Goal: Task Accomplishment & Management: Use online tool/utility

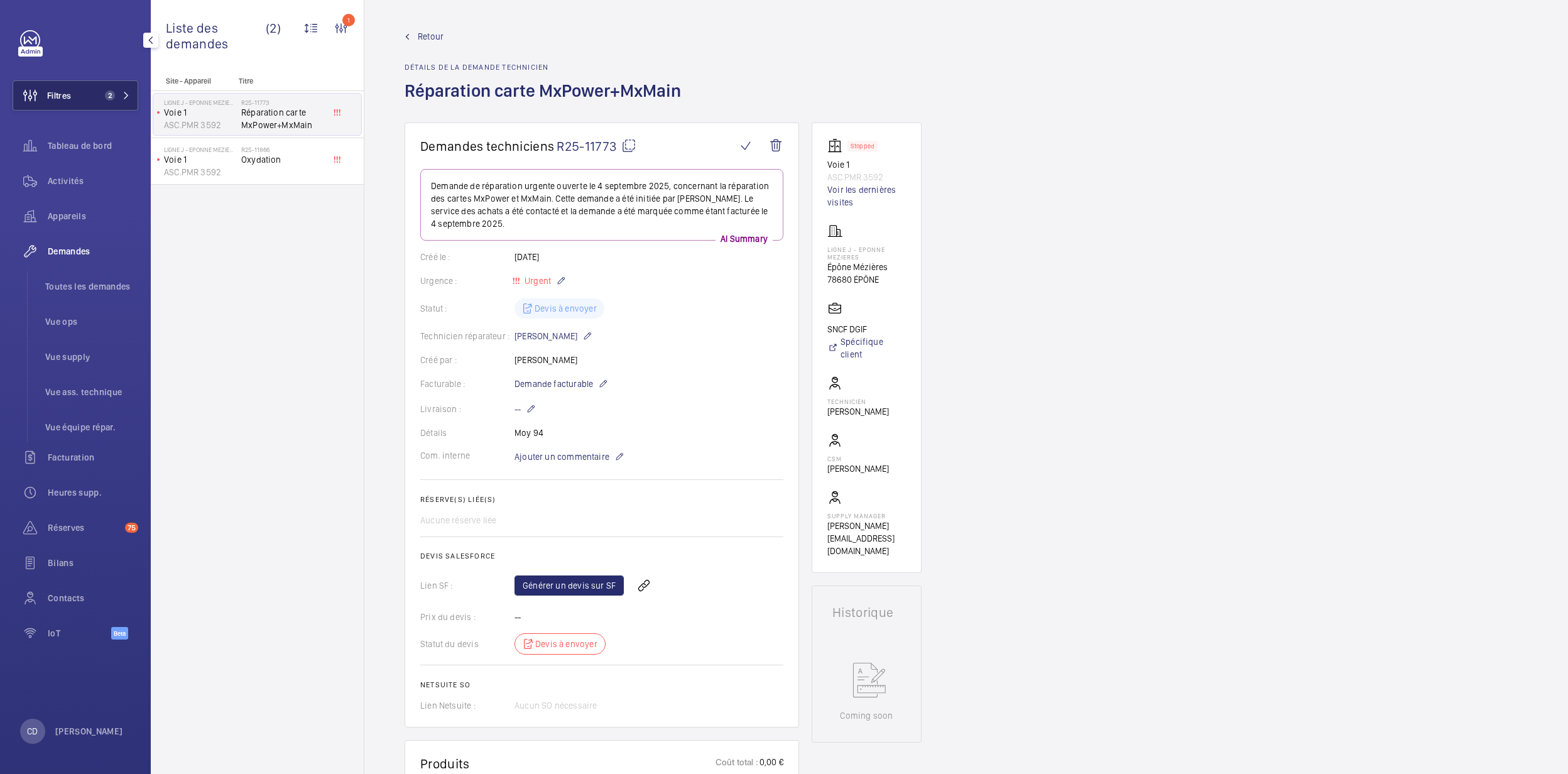
click at [71, 99] on span "Filtres" at bounding box center [59, 95] width 24 height 13
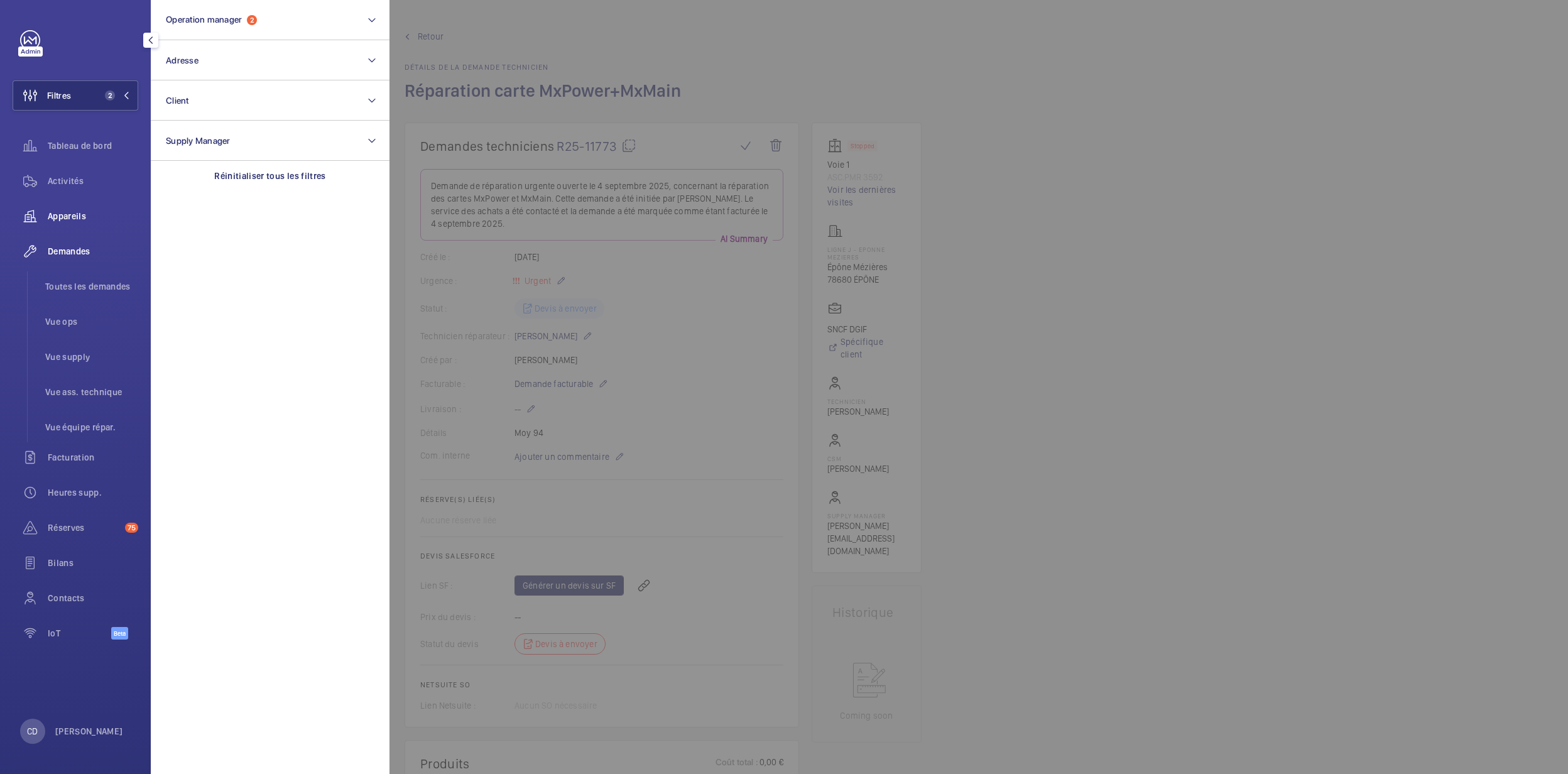
click at [69, 217] on span "Appareils" at bounding box center [93, 216] width 90 height 13
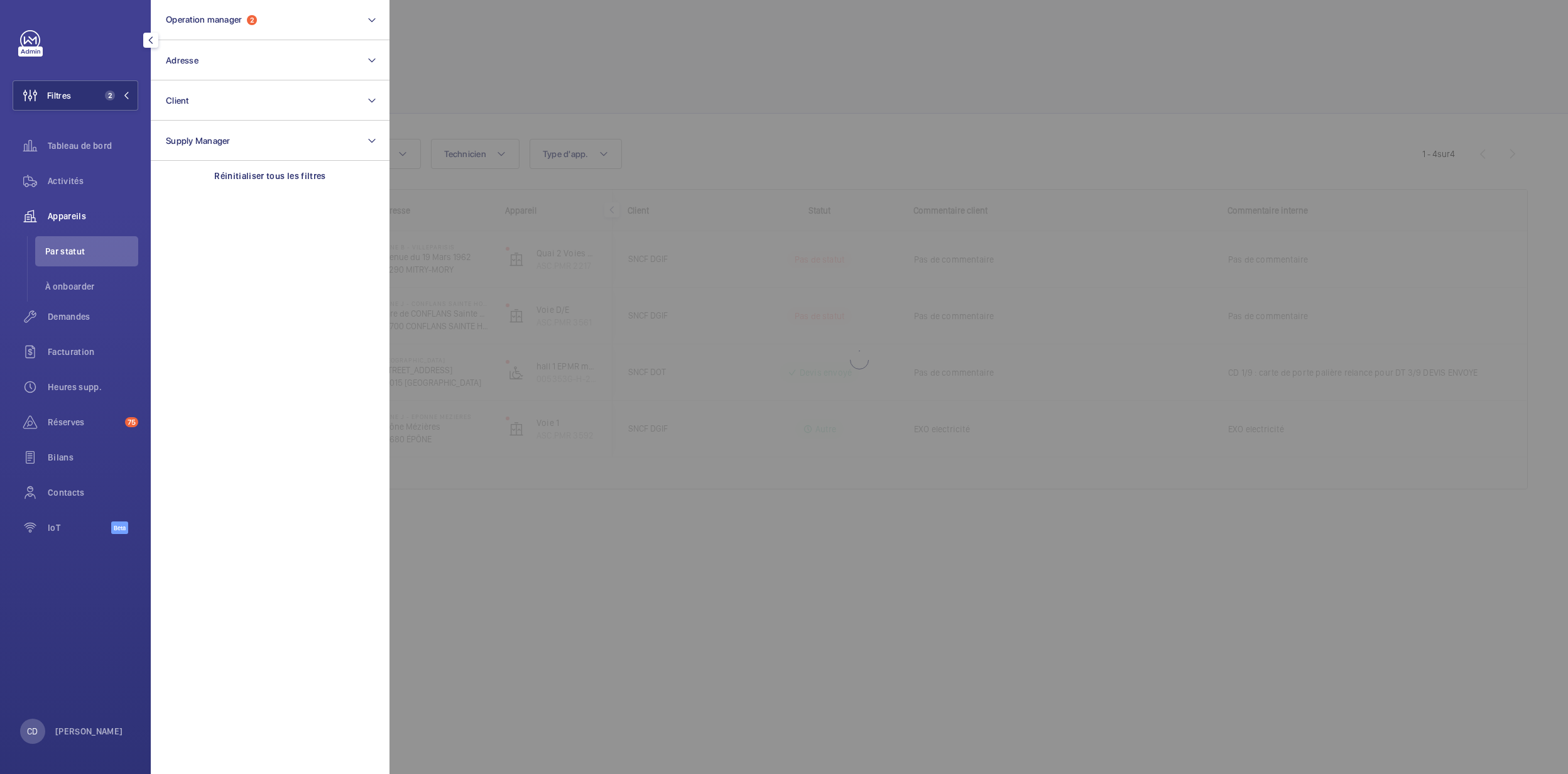
click at [701, 154] on div at bounding box center [1173, 387] width 1568 height 774
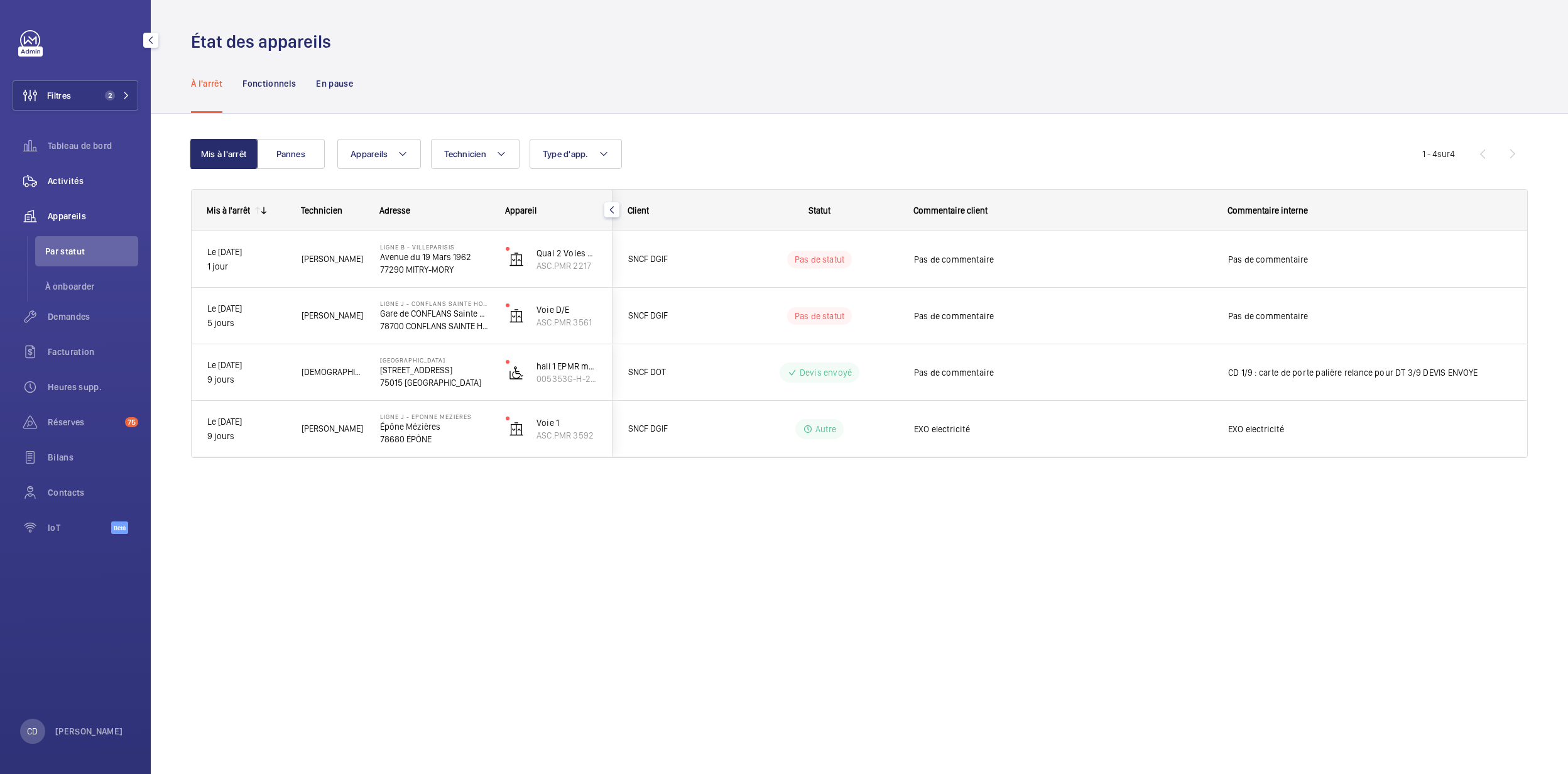
click at [55, 187] on div "Activités" at bounding box center [75, 181] width 125 height 30
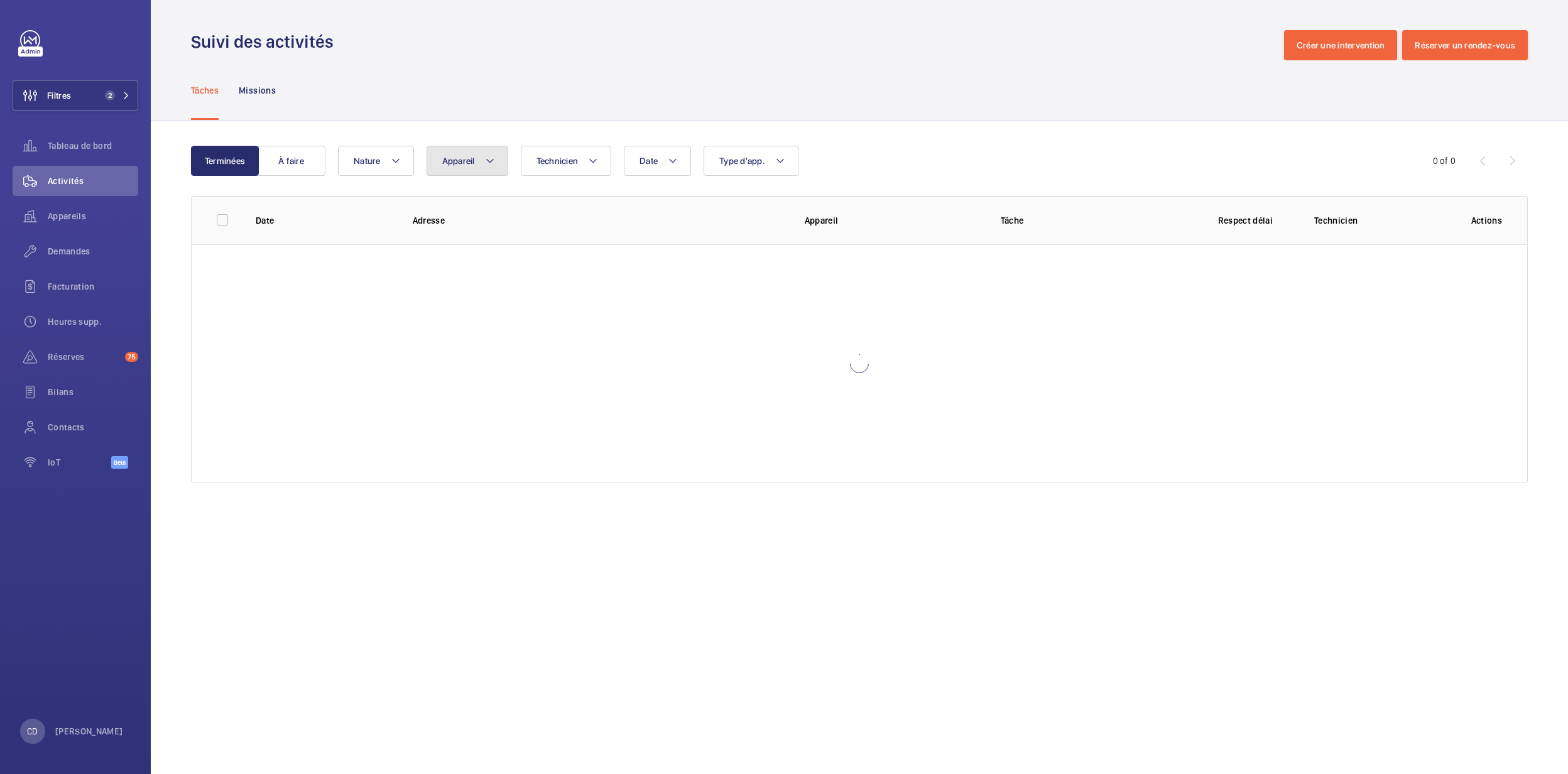
click at [451, 160] on span "Appareil" at bounding box center [458, 160] width 33 height 10
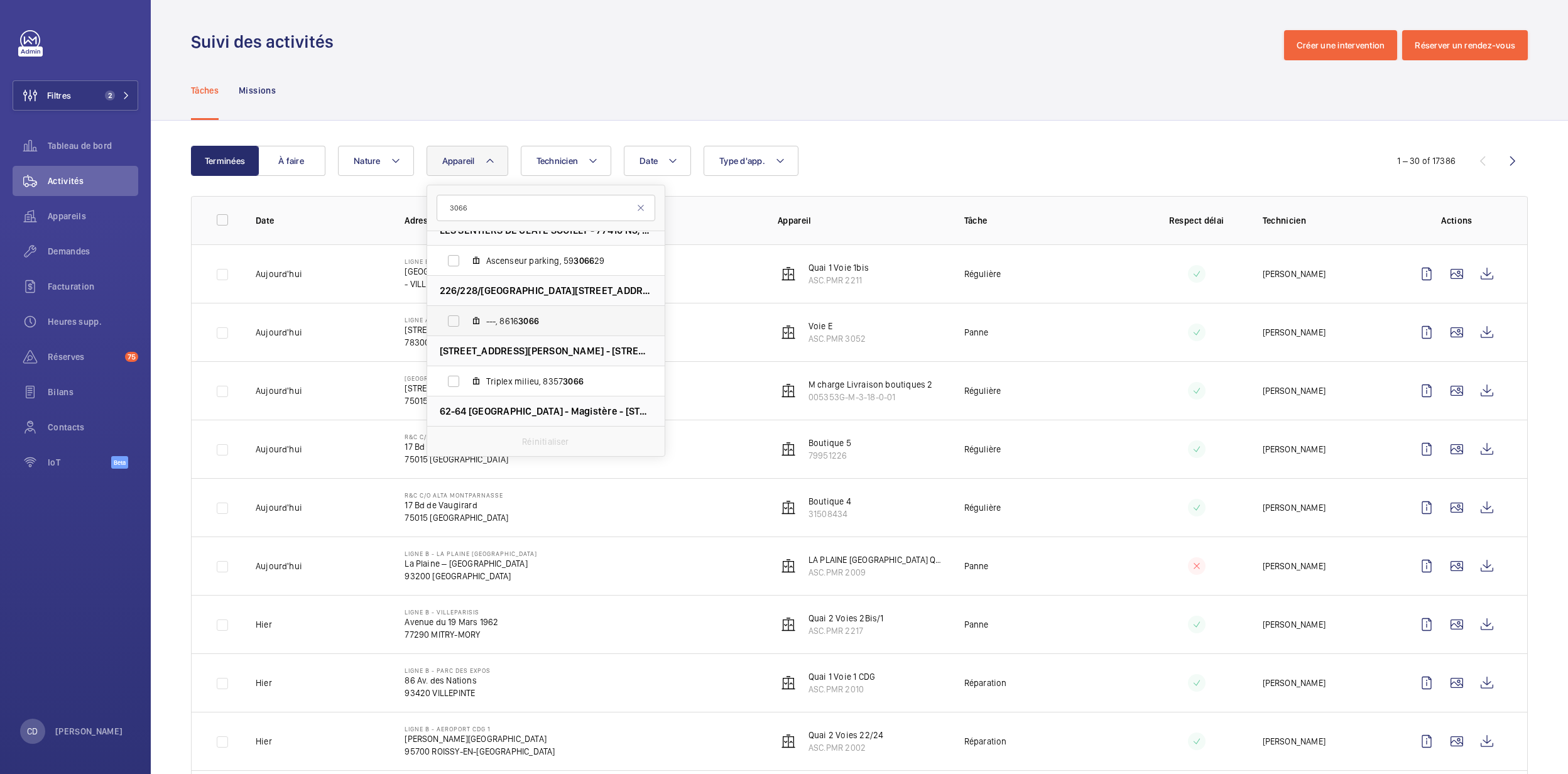
scroll to position [334, 0]
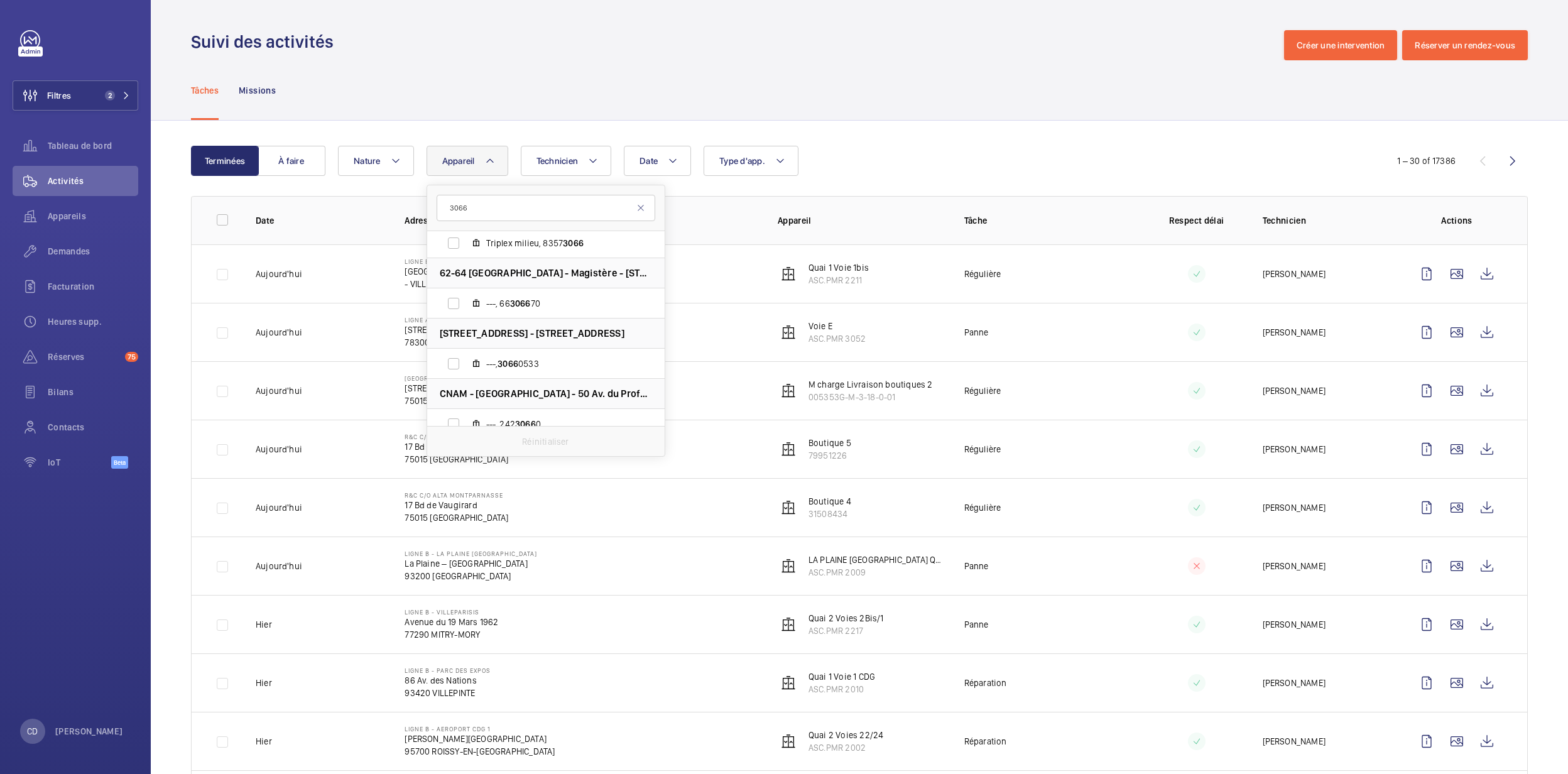
click at [446, 201] on input "3066" at bounding box center [545, 208] width 218 height 27
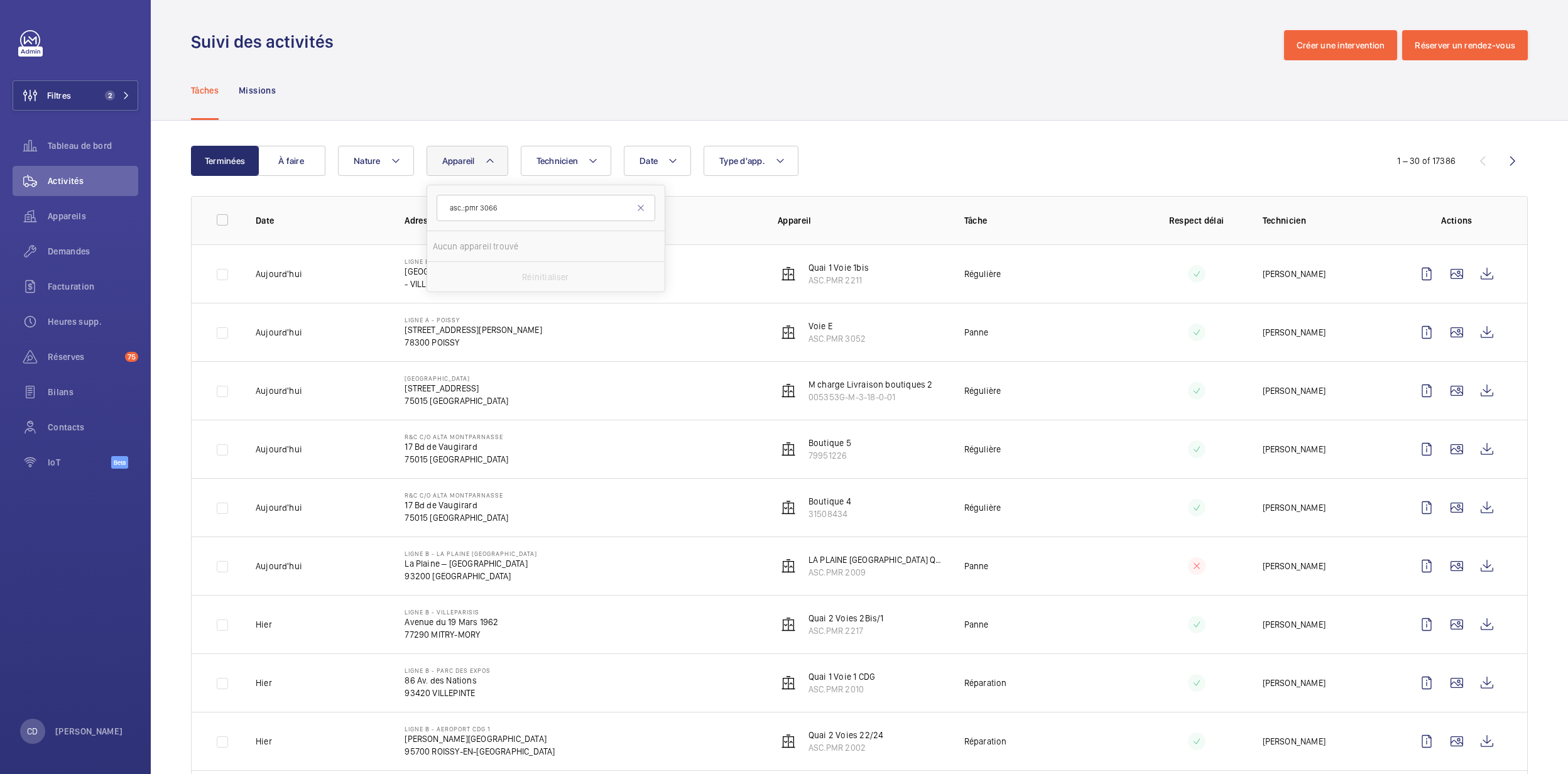
click at [518, 211] on input "asc.:pmr 3066" at bounding box center [545, 208] width 218 height 27
type input "asc.:pmr 3066"
click at [97, 96] on button "Filtres 2" at bounding box center [75, 95] width 125 height 30
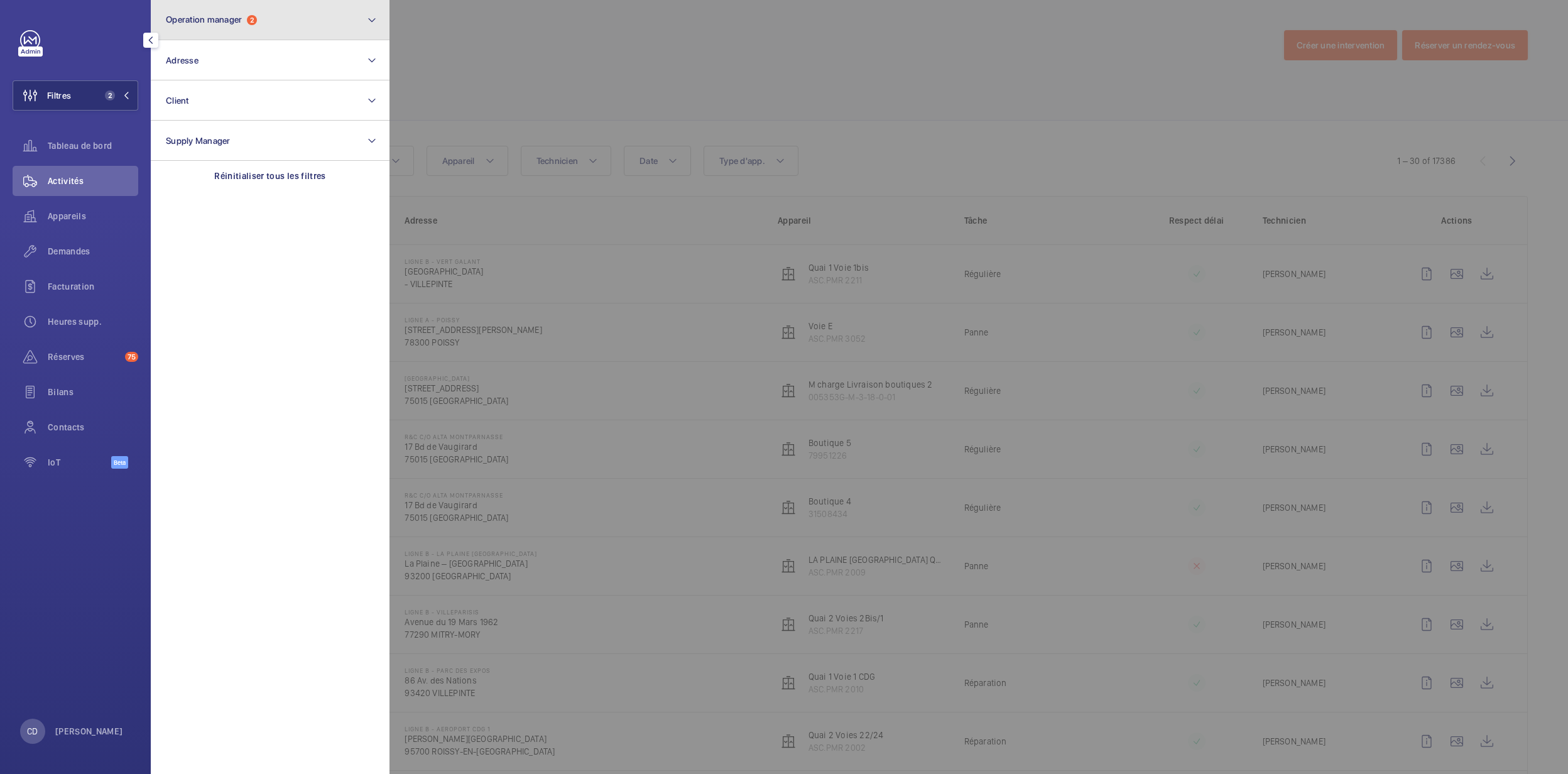
click at [292, 35] on button "Operation manager 2" at bounding box center [269, 20] width 238 height 40
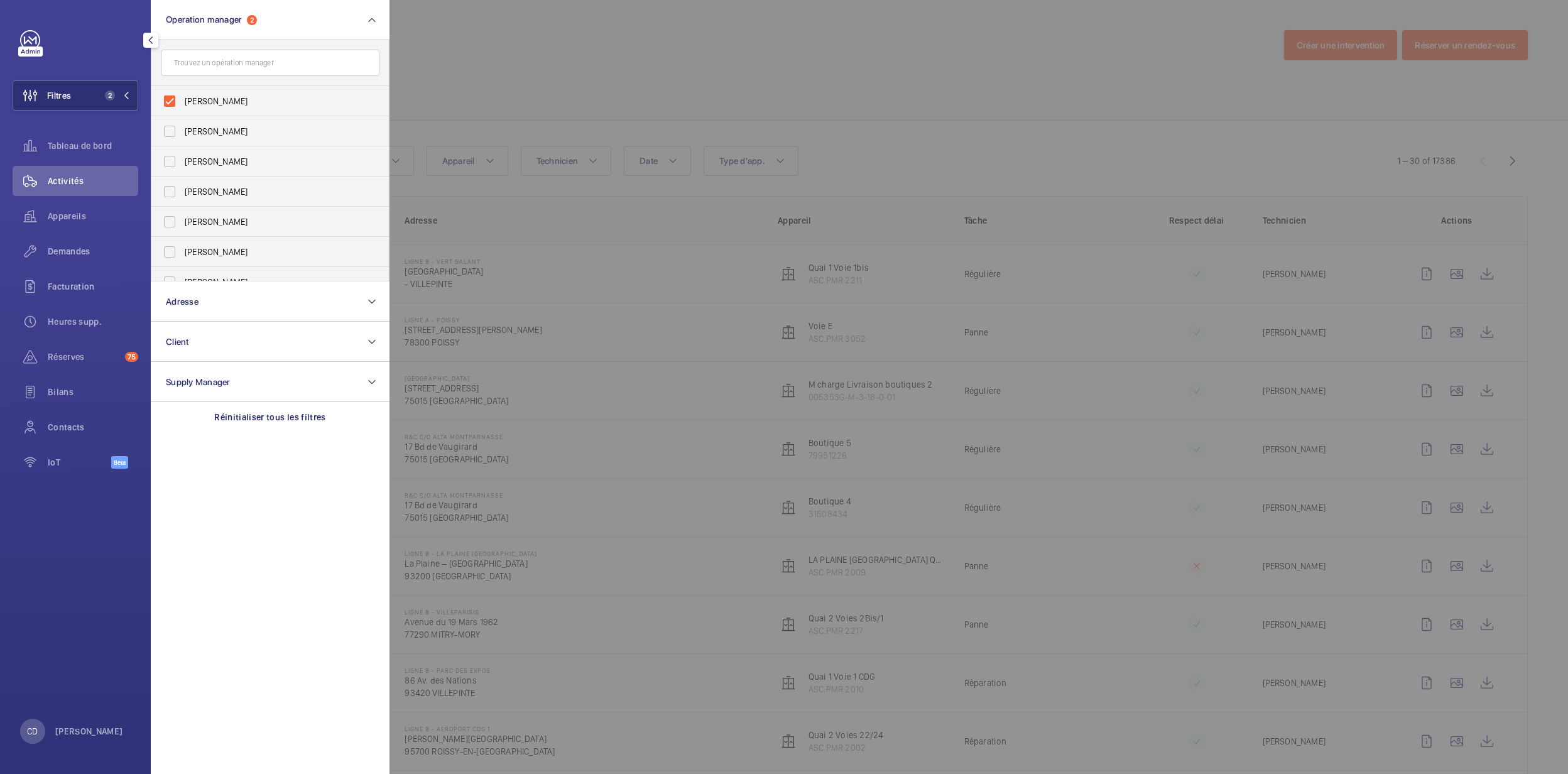
click at [579, 94] on div at bounding box center [1173, 387] width 1568 height 774
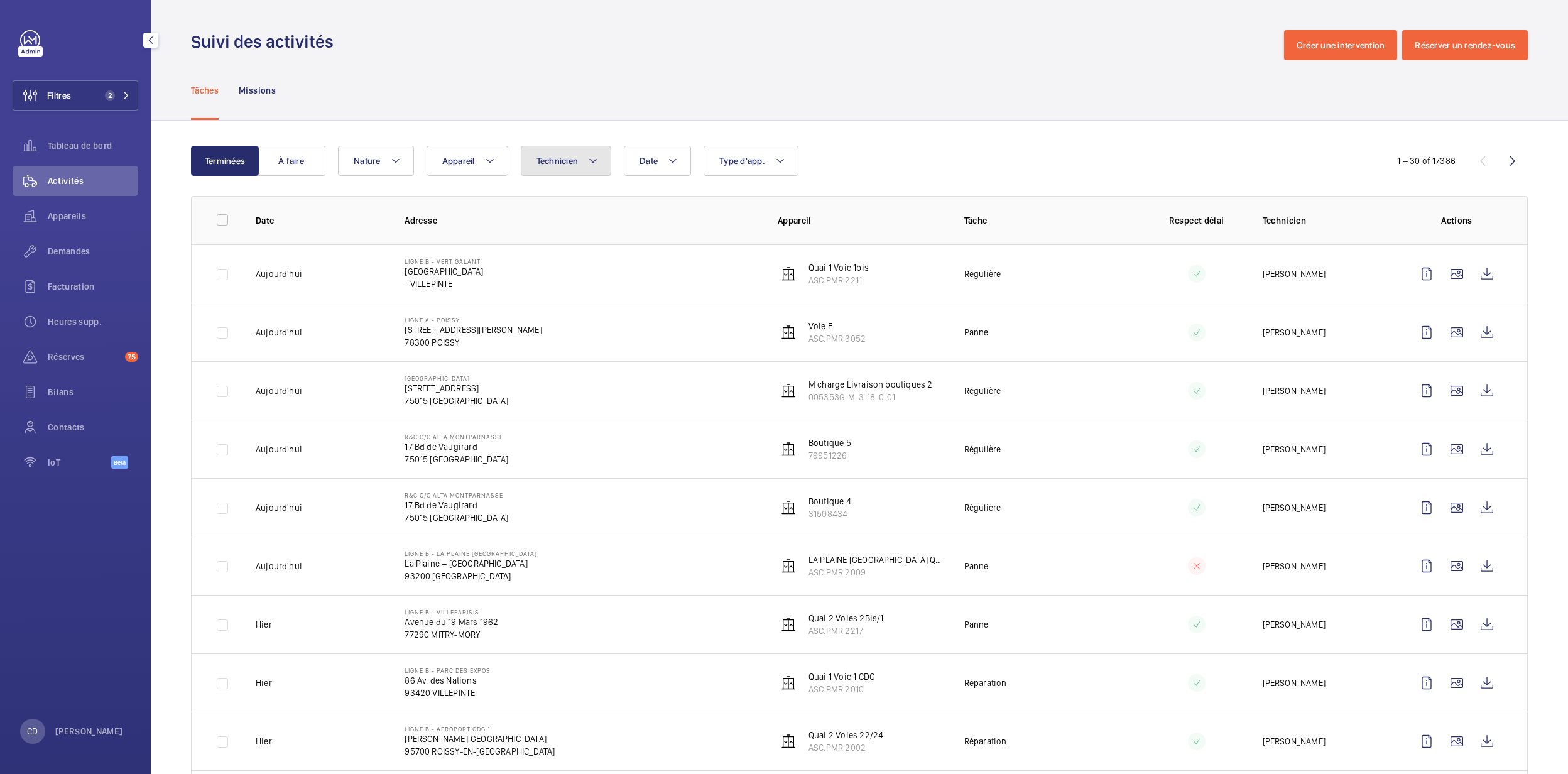
click at [557, 151] on button "Technicien" at bounding box center [566, 160] width 91 height 30
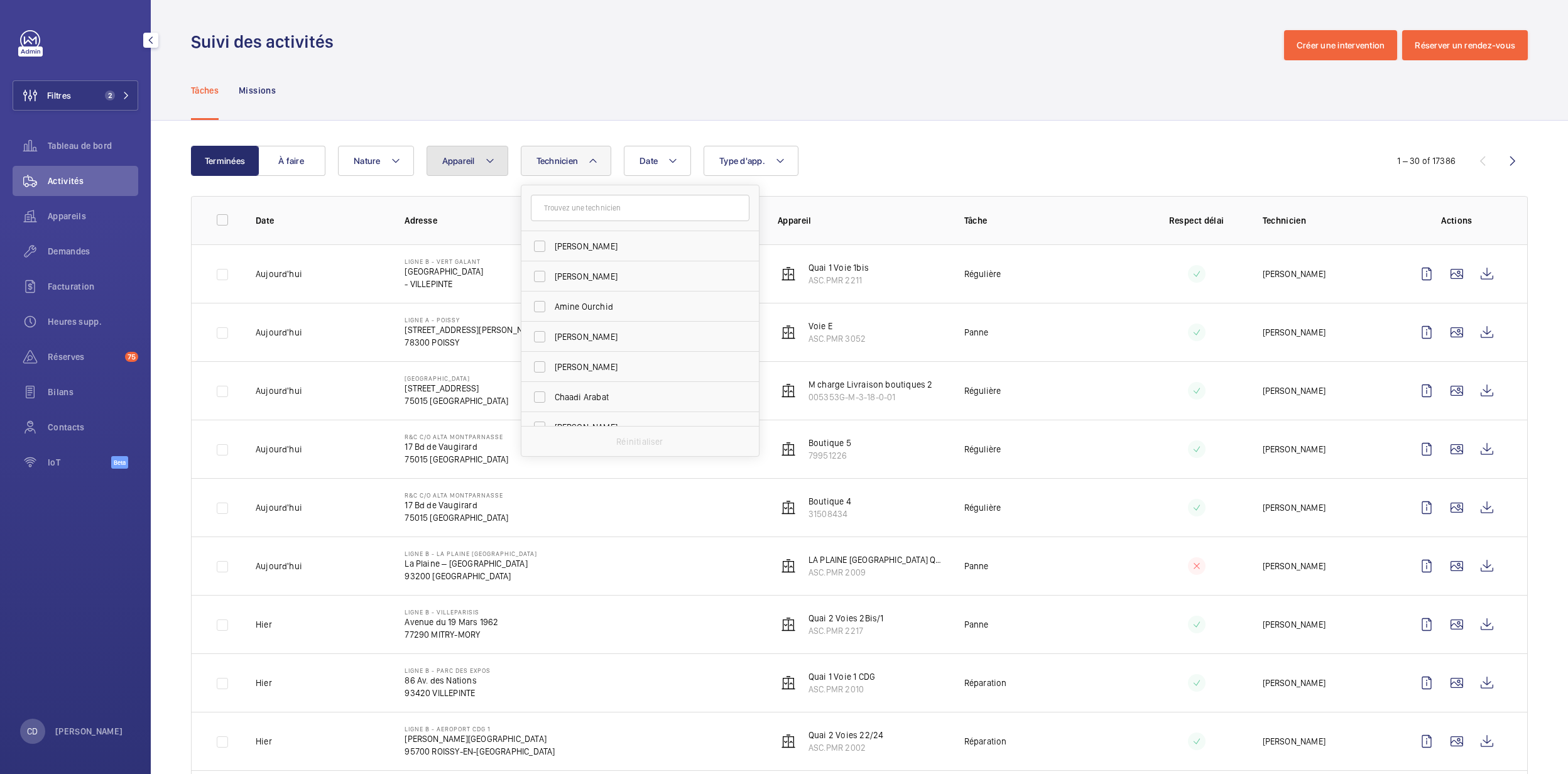
click at [461, 153] on button "Appareil" at bounding box center [467, 160] width 82 height 30
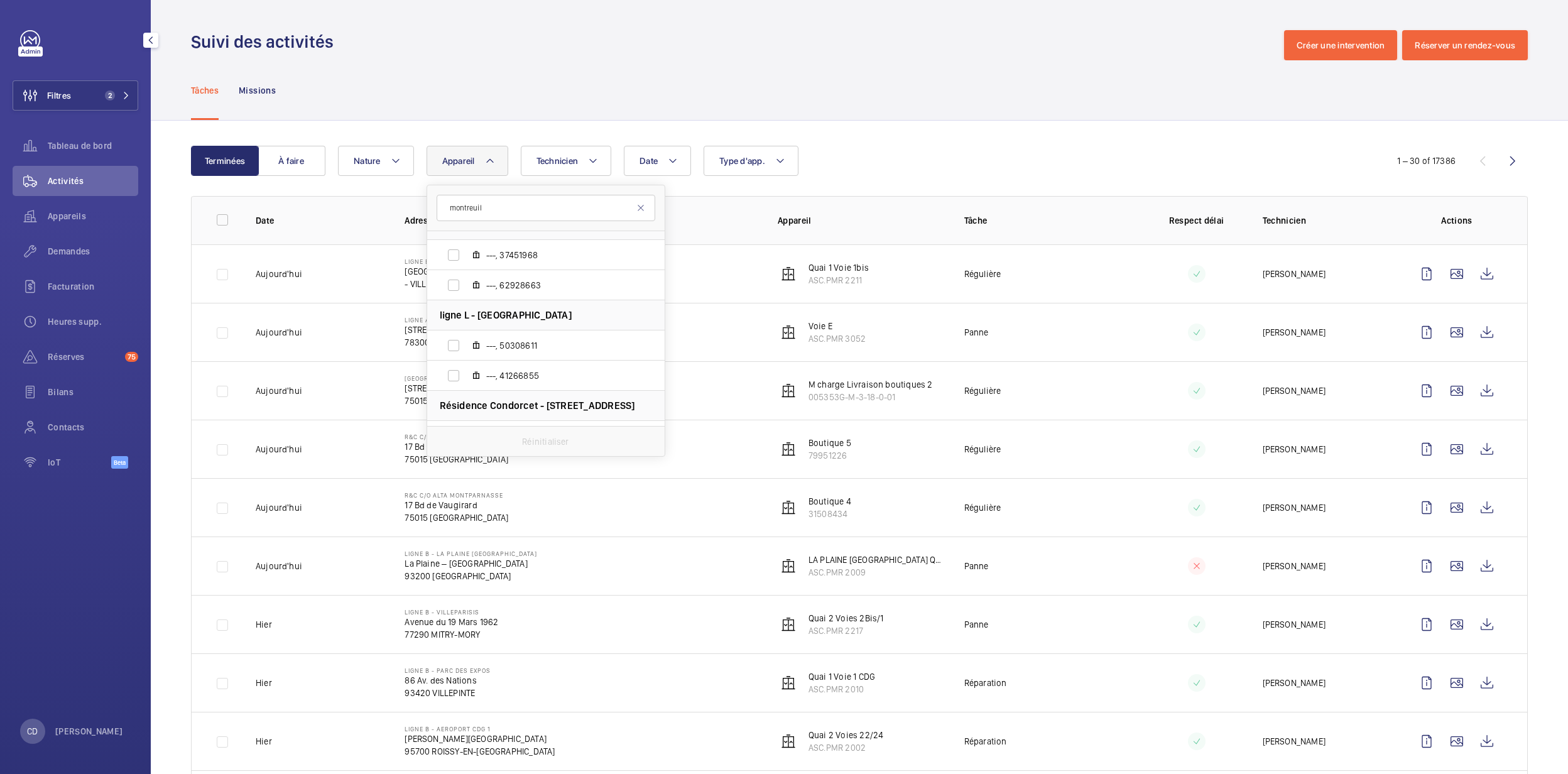
scroll to position [4146, 0]
type input "montreuil"
click at [525, 302] on label "Voie 1 Versailles, ASC.PMR 3066" at bounding box center [536, 310] width 217 height 30
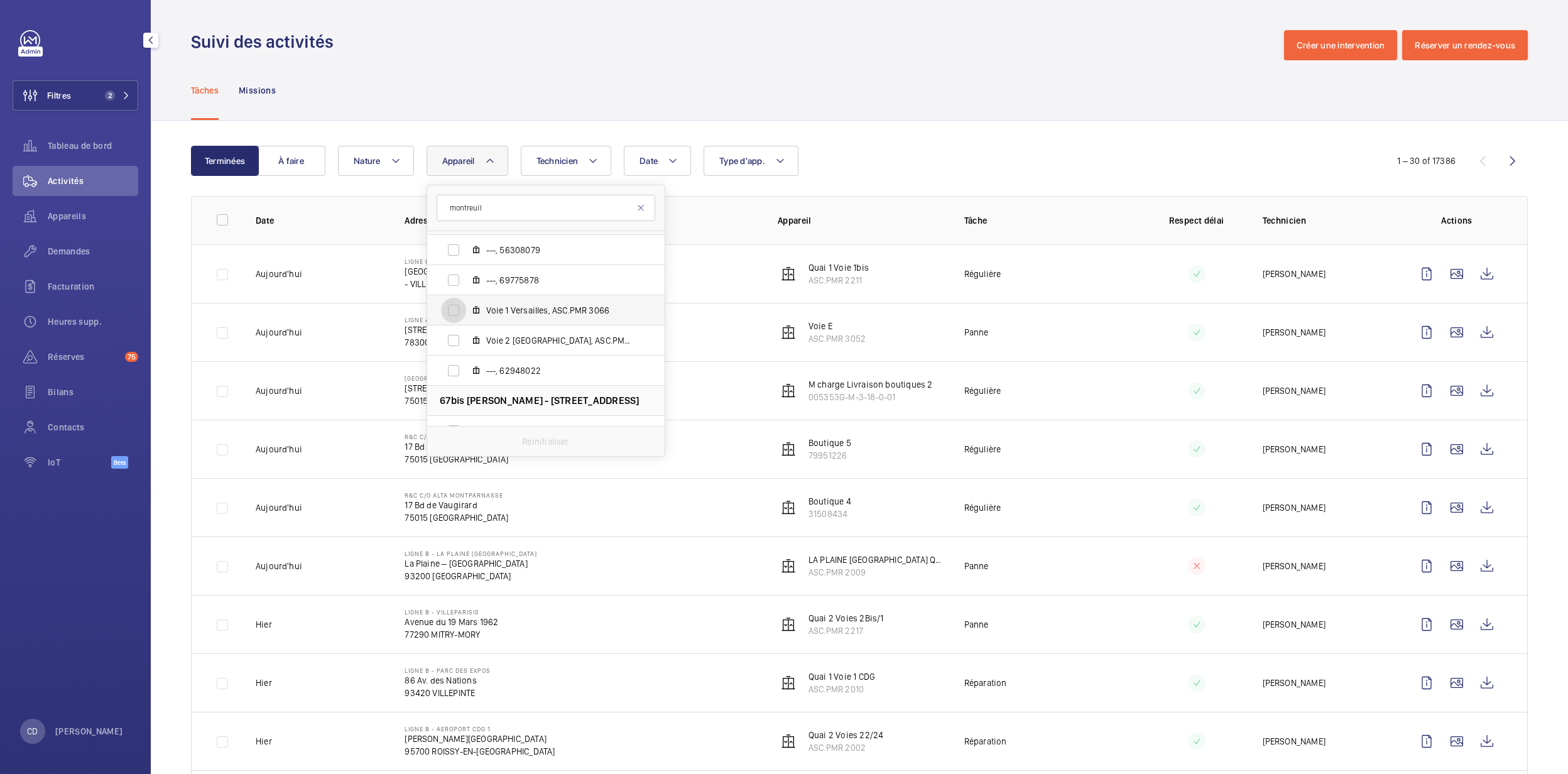
click at [466, 302] on input "Voie 1 Versailles, ASC.PMR 3066" at bounding box center [453, 310] width 25 height 25
checkbox input "true"
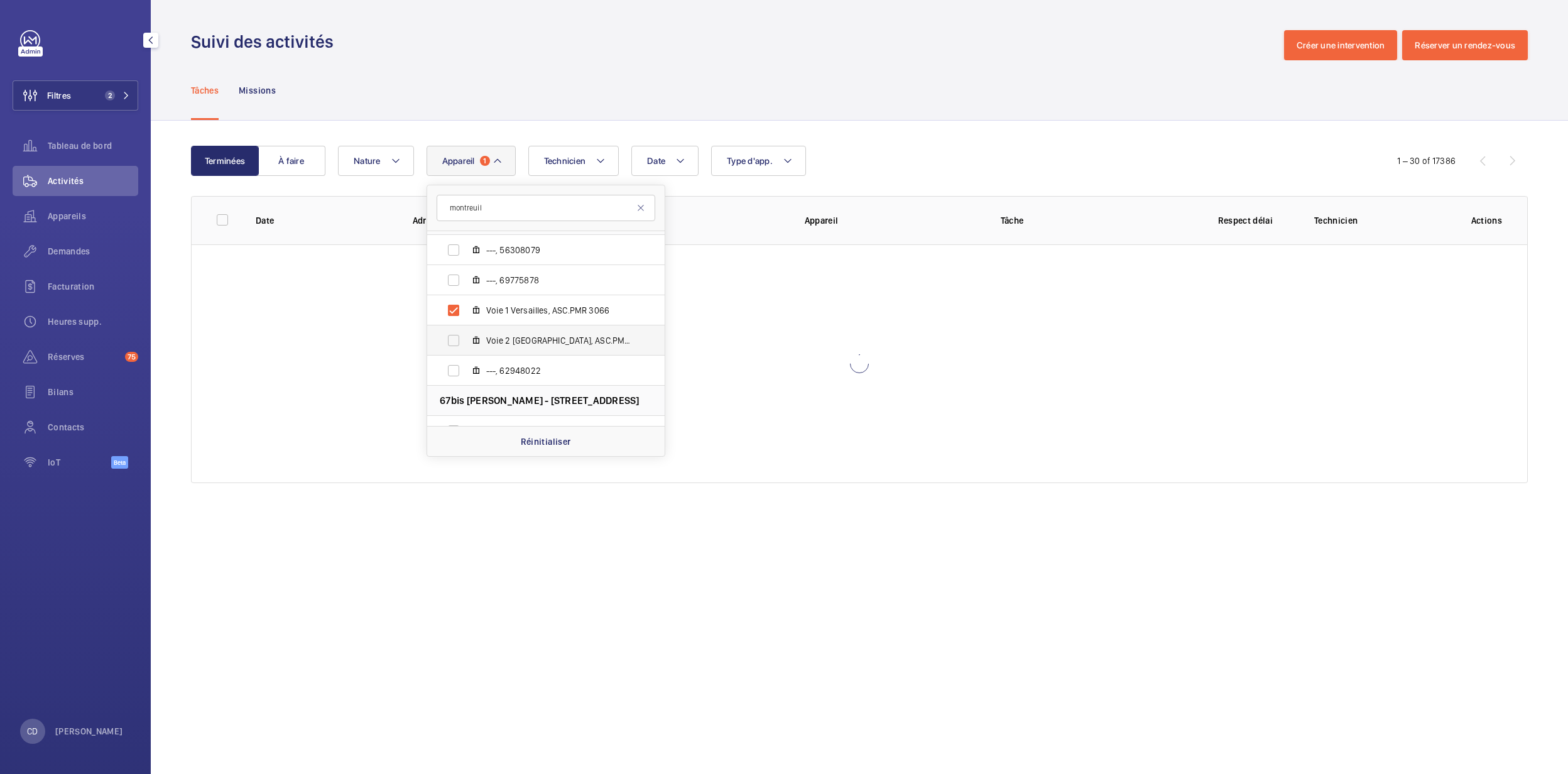
click at [528, 337] on span "Voie 2 Paris, ASC.PMR 3065" at bounding box center [559, 340] width 146 height 13
click at [466, 337] on input "Voie 2 Paris, ASC.PMR 3065" at bounding box center [453, 340] width 25 height 25
checkbox input "true"
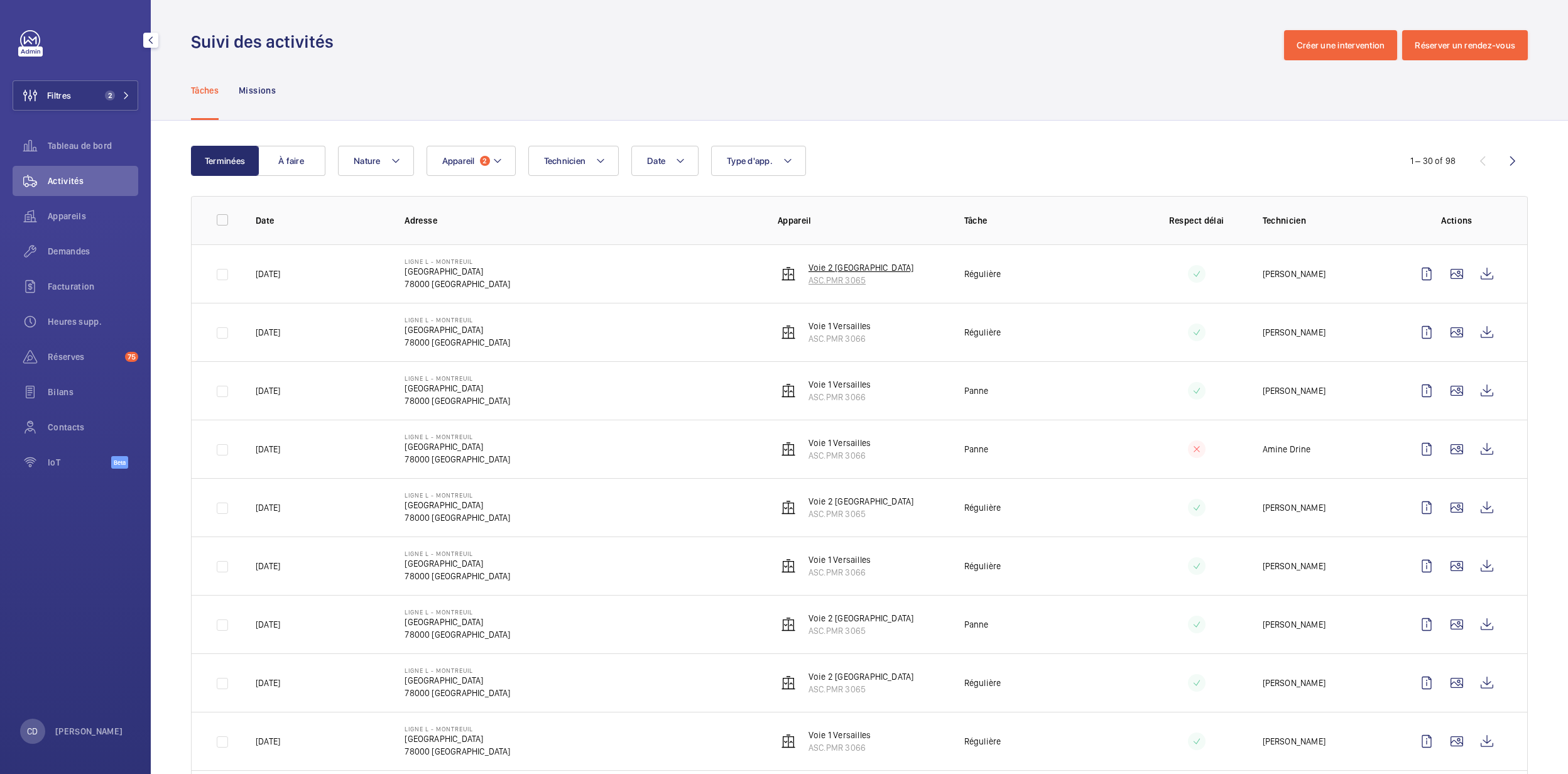
click at [840, 272] on p "Voie 2 Paris" at bounding box center [861, 267] width 105 height 13
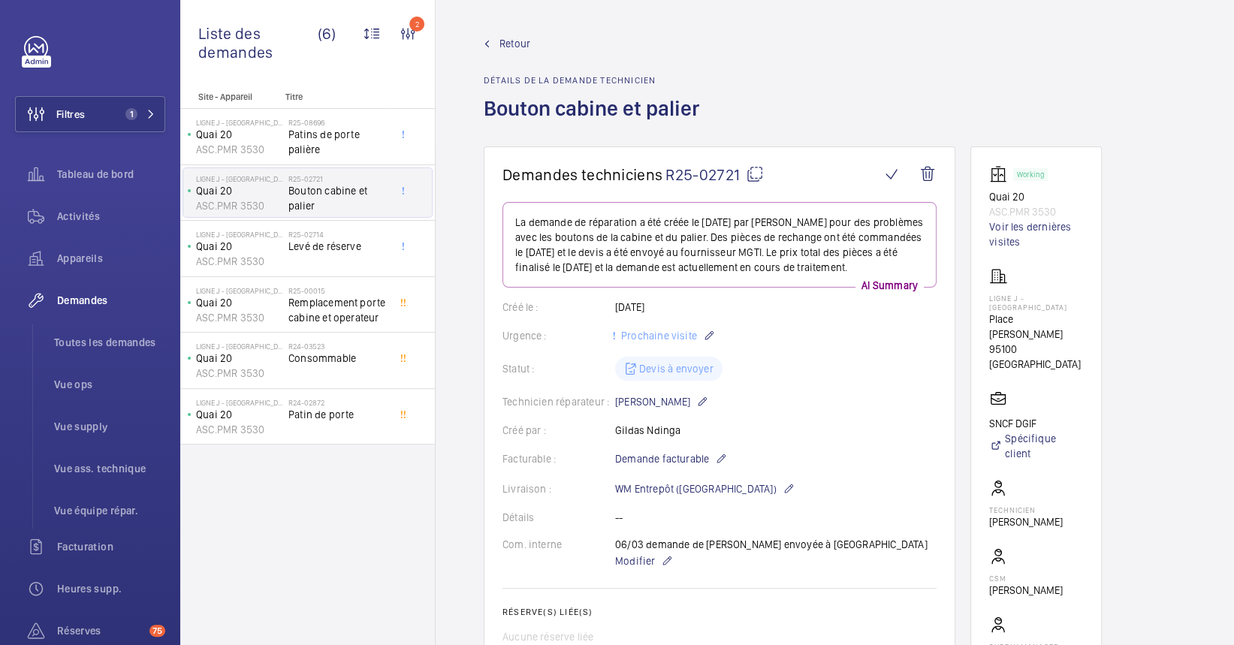
scroll to position [1302, 0]
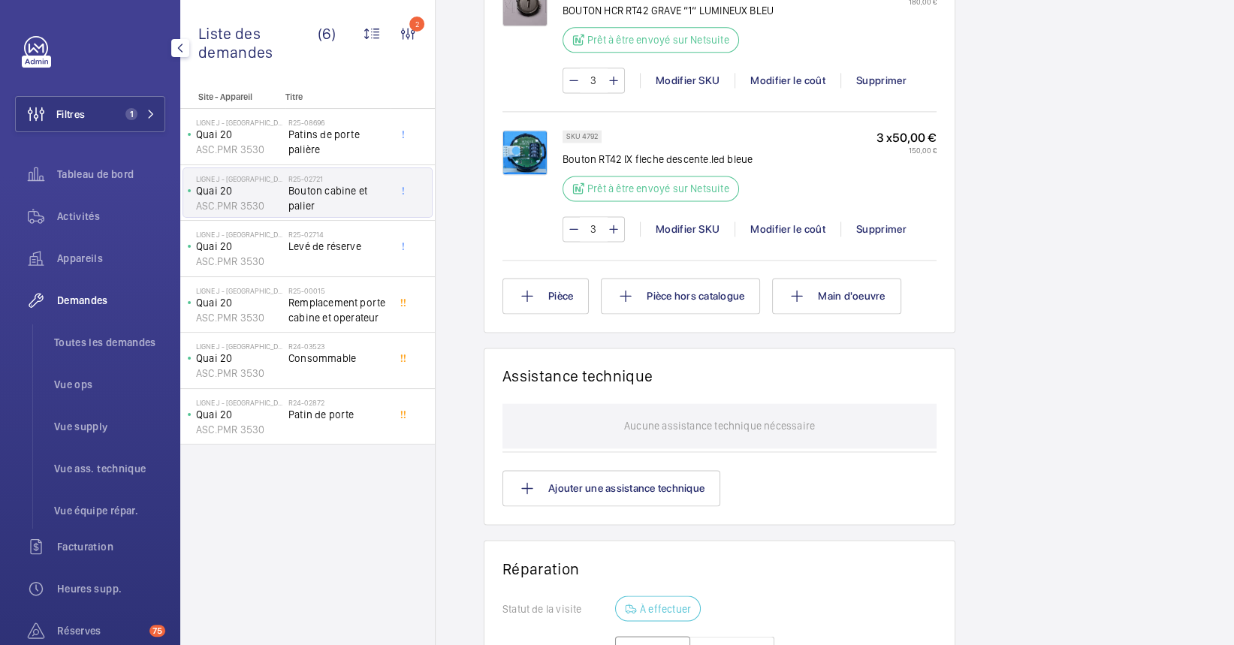
click at [92, 307] on span "Demandes" at bounding box center [111, 300] width 108 height 15
click at [118, 331] on li "Toutes les demandes" at bounding box center [103, 343] width 123 height 36
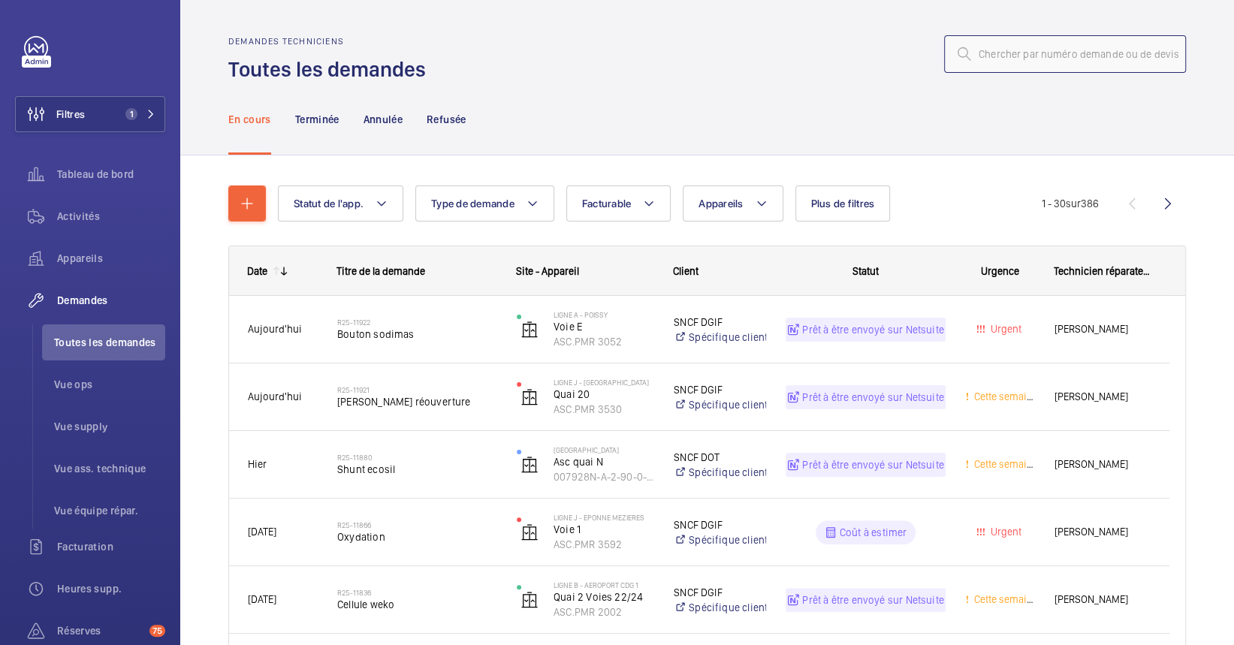
click at [1089, 59] on input "text" at bounding box center [1065, 54] width 242 height 38
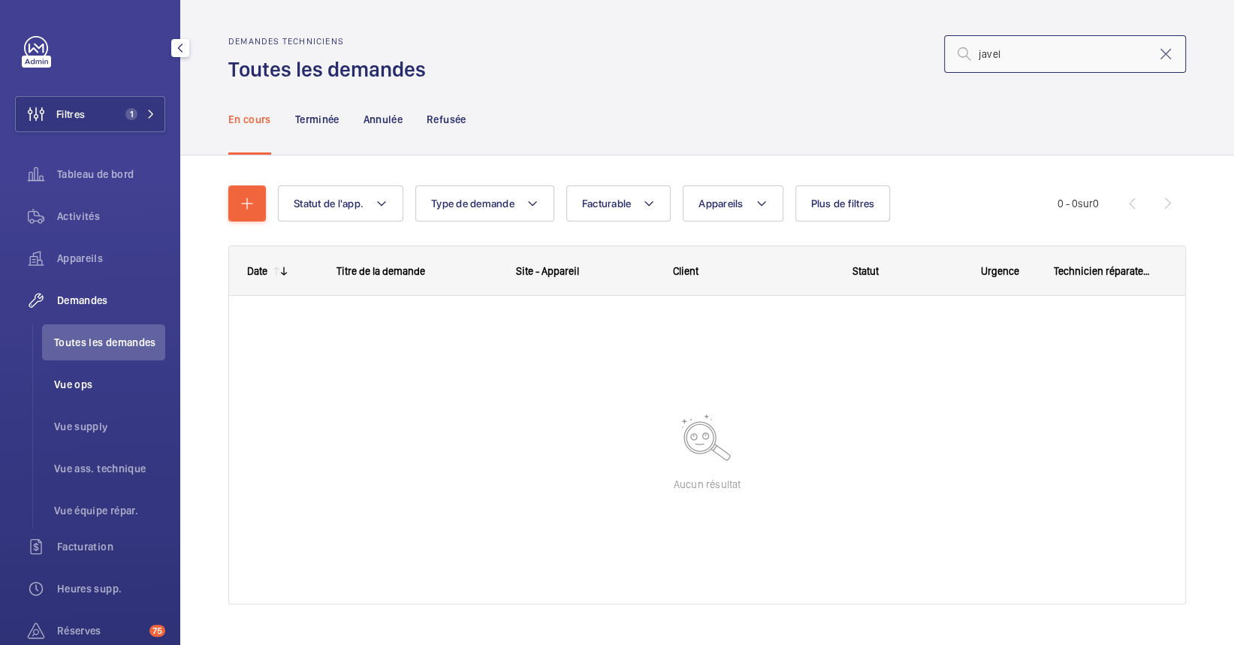
type input "javel"
click at [86, 373] on li "Vue ops" at bounding box center [103, 385] width 123 height 36
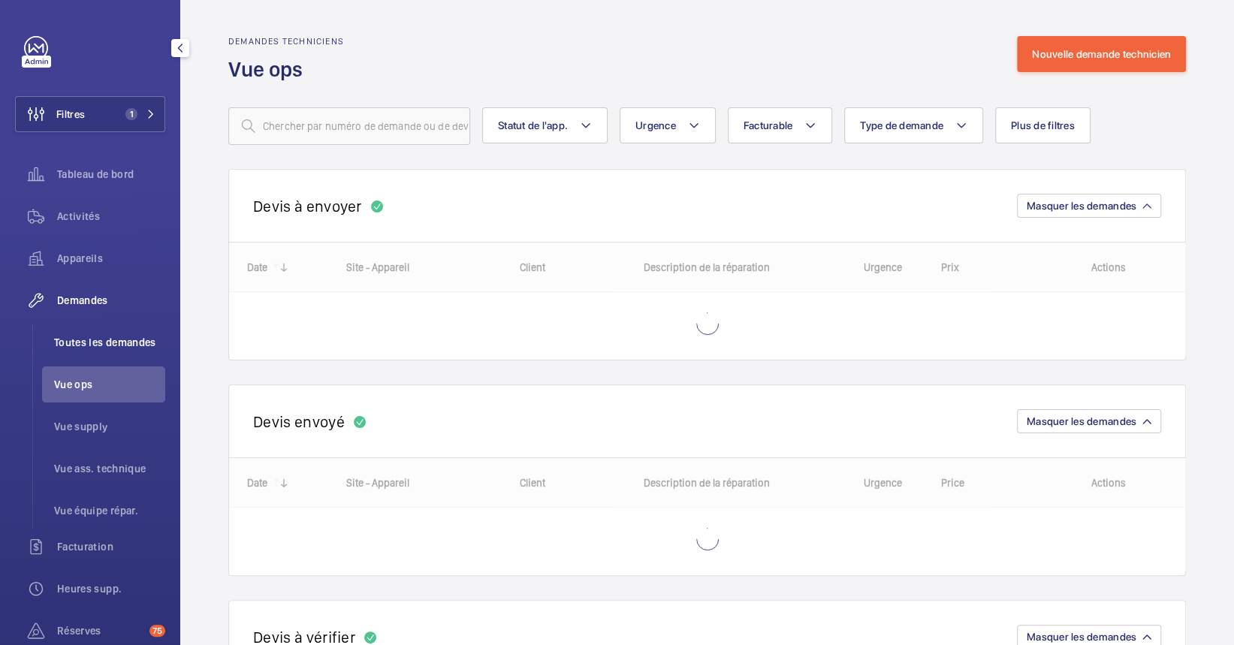
click at [122, 346] on span "Toutes les demandes" at bounding box center [109, 342] width 111 height 15
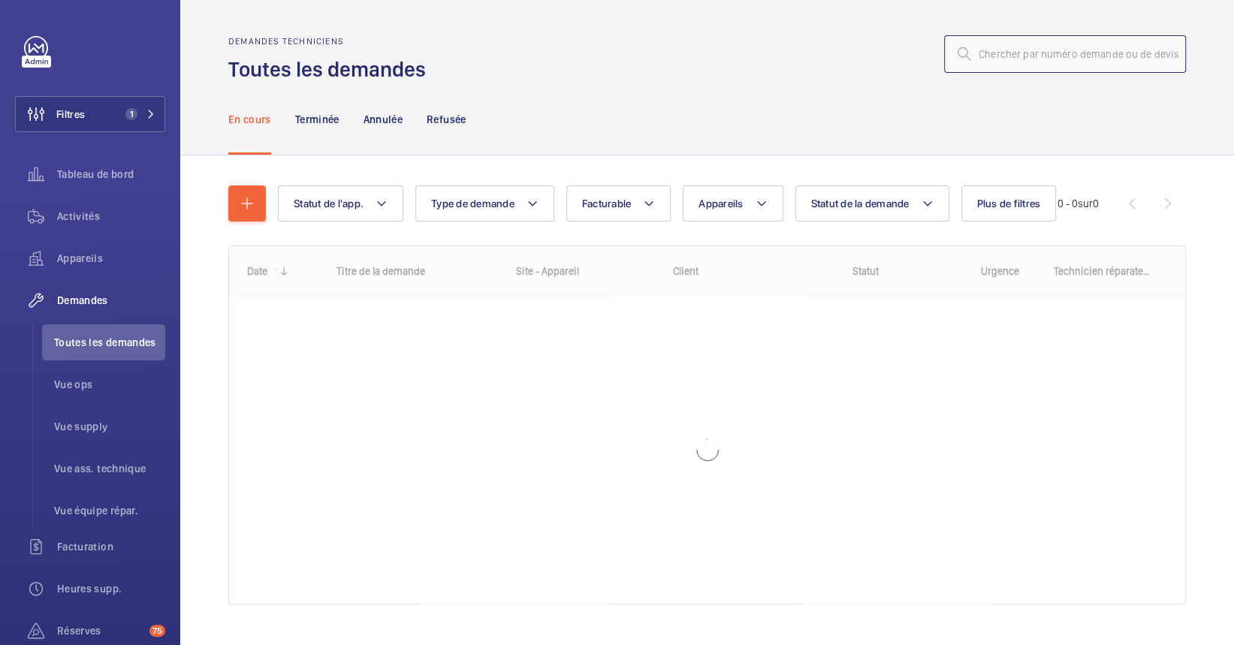
click at [983, 59] on input "text" at bounding box center [1065, 54] width 242 height 38
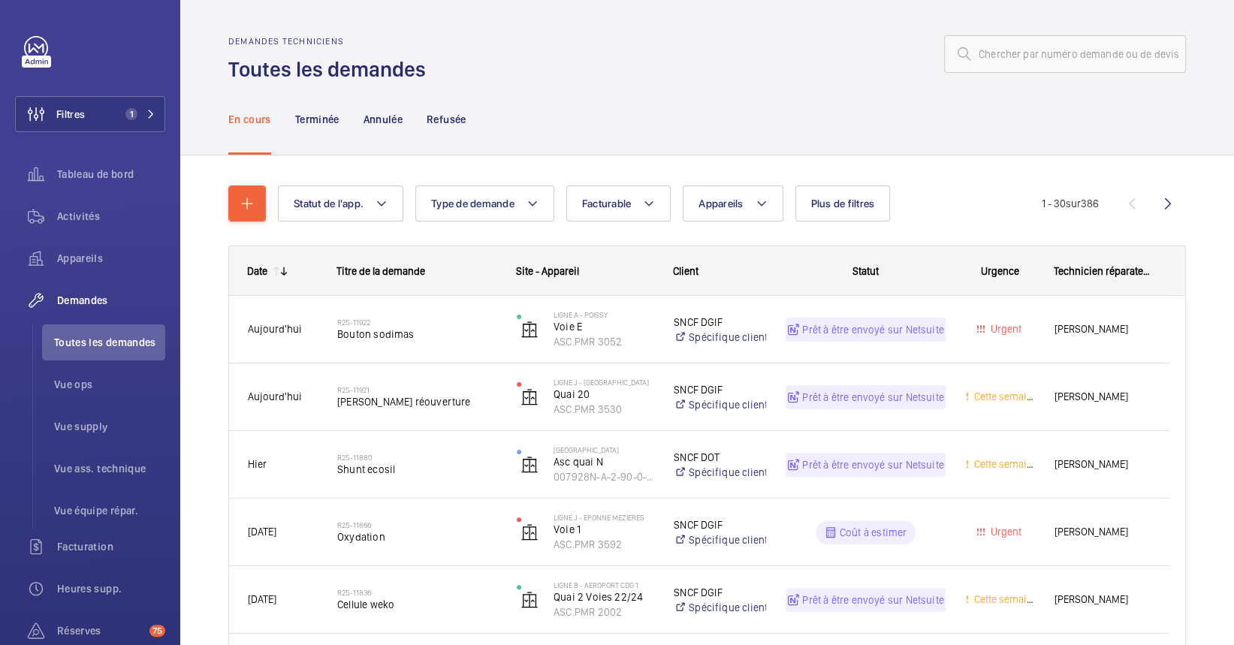
click at [728, 215] on button "Appareils" at bounding box center [733, 204] width 100 height 36
click at [712, 264] on input "champs de mars" at bounding box center [825, 259] width 261 height 32
click at [823, 252] on input "champs de mars" at bounding box center [825, 259] width 261 height 32
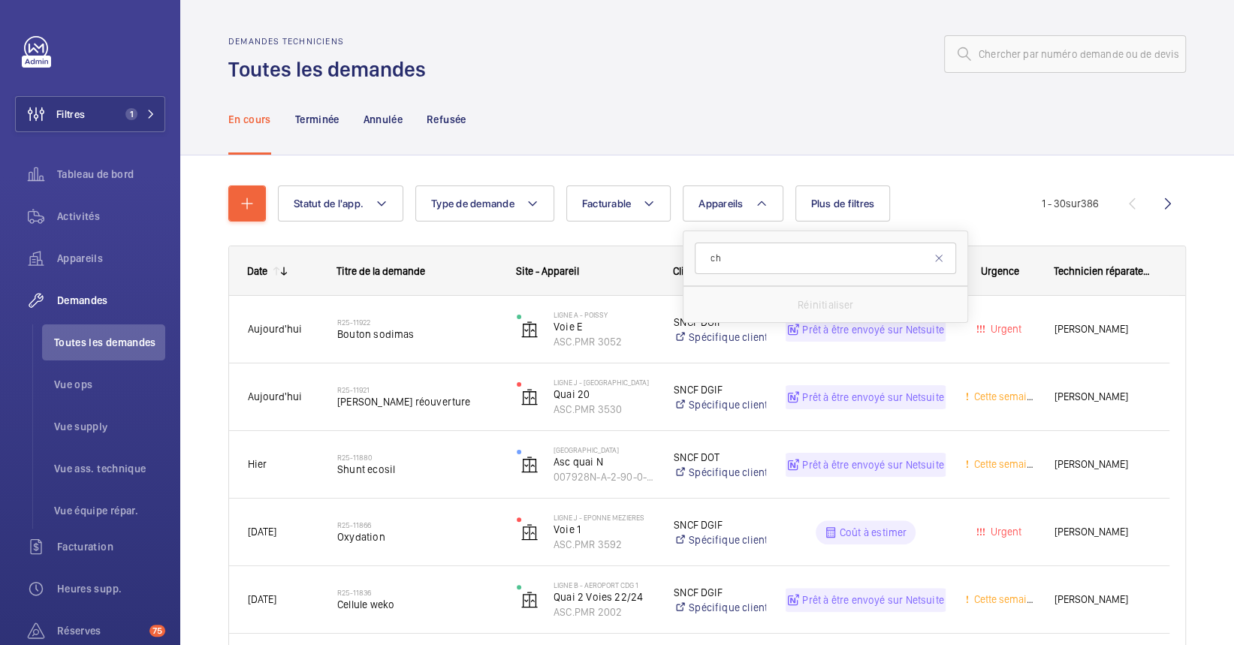
type input "c"
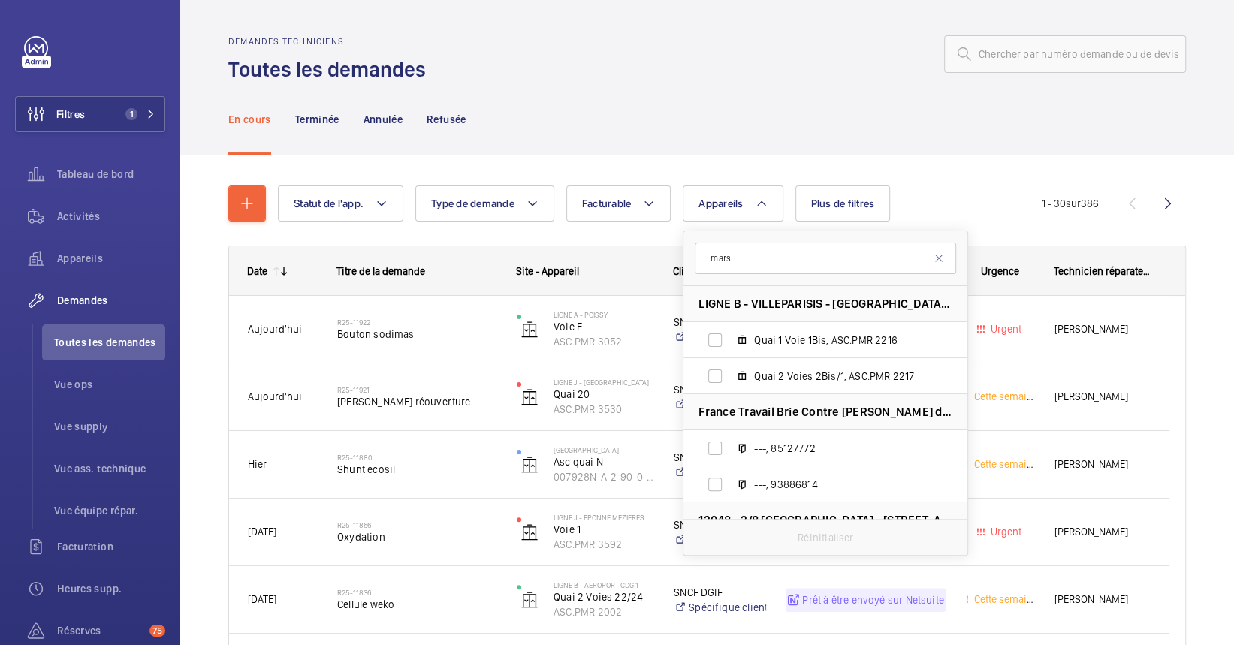
type input "mars"
click at [629, 98] on div "En cours Terminée Annulée Refusée" at bounding box center [707, 118] width 958 height 71
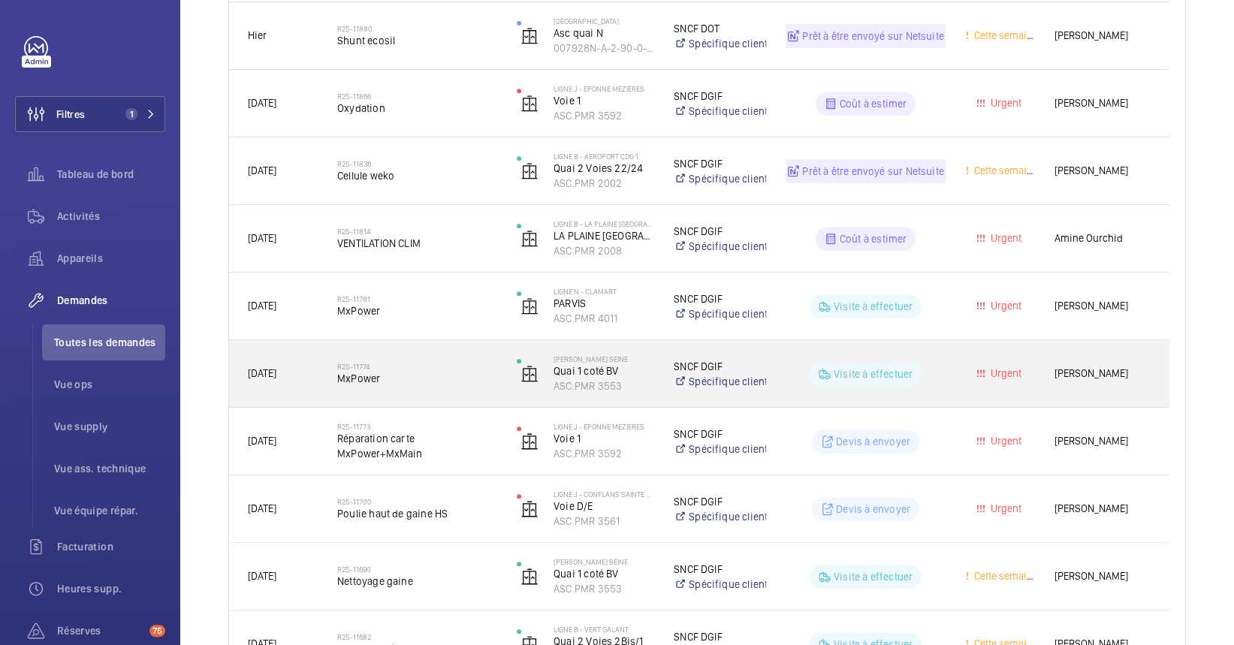
scroll to position [400, 0]
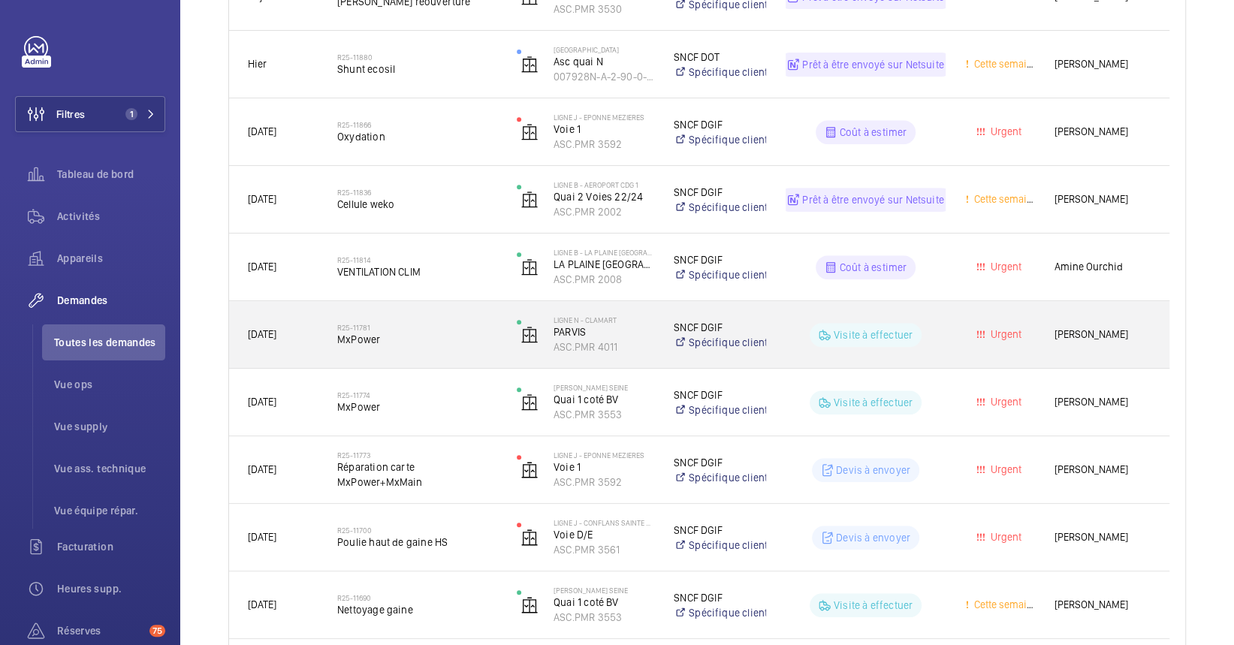
click at [416, 307] on div "R25-11781 MxPower" at bounding box center [408, 335] width 178 height 68
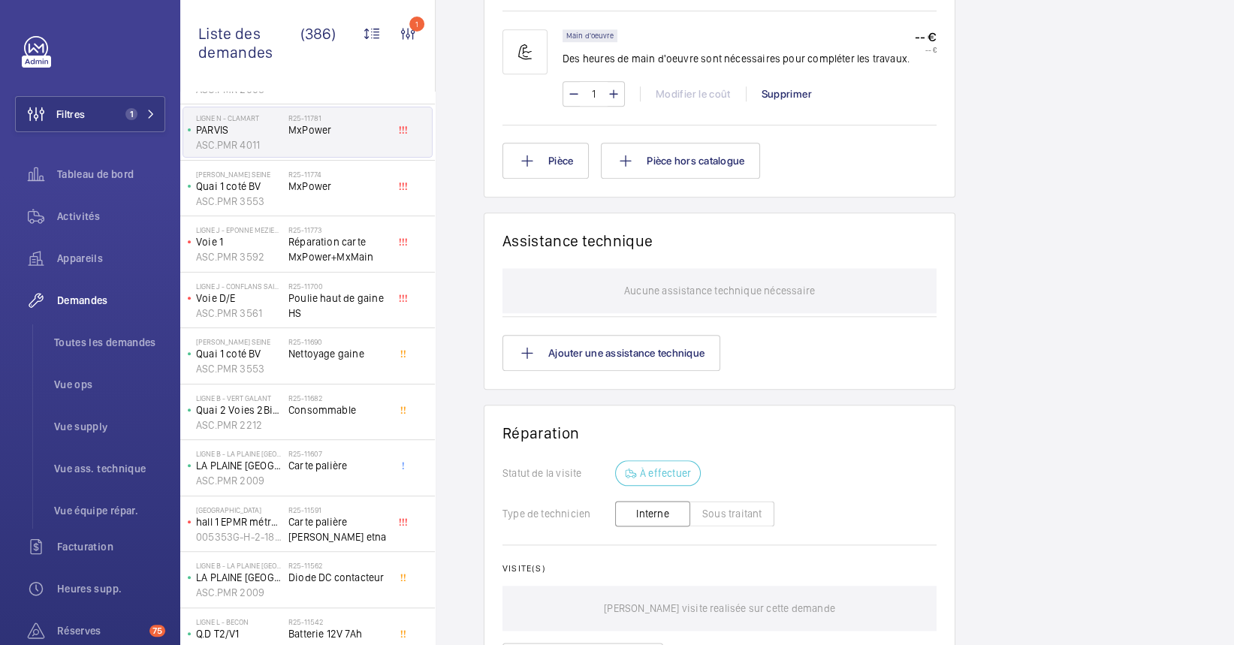
scroll to position [597, 0]
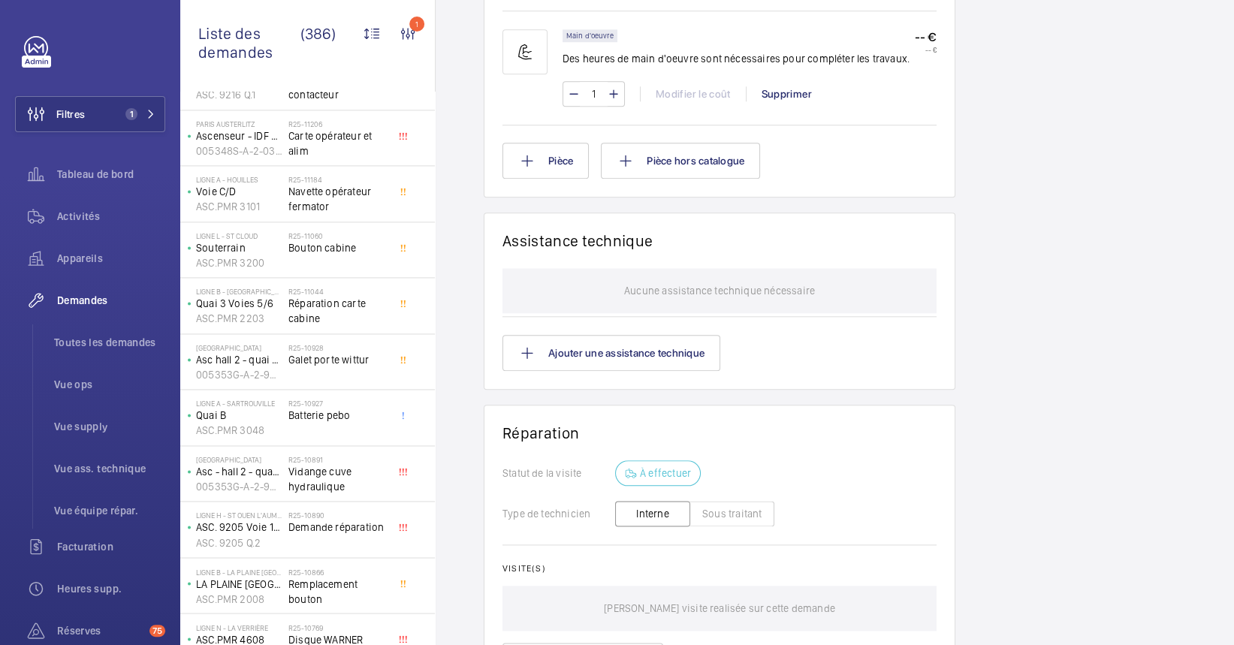
scroll to position [1699, 0]
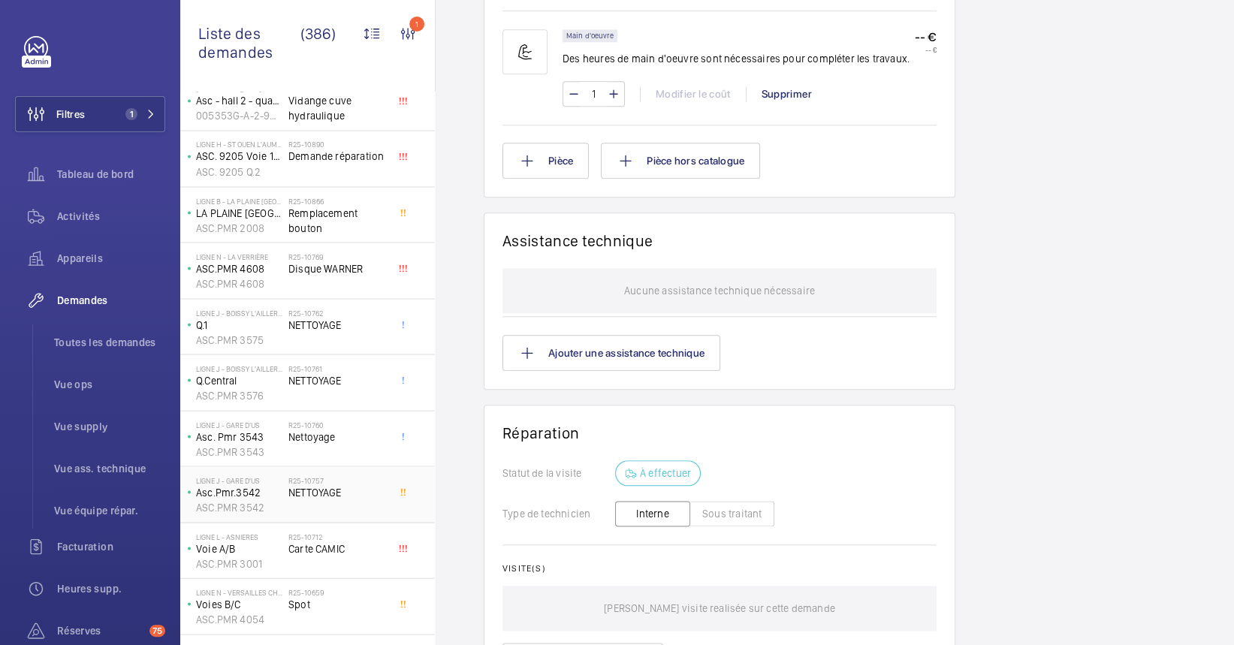
scroll to position [1869, 0]
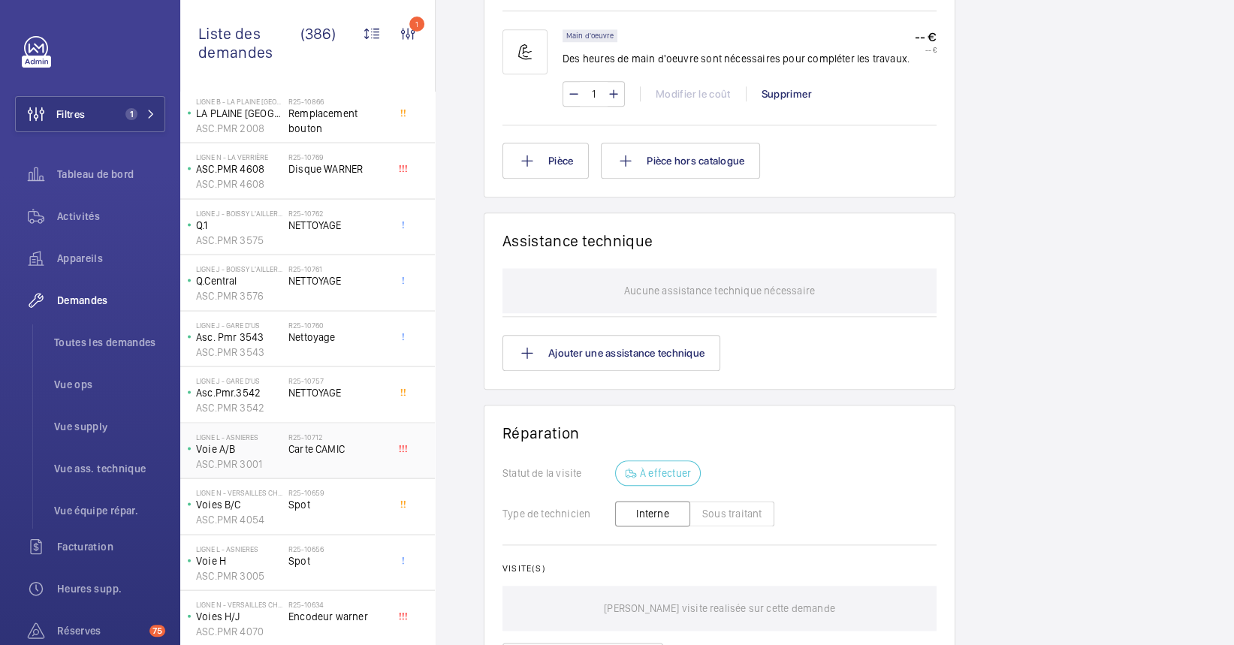
click at [337, 466] on div "R25-10712 Carte CAMIC" at bounding box center [337, 454] width 99 height 44
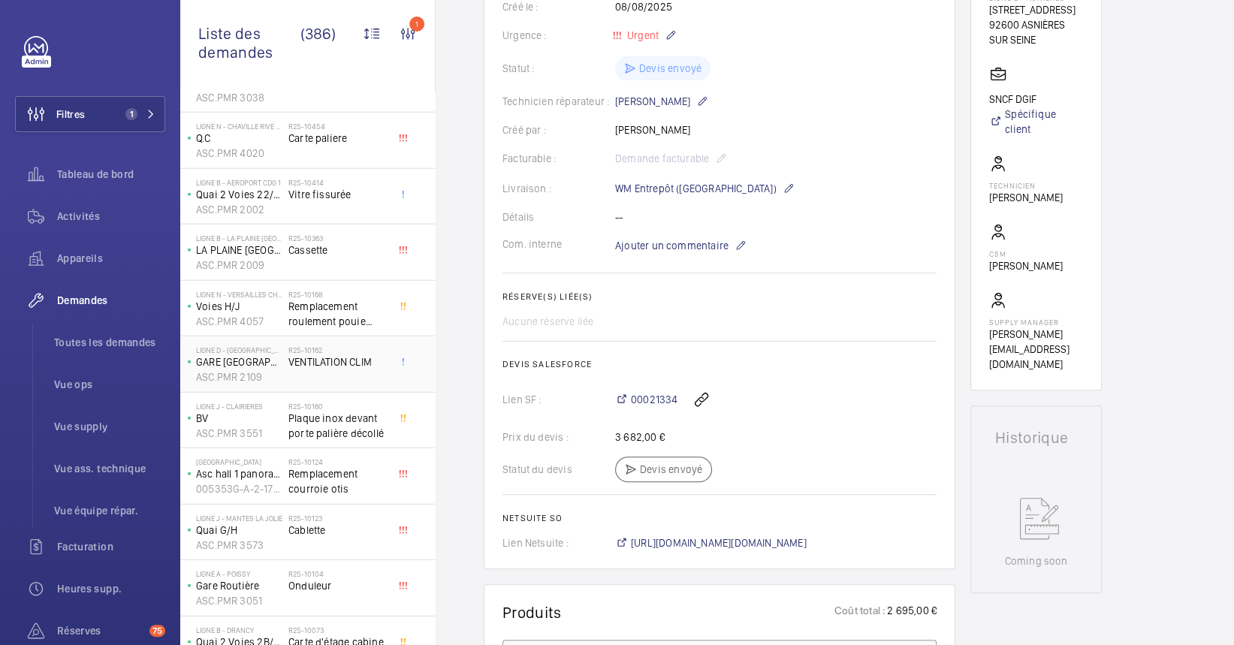
scroll to position [2832, 0]
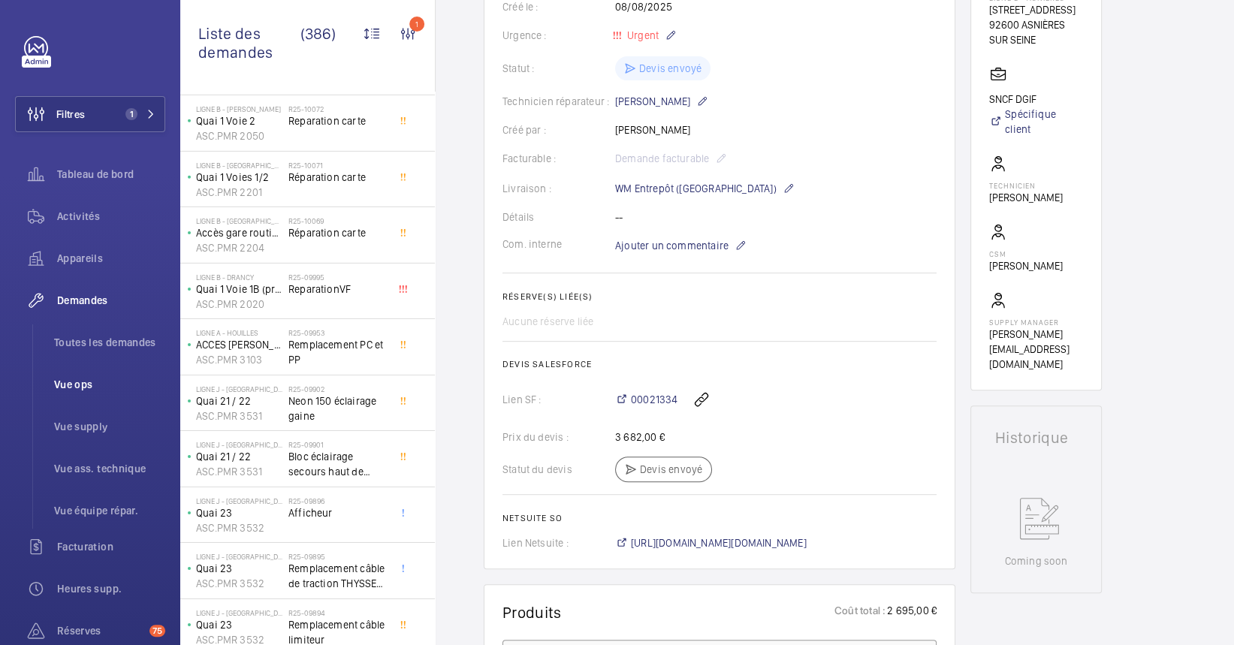
scroll to position [3132, 0]
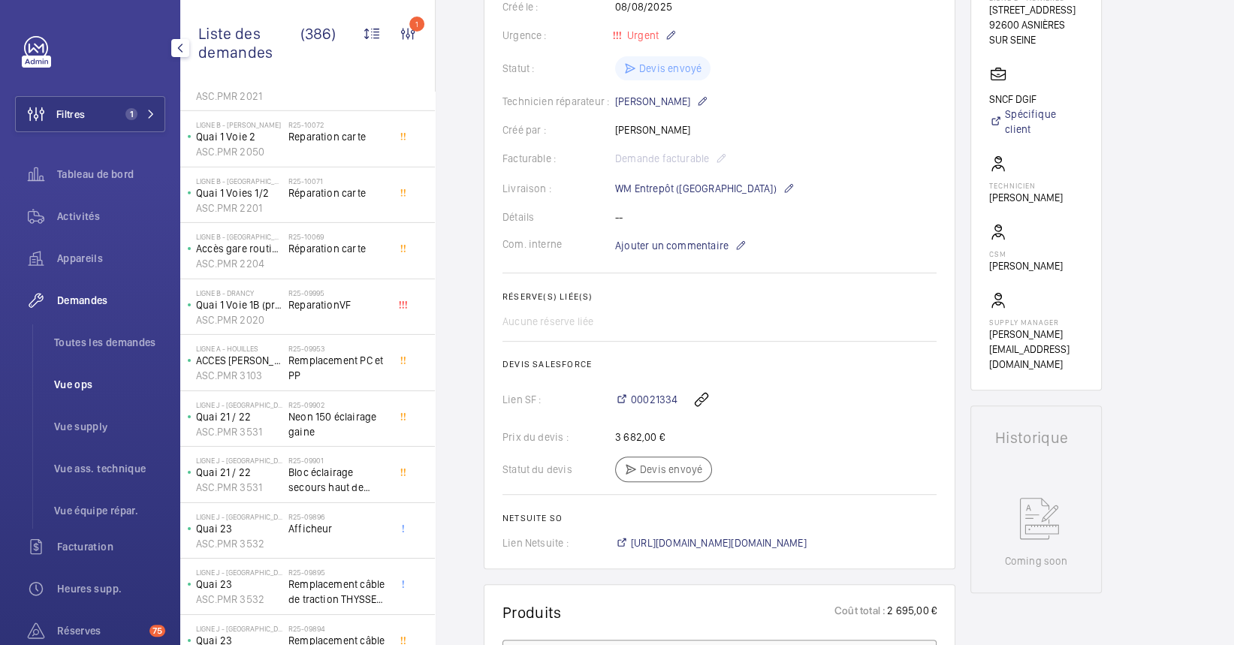
click at [89, 377] on span "Vue ops" at bounding box center [109, 384] width 111 height 15
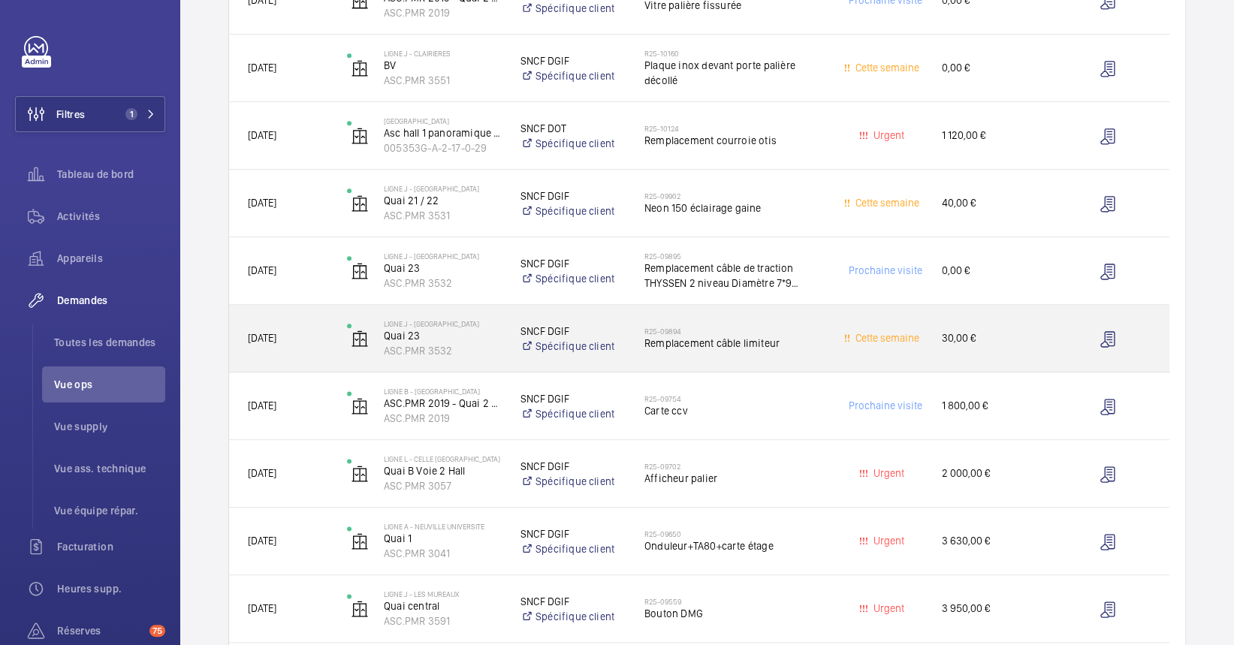
scroll to position [1101, 0]
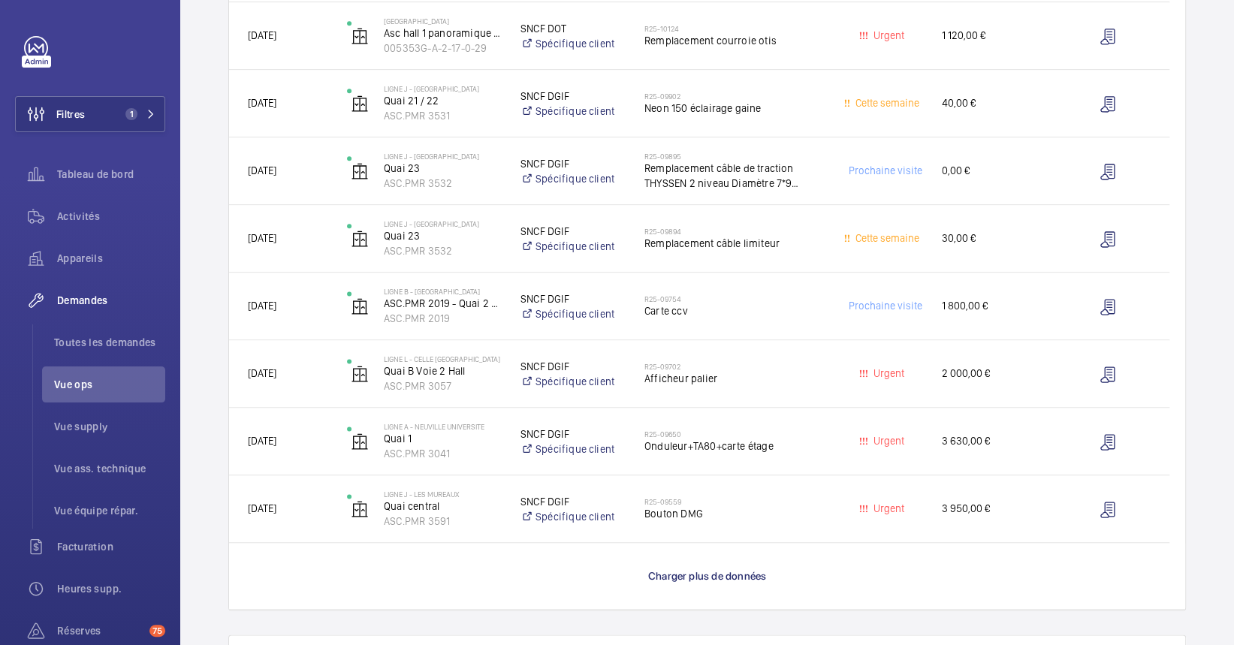
click at [712, 558] on wm-front-load-more-cell "Charger plus de données" at bounding box center [707, 576] width 956 height 66
click at [712, 565] on wm-front-load-more-cell "Charger plus de données" at bounding box center [707, 576] width 956 height 66
click at [717, 576] on span "Charger plus de données" at bounding box center [707, 576] width 118 height 12
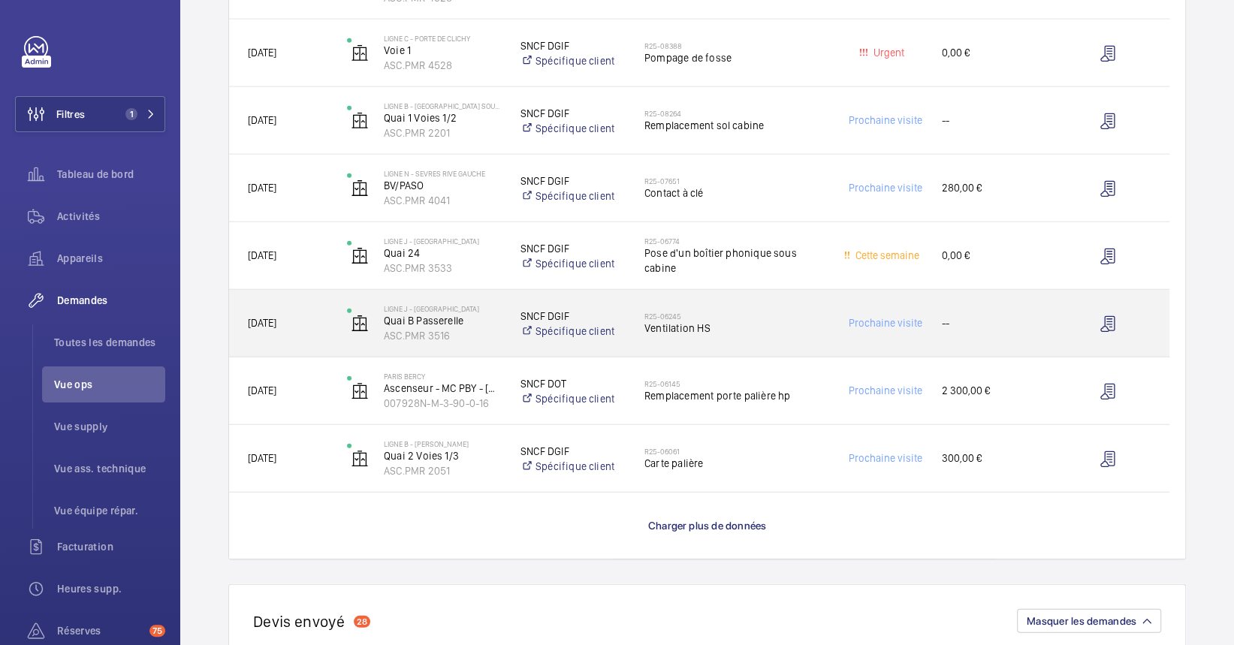
scroll to position [2404, 0]
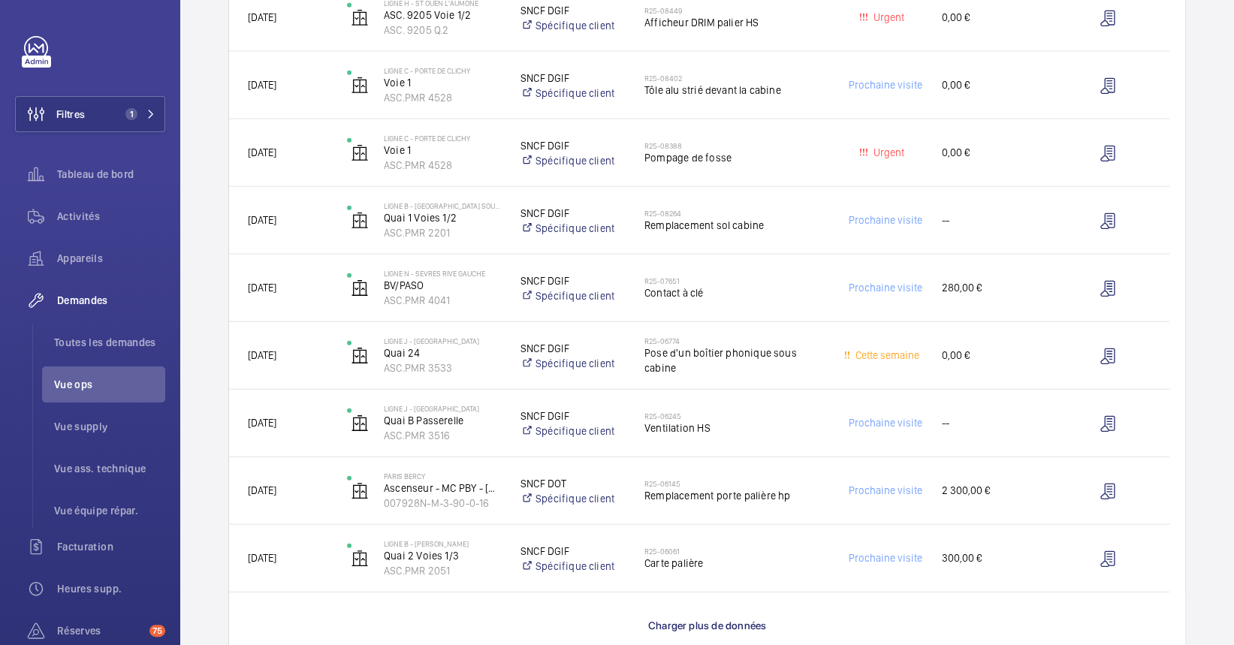
click at [637, 623] on wm-front-load-more-cell "Charger plus de données" at bounding box center [707, 626] width 956 height 66
click at [654, 624] on span "Charger plus de données" at bounding box center [707, 626] width 118 height 12
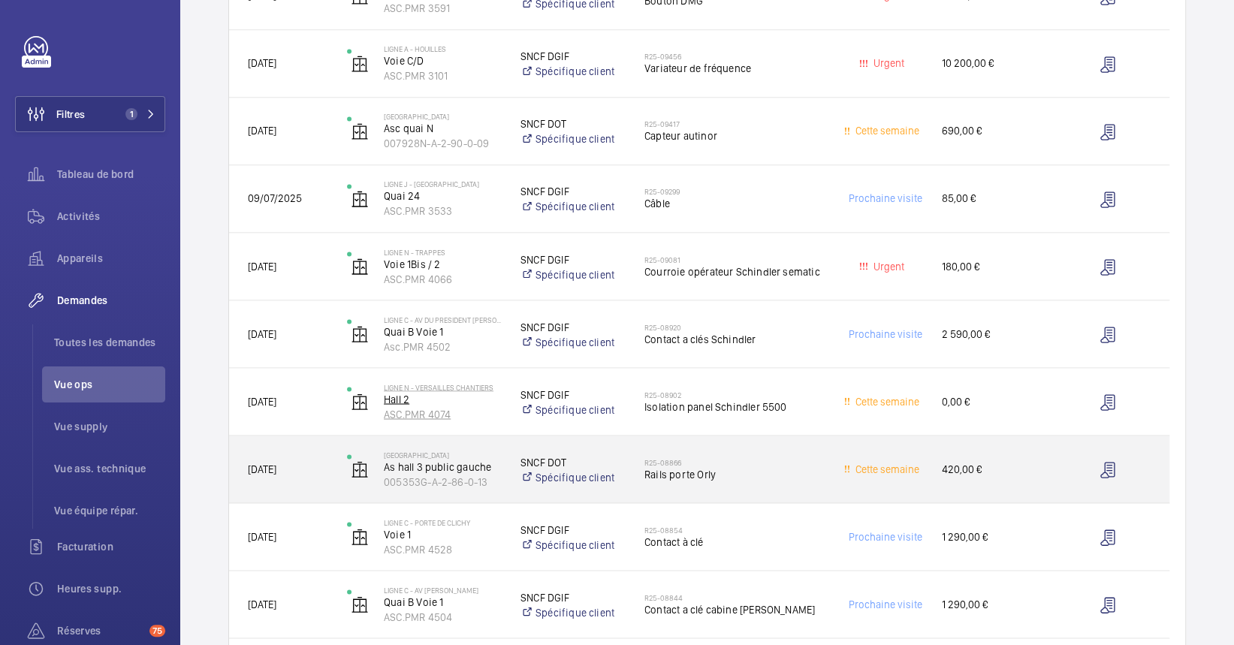
scroll to position [1602, 0]
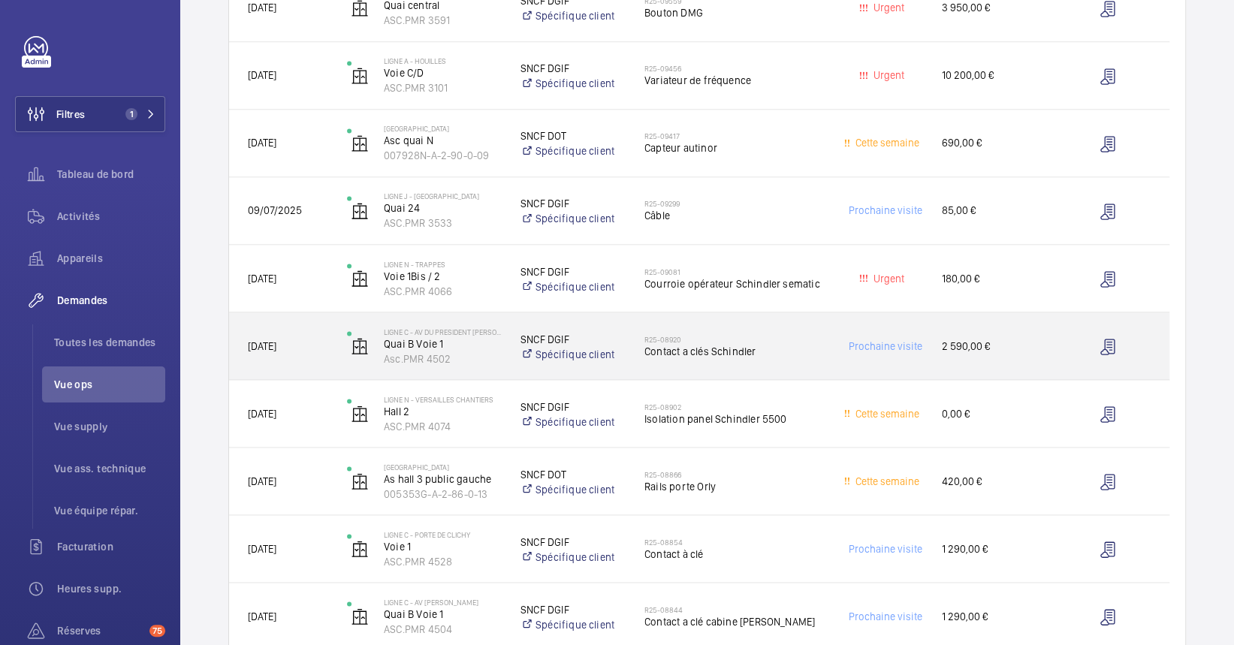
click at [761, 355] on span "Contact a clés Schindler" at bounding box center [734, 350] width 179 height 15
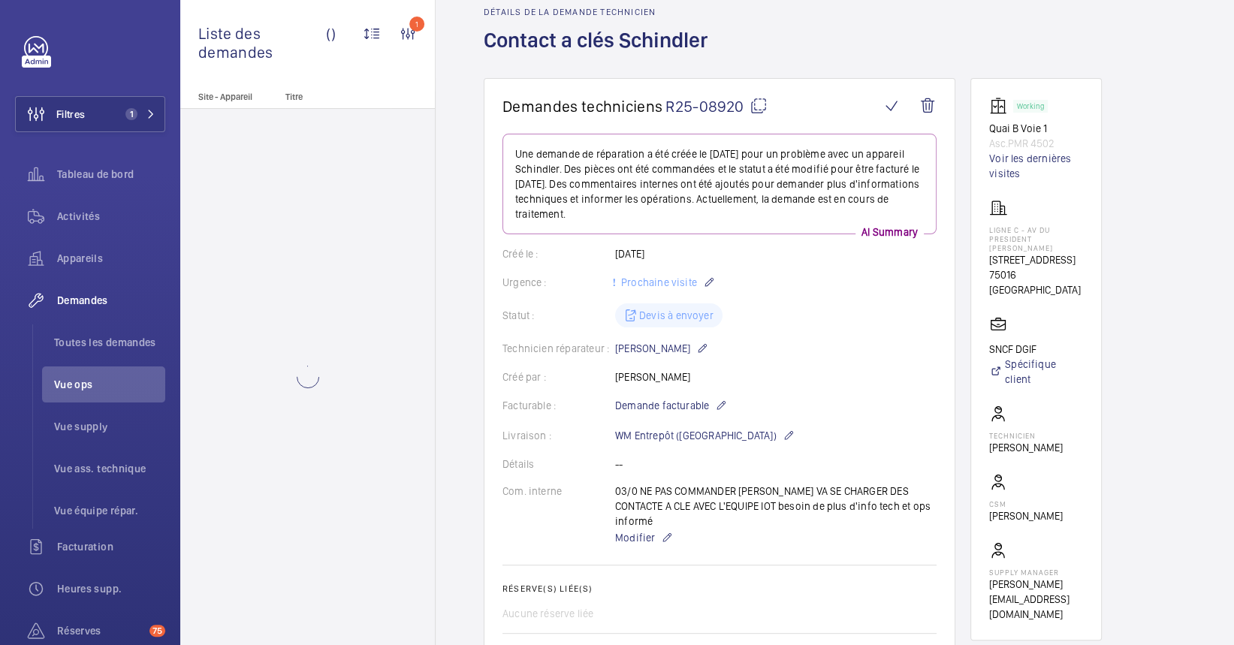
scroll to position [100, 0]
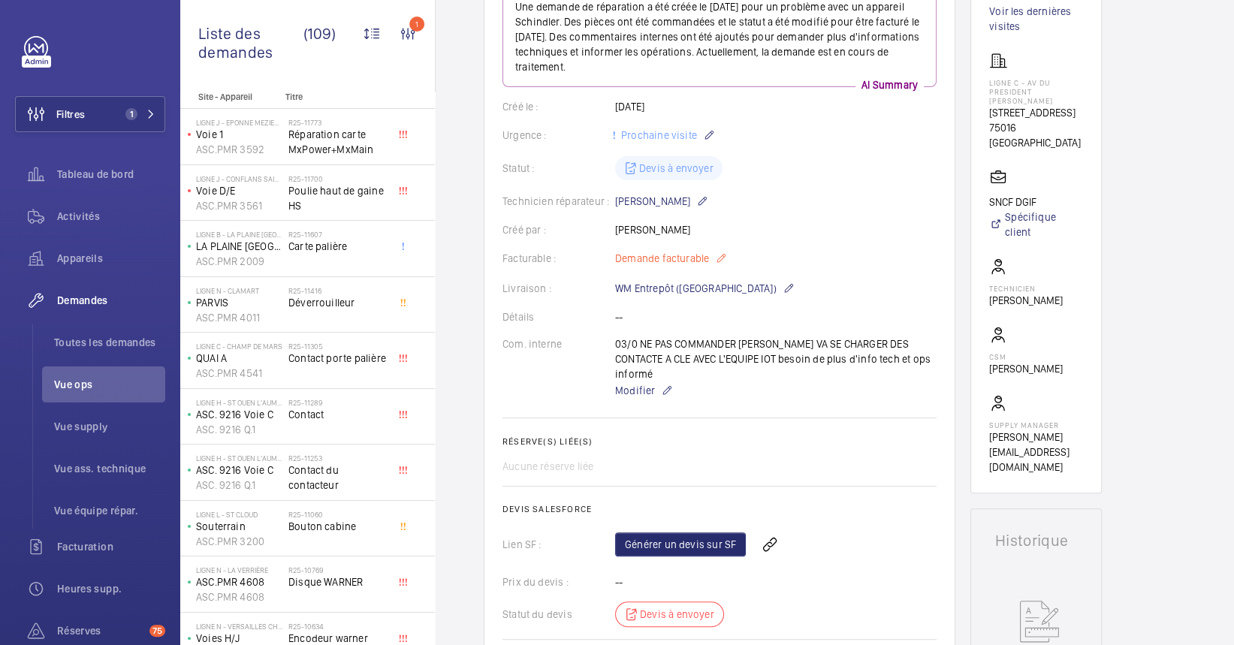
scroll to position [301, 0]
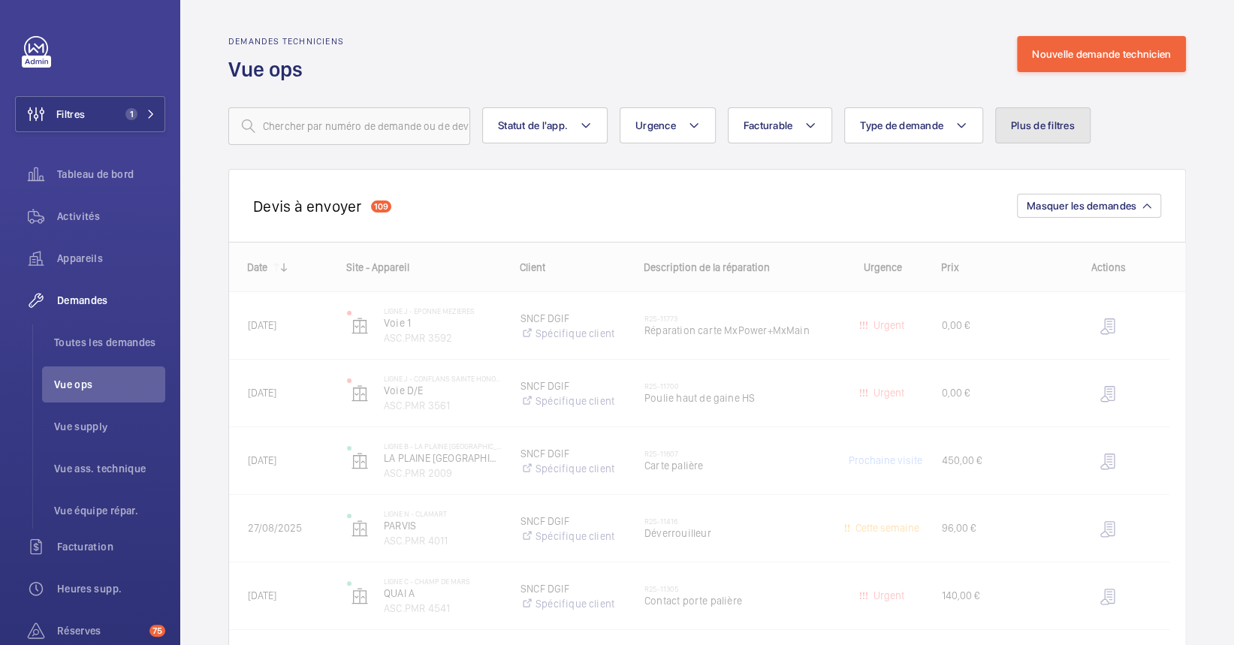
click at [1058, 133] on button "Plus de filtres" at bounding box center [1042, 125] width 95 height 36
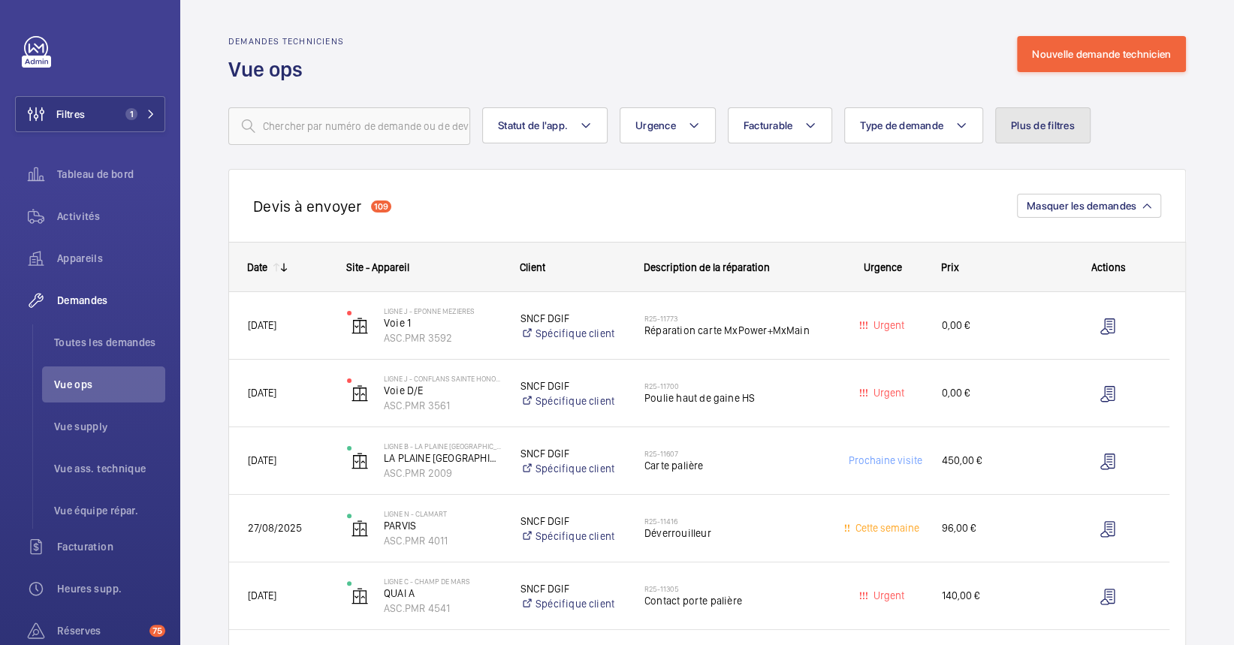
click at [1017, 118] on button "Plus de filtres" at bounding box center [1042, 125] width 95 height 36
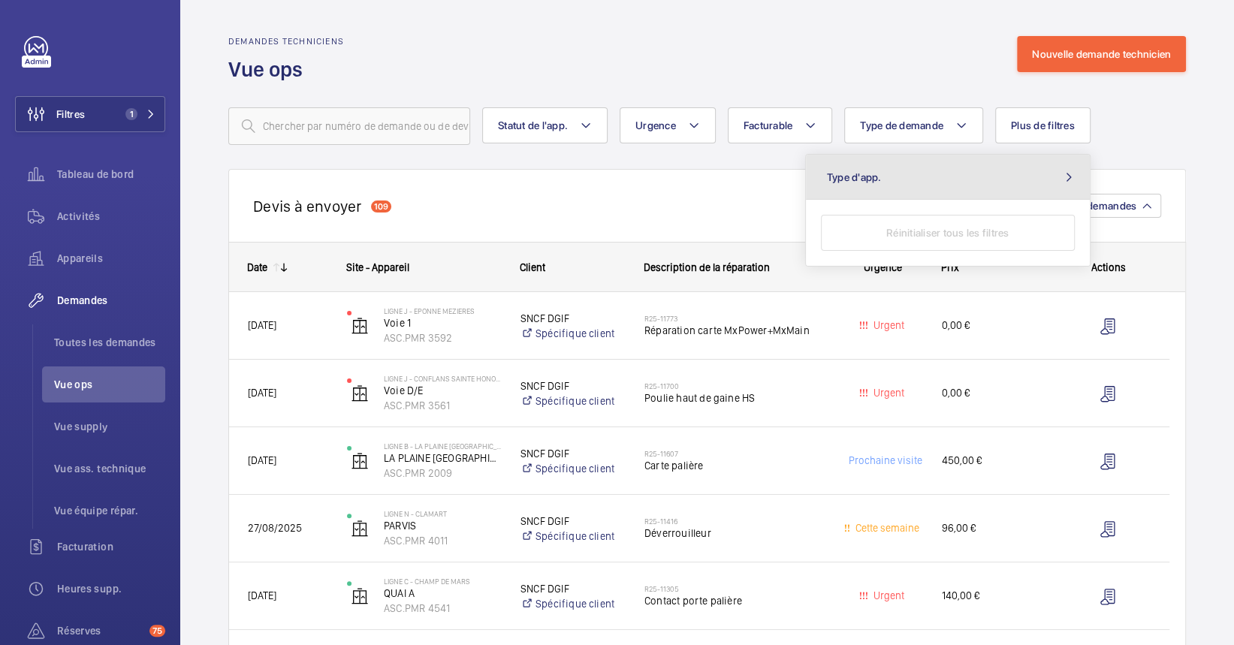
drag, startPoint x: 947, startPoint y: 167, endPoint x: 588, endPoint y: 187, distance: 360.4
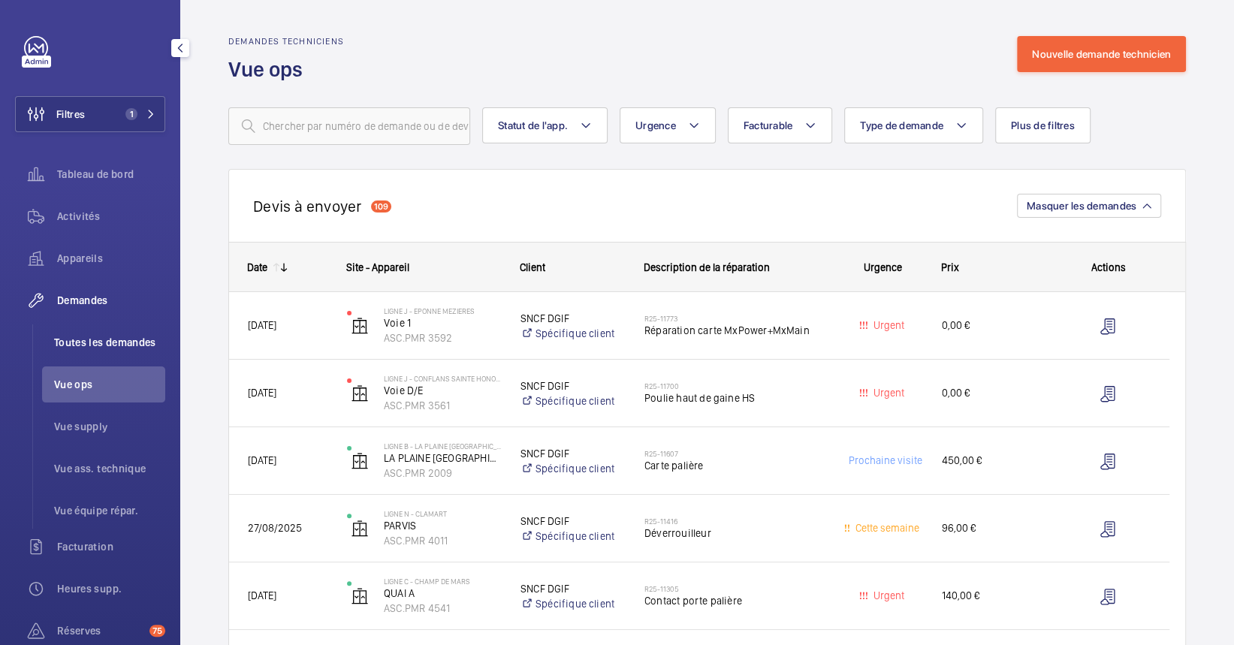
click at [69, 325] on li "Toutes les demandes" at bounding box center [103, 343] width 123 height 36
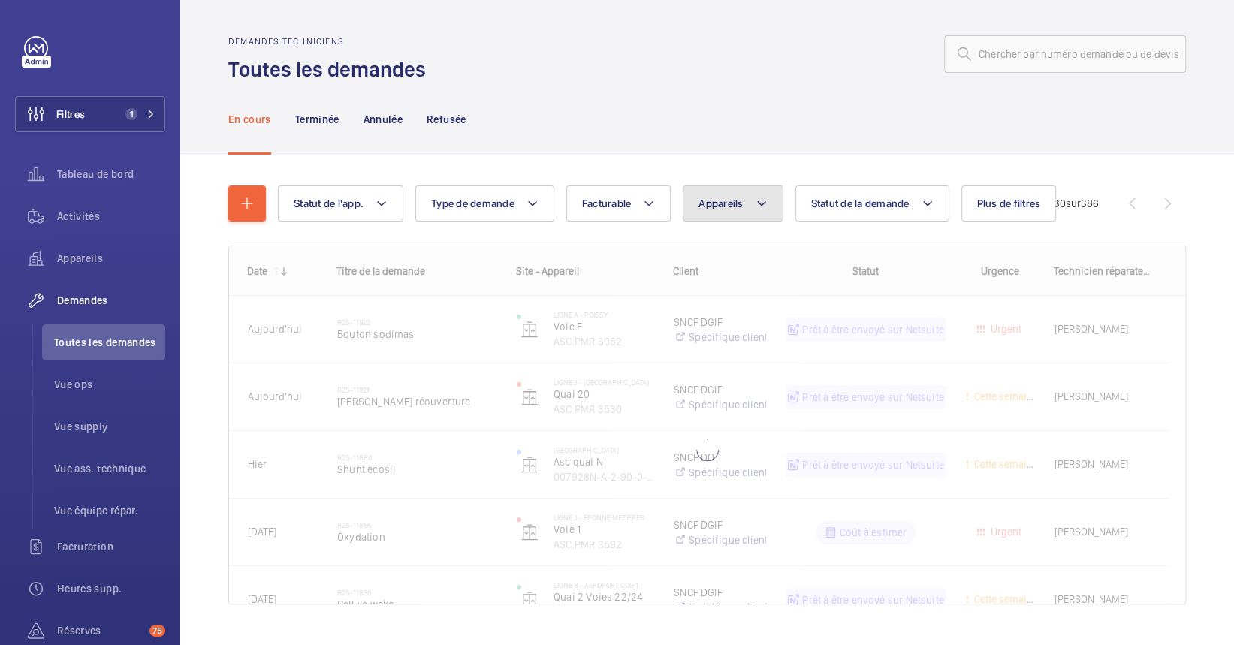
click at [741, 208] on span "Appareils" at bounding box center [721, 204] width 44 height 12
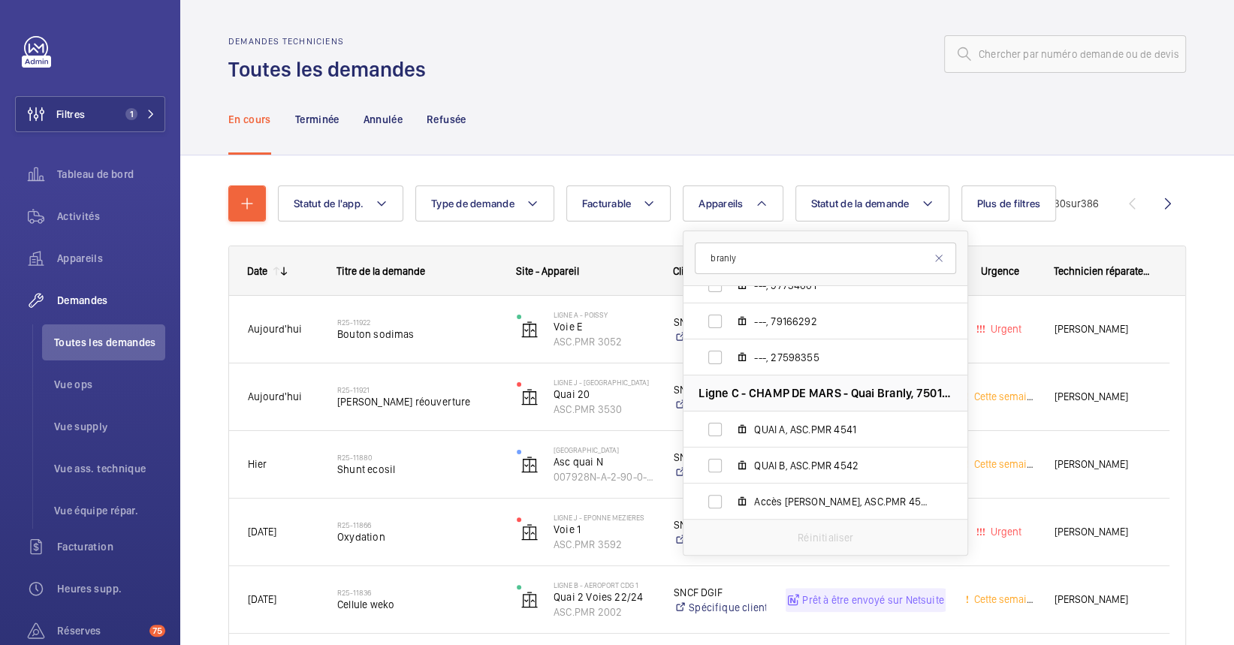
scroll to position [372, 0]
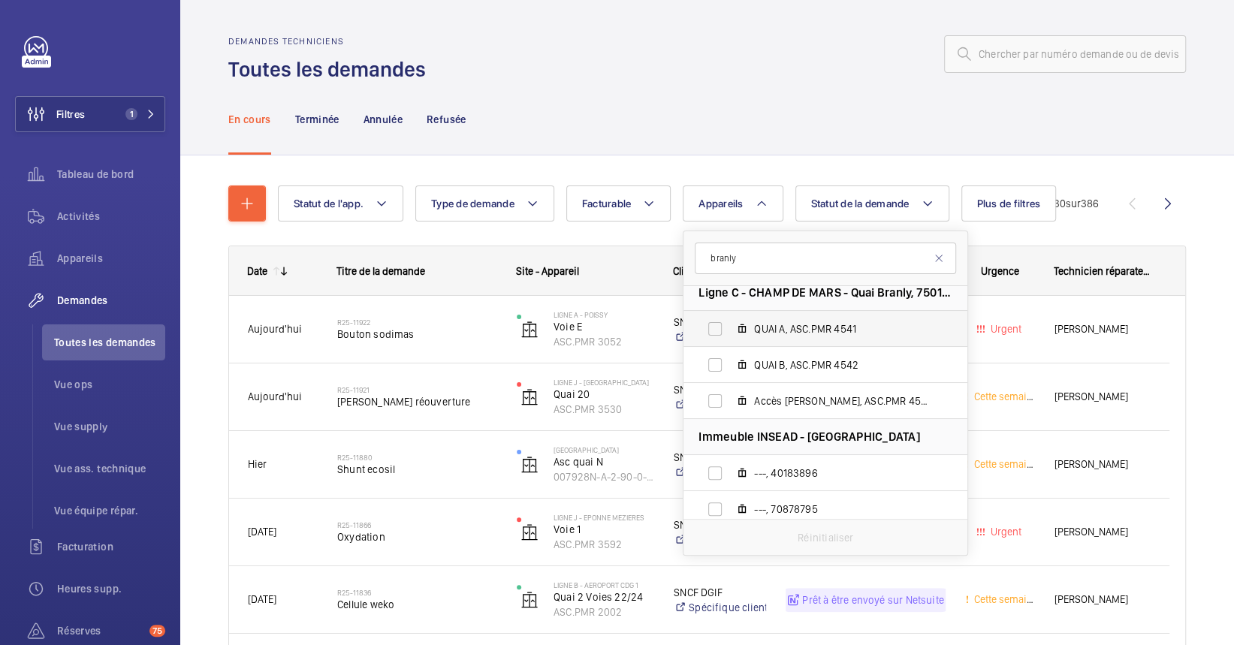
type input "branly"
click at [866, 341] on label "QUAI A, ASC.PMR 4541" at bounding box center [814, 329] width 260 height 36
click at [730, 341] on input "QUAI A, ASC.PMR 4541" at bounding box center [715, 329] width 30 height 30
checkbox input "true"
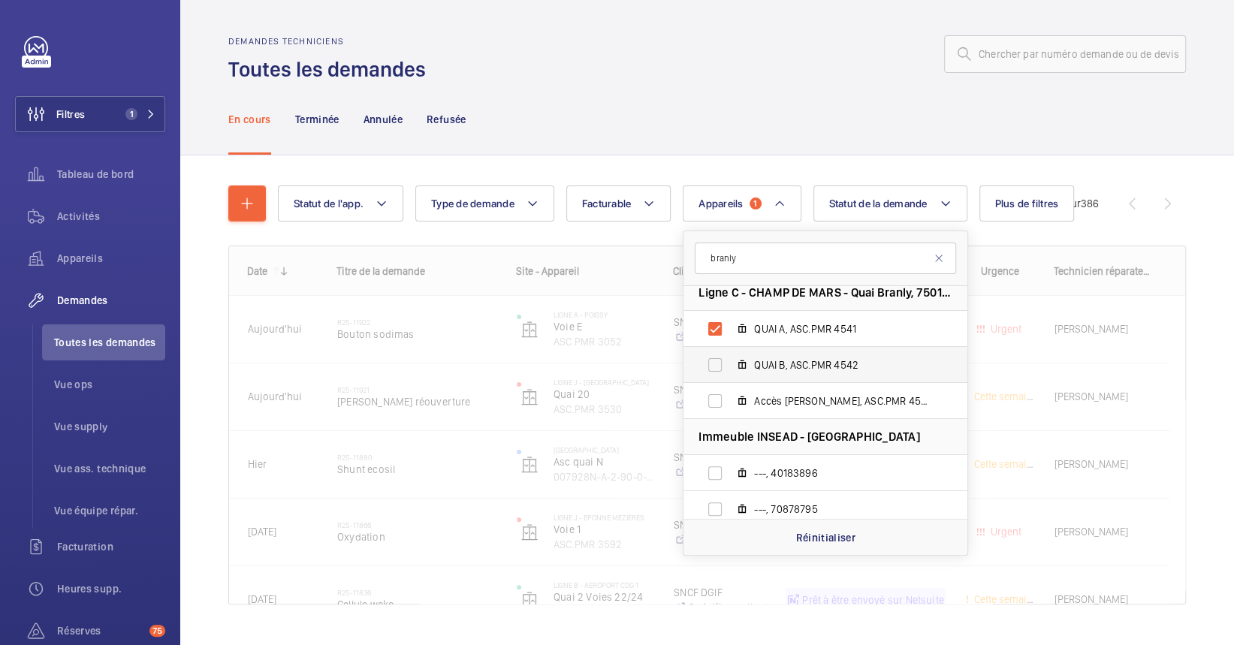
click at [866, 362] on span "QUAI B, ASC.PMR 4542" at bounding box center [841, 365] width 174 height 15
click at [730, 362] on input "QUAI B, ASC.PMR 4542" at bounding box center [715, 365] width 30 height 30
checkbox input "true"
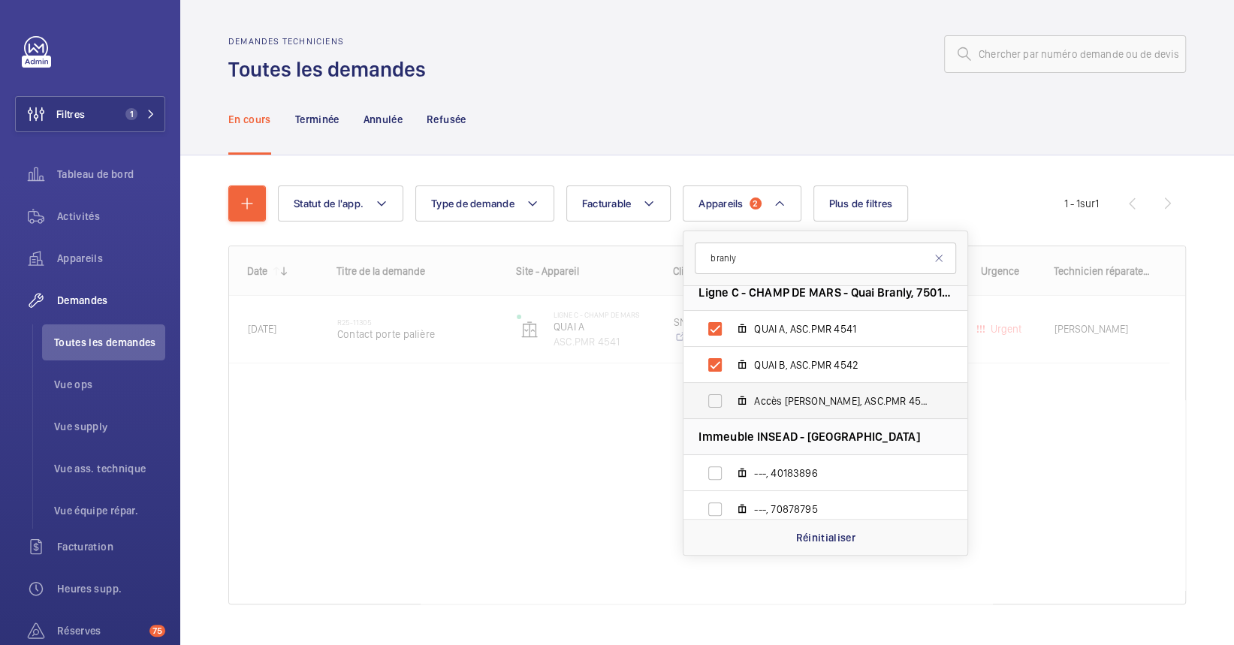
click at [852, 404] on span "Accès [PERSON_NAME], ASC.PMR 4540" at bounding box center [841, 401] width 174 height 15
click at [730, 404] on input "Accès [PERSON_NAME], ASC.PMR 4540" at bounding box center [715, 401] width 30 height 30
checkbox input "true"
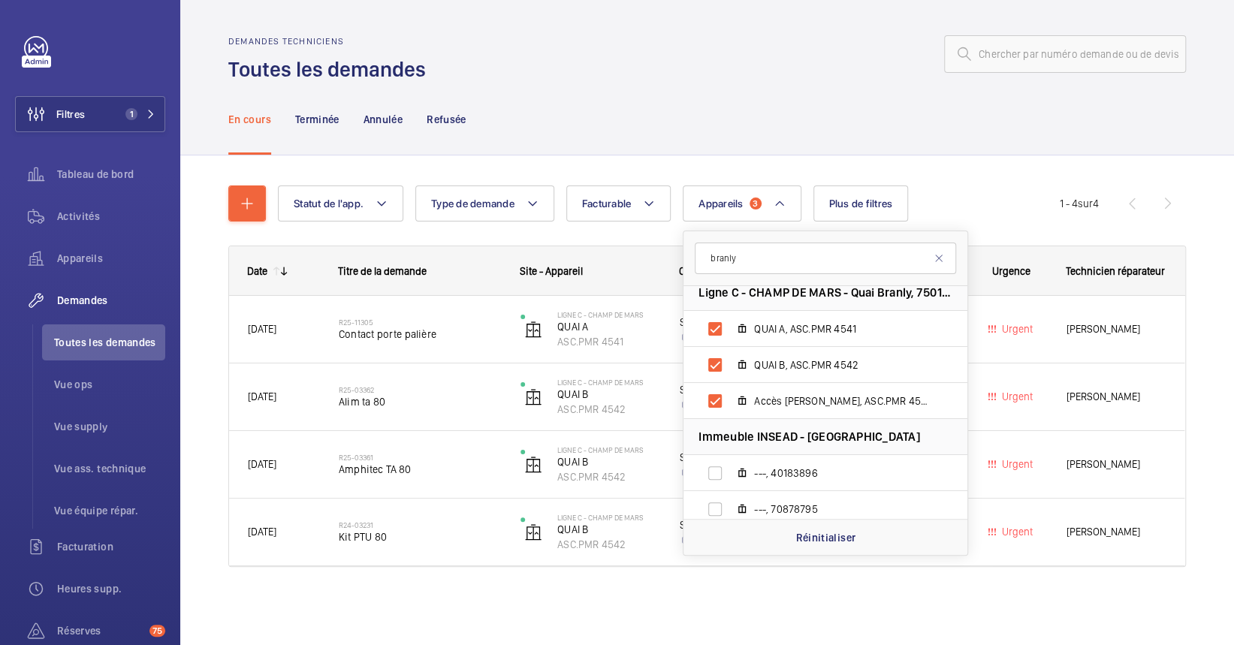
click at [646, 116] on div "En cours Terminée Annulée Refusée" at bounding box center [707, 118] width 958 height 71
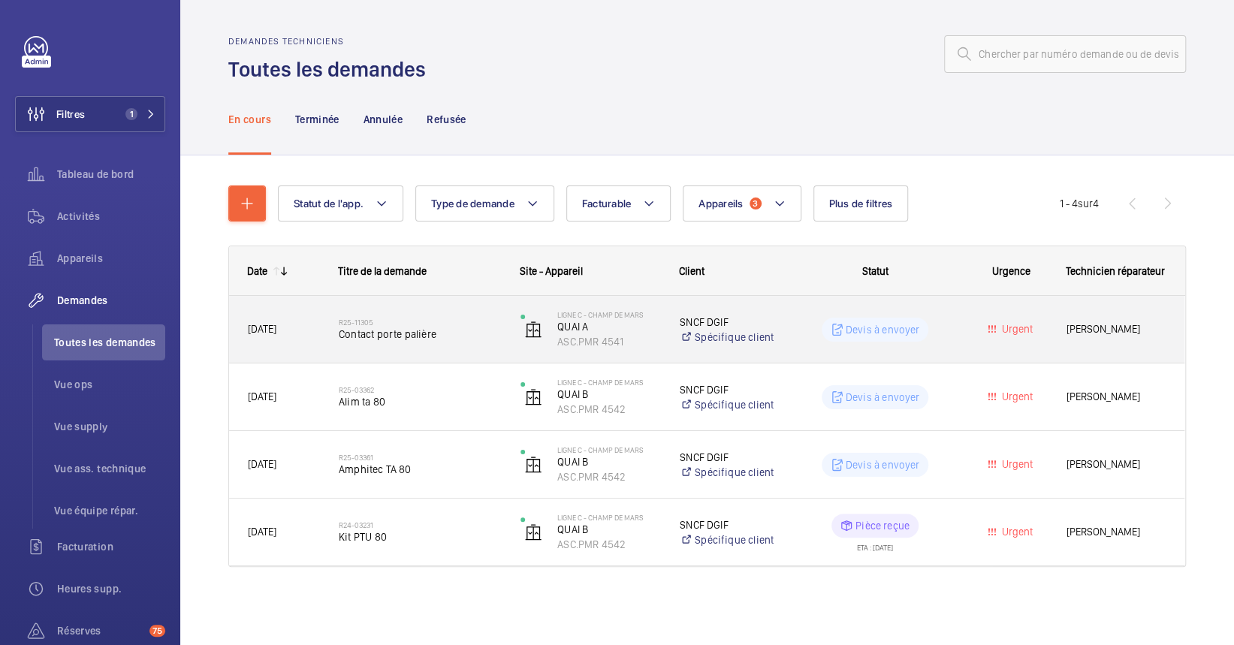
click at [443, 332] on span "Contact porte palière" at bounding box center [420, 334] width 162 height 15
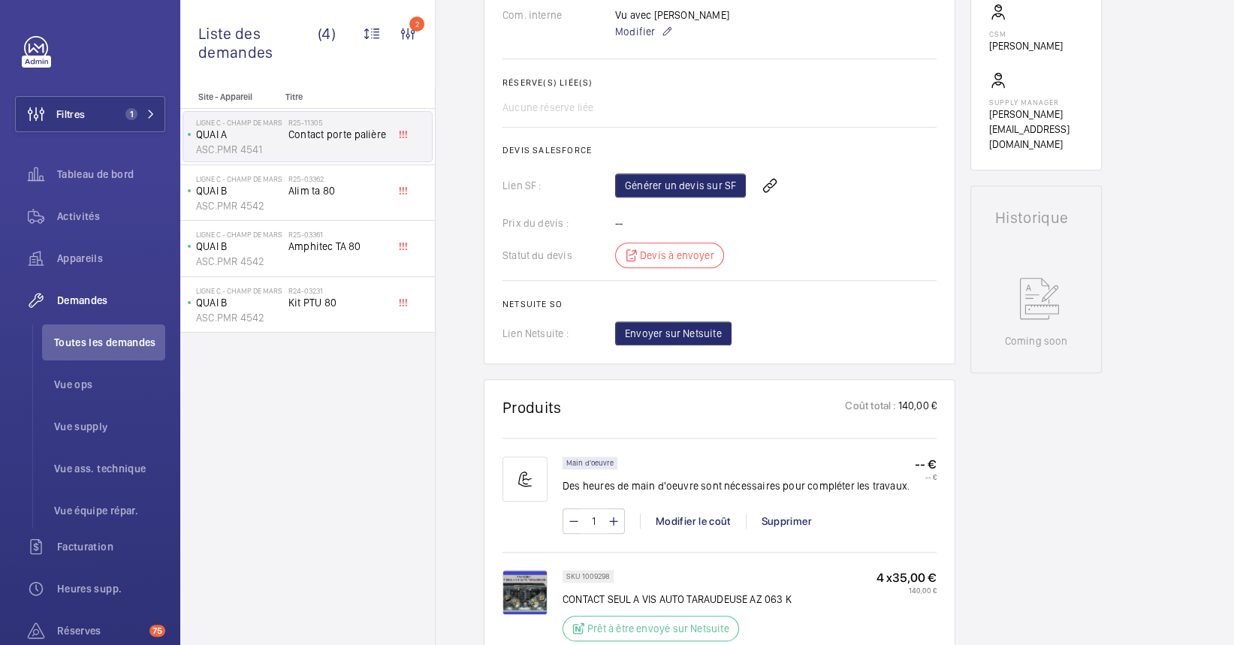
scroll to position [400, 0]
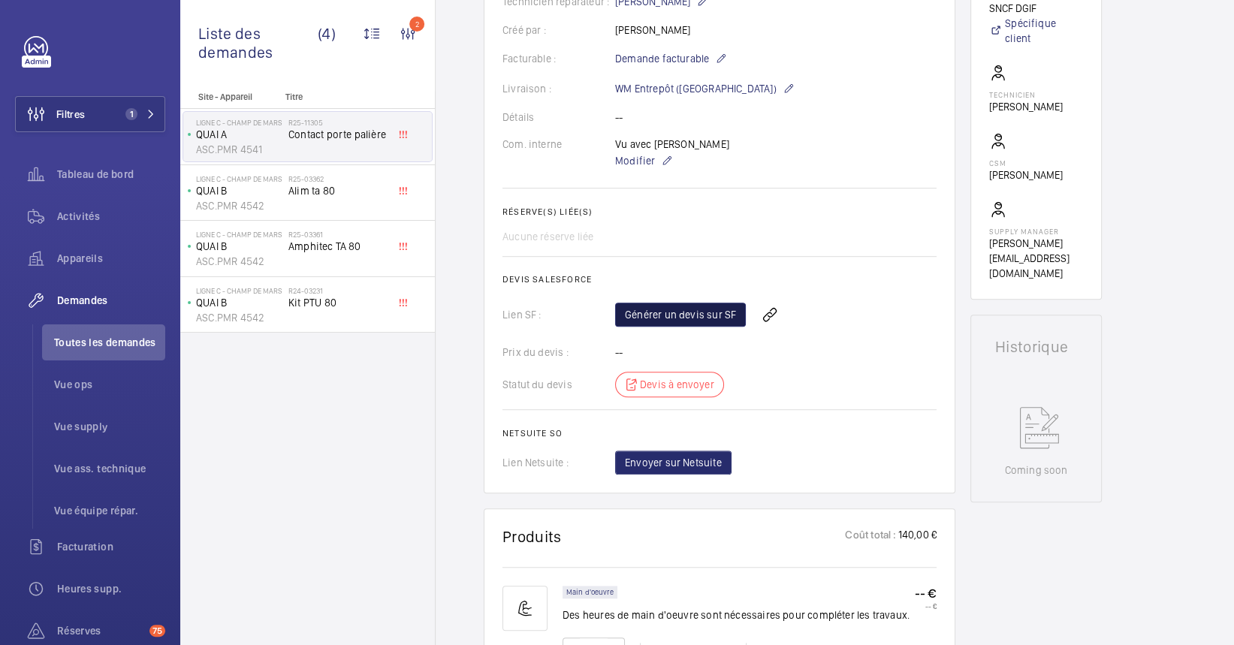
click at [697, 309] on link "Générer un devis sur SF" at bounding box center [680, 315] width 131 height 24
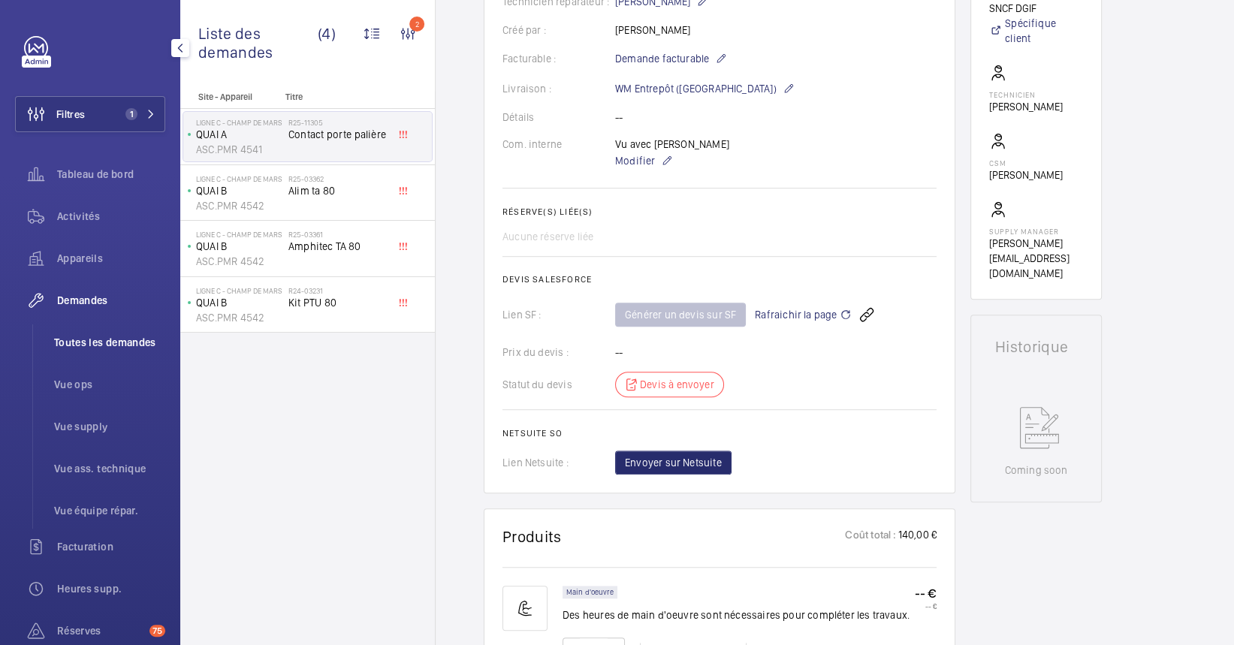
click at [100, 346] on span "Toutes les demandes" at bounding box center [109, 342] width 111 height 15
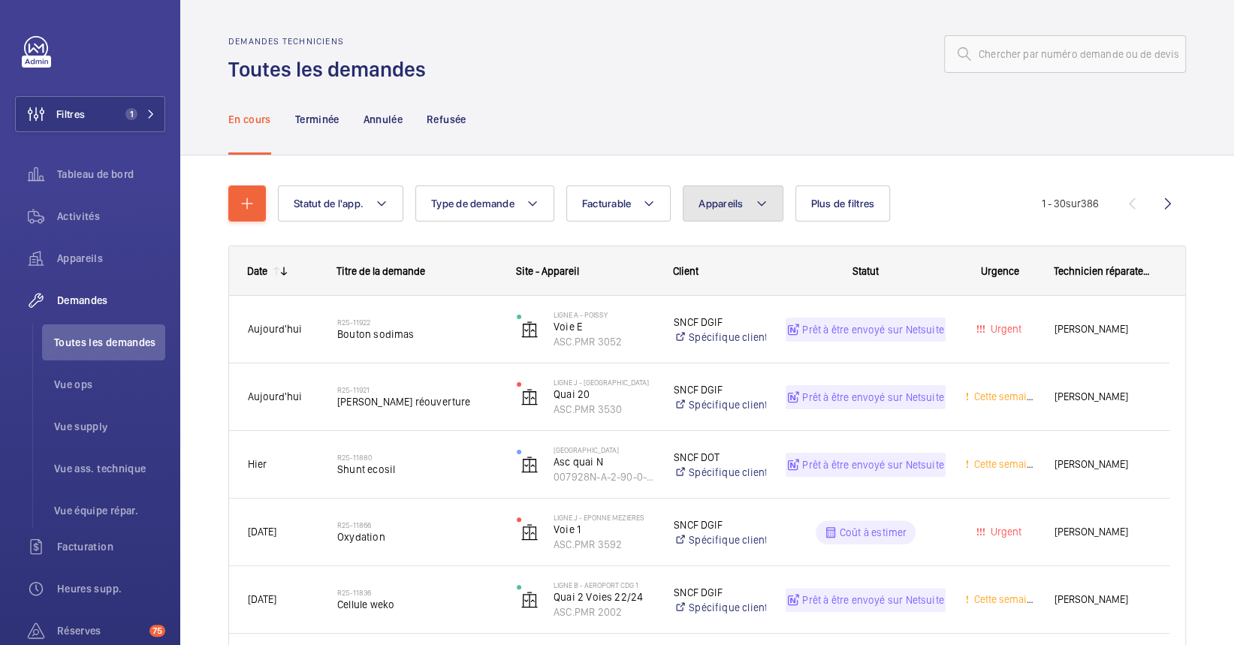
click at [735, 198] on span "Appareils" at bounding box center [721, 204] width 44 height 12
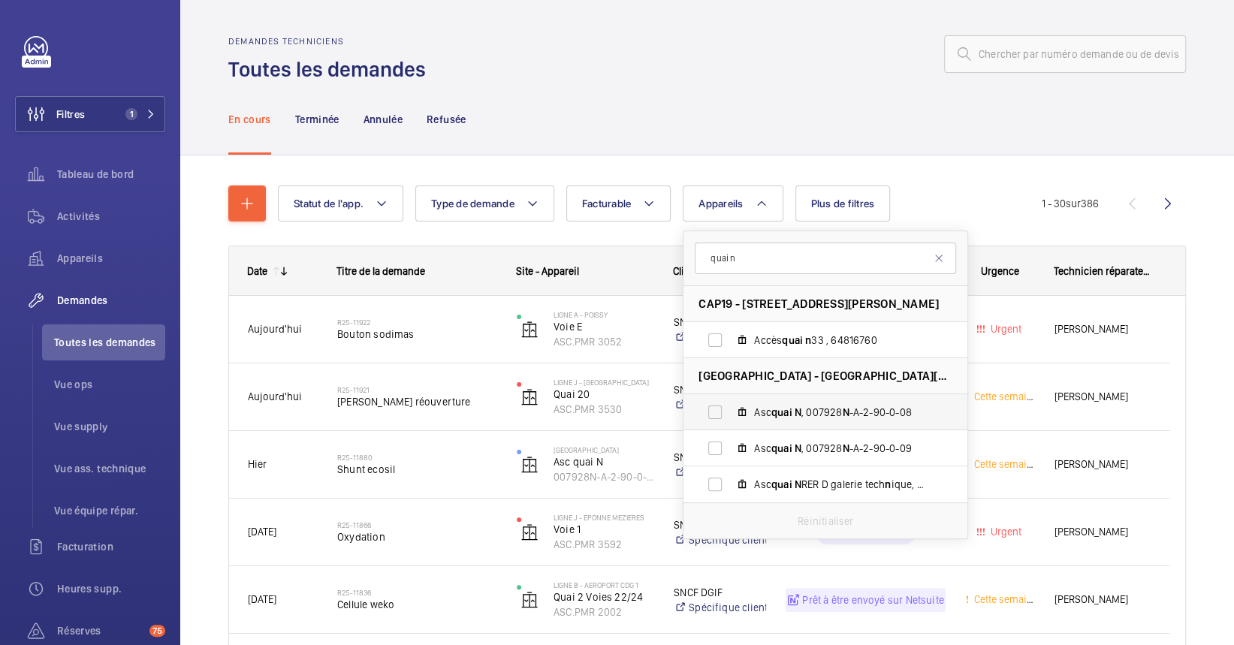
type input "quai n"
click at [847, 397] on label "Asc quai N , 007928 N -A-2-90-0-08" at bounding box center [814, 412] width 260 height 36
click at [730, 397] on input "Asc quai N , 007928 N -A-2-90-0-08" at bounding box center [715, 412] width 30 height 30
checkbox input "true"
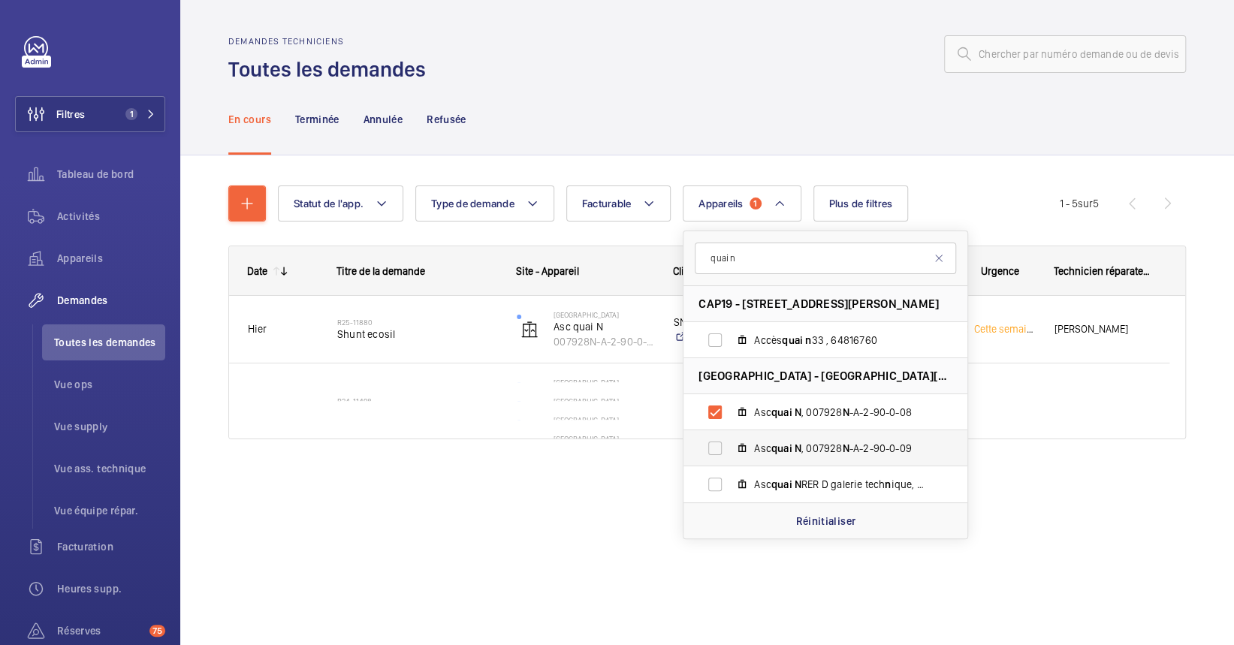
click at [871, 430] on label "Asc quai N , 007928 N -A-2-90-0-09" at bounding box center [814, 448] width 260 height 36
click at [730, 433] on input "Asc quai N , 007928 N -A-2-90-0-09" at bounding box center [715, 448] width 30 height 30
checkbox input "true"
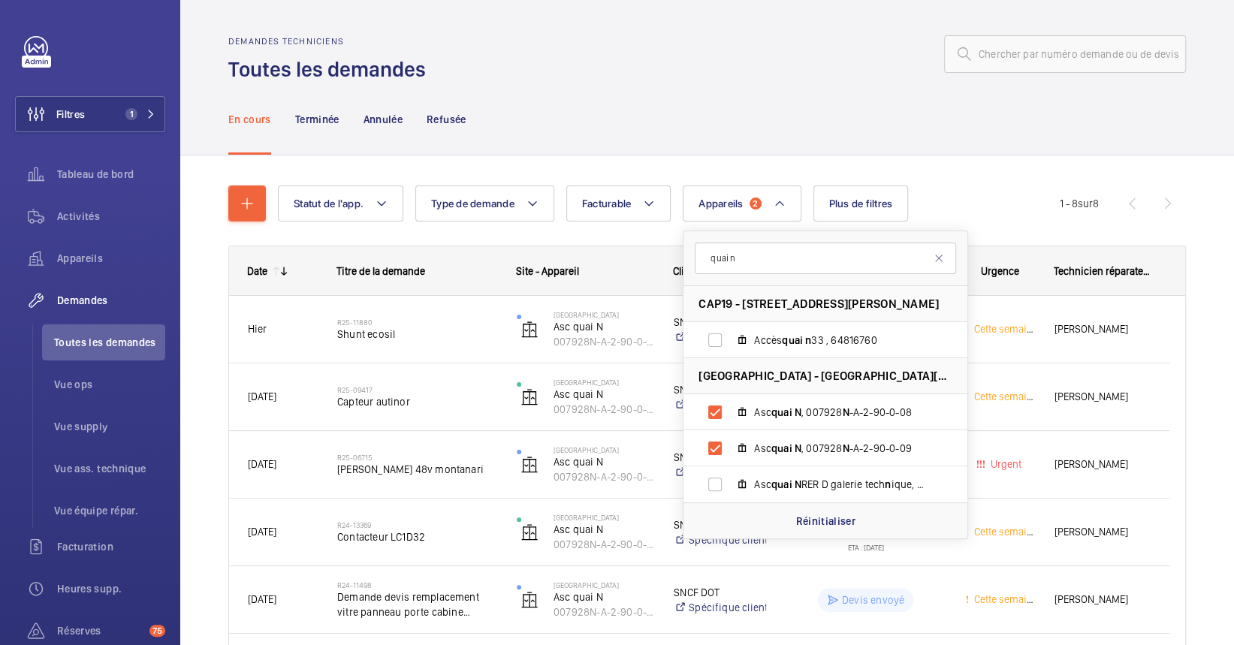
click at [599, 111] on div "En cours Terminée Annulée Refusée" at bounding box center [707, 118] width 958 height 71
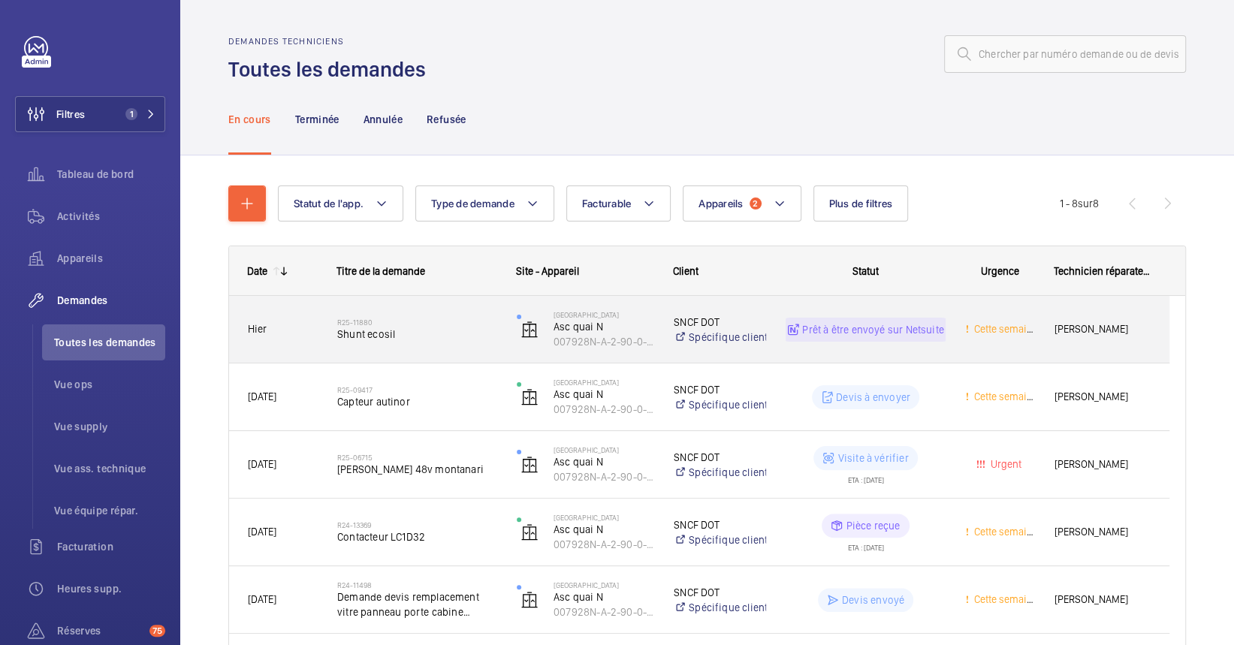
click at [464, 330] on span "Shunt ecosil" at bounding box center [417, 334] width 160 height 15
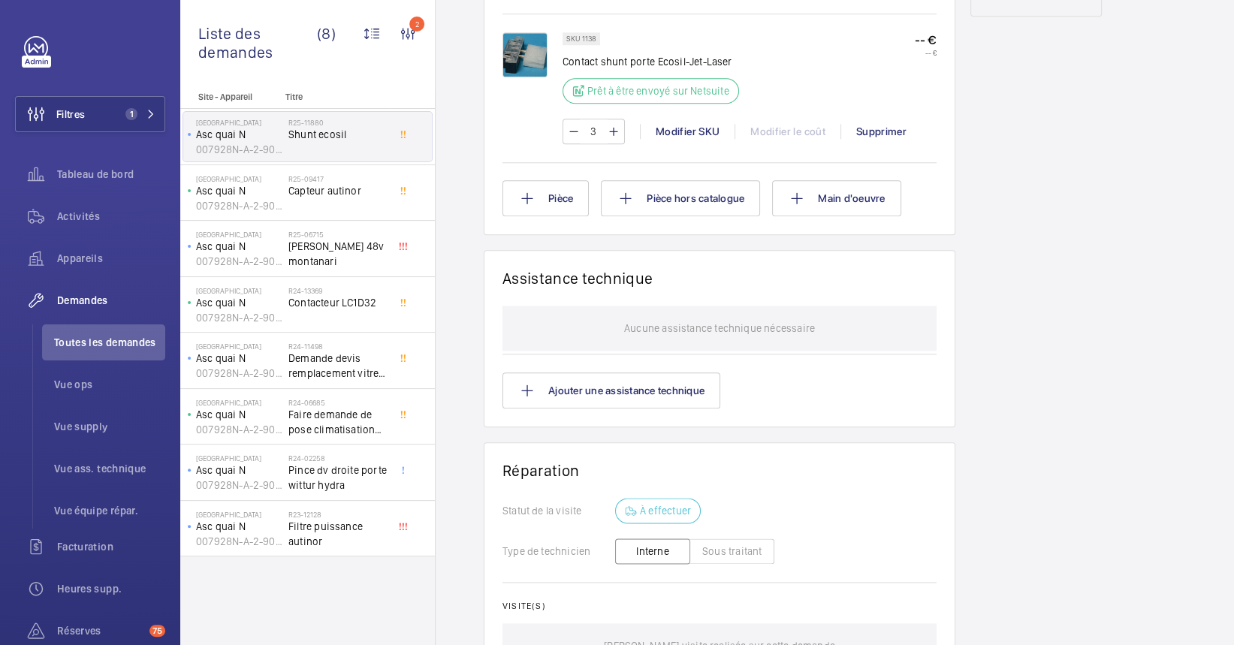
scroll to position [801, 0]
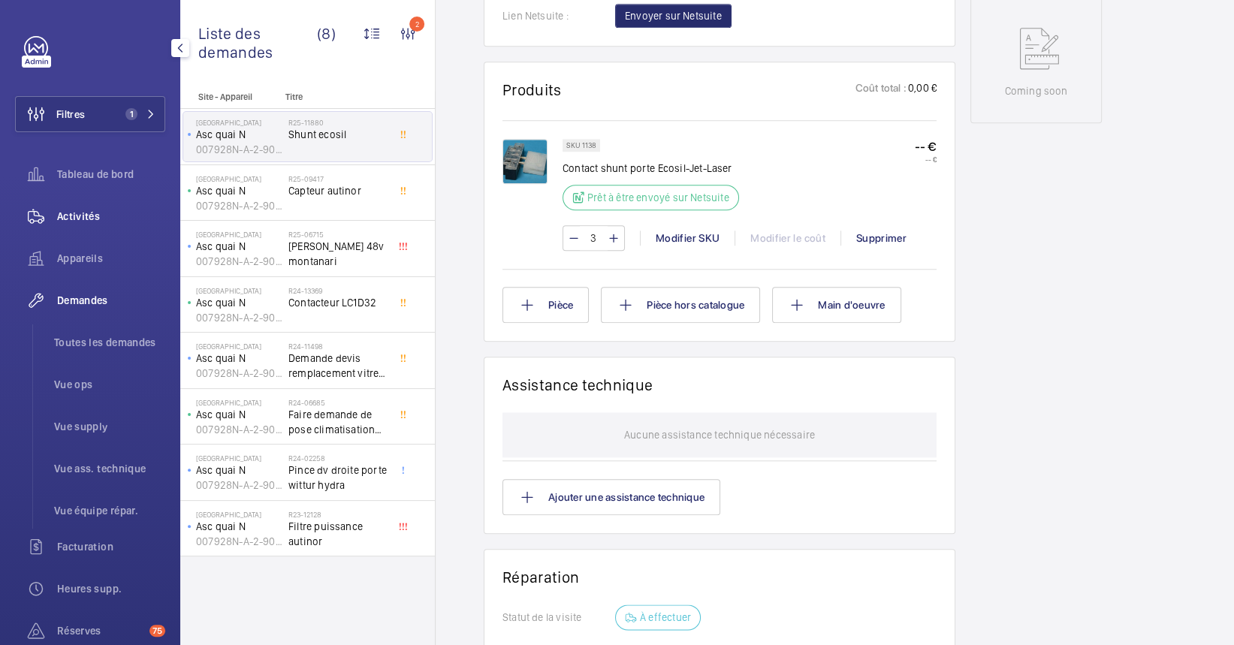
click at [88, 215] on span "Activités" at bounding box center [111, 216] width 108 height 15
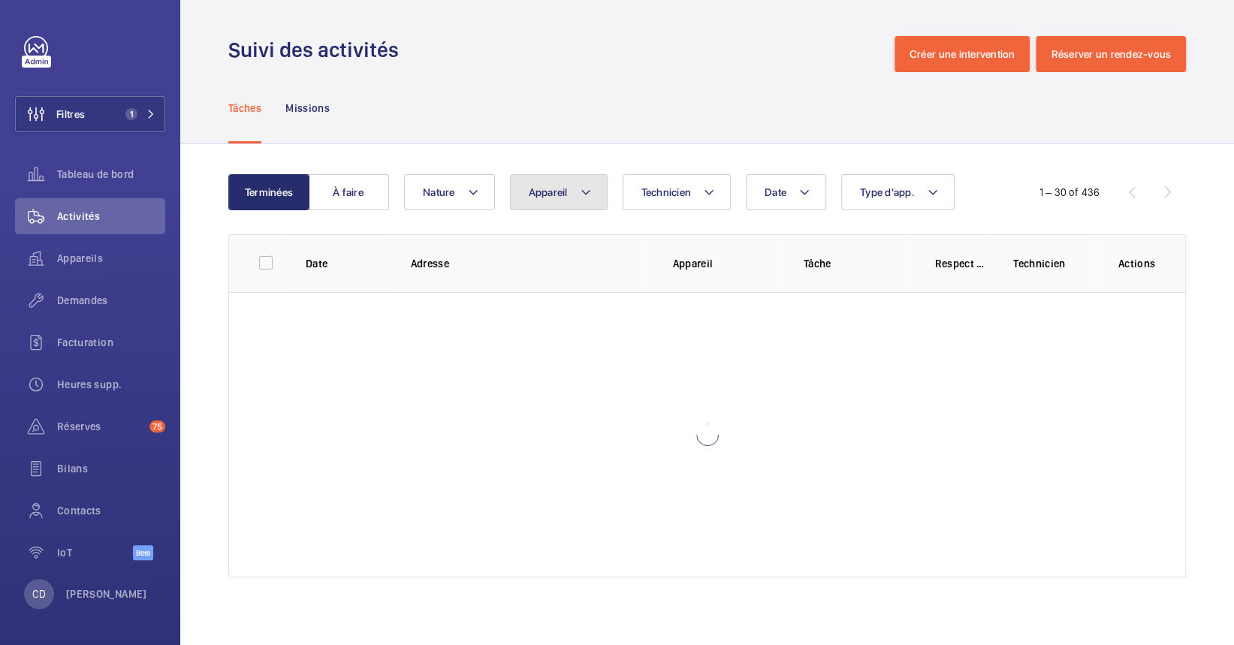
click at [565, 189] on span "Appareil" at bounding box center [548, 192] width 39 height 12
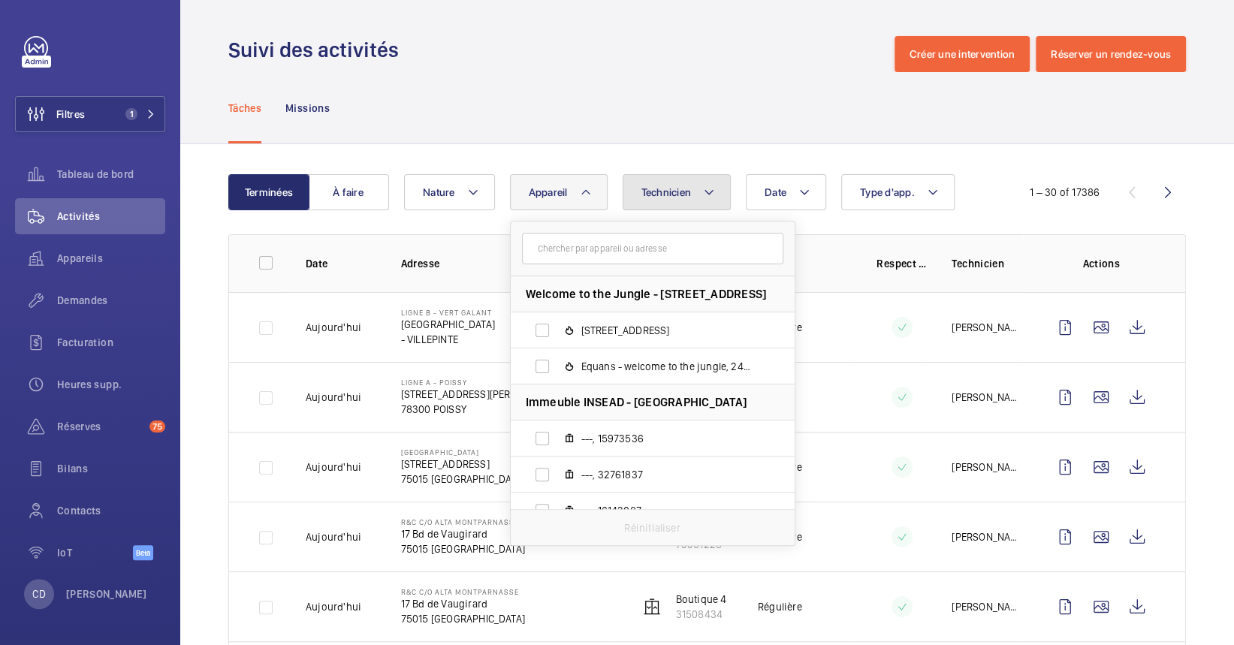
click at [704, 195] on mat-icon at bounding box center [709, 192] width 12 height 18
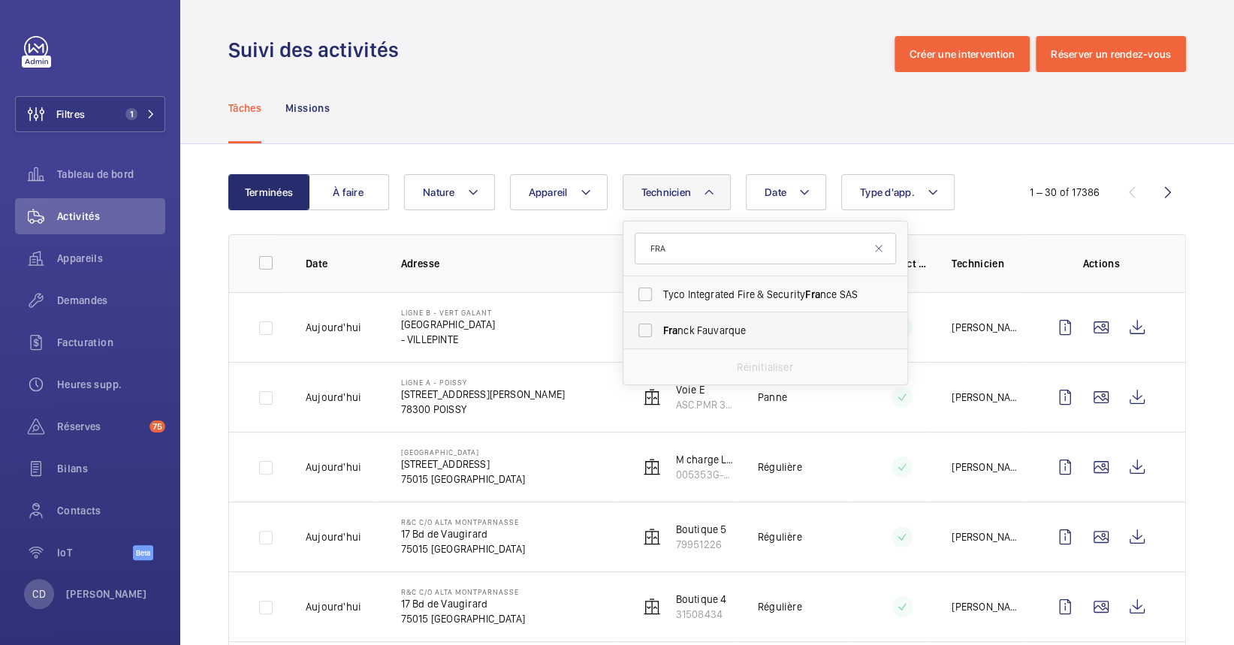
type input "FRA"
click at [658, 330] on label "Fra nck Fauvarque" at bounding box center [754, 331] width 261 height 36
click at [658, 330] on input "Fra nck Fauvarque" at bounding box center [645, 331] width 30 height 30
checkbox input "true"
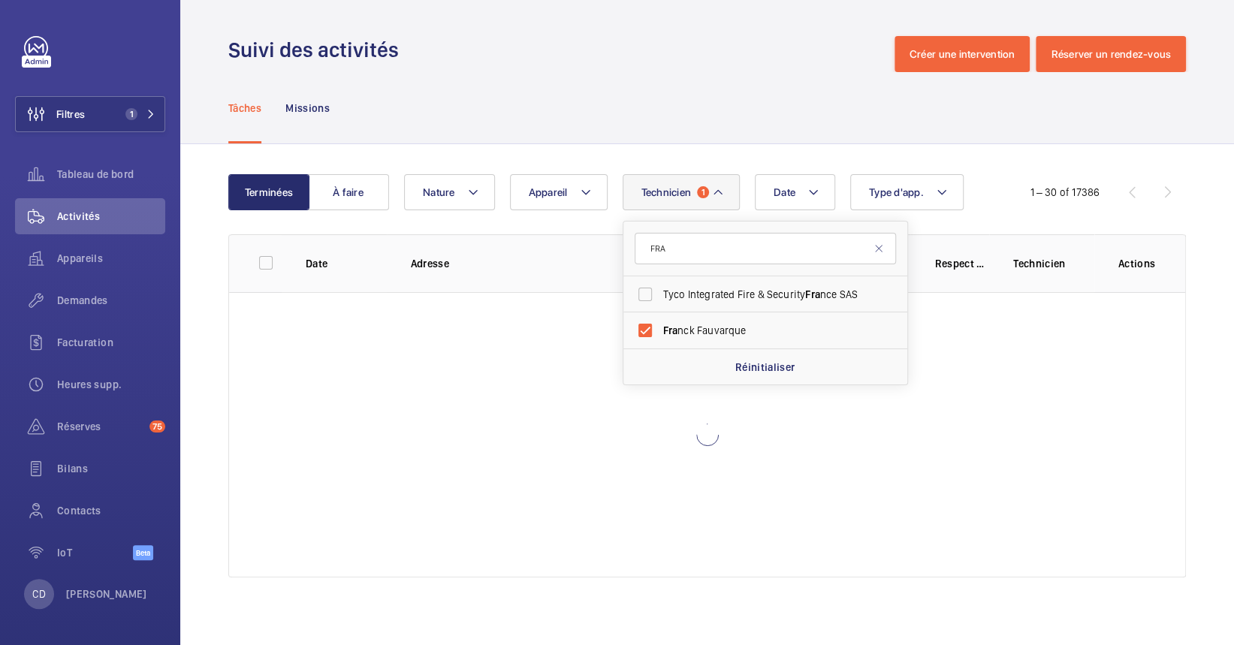
click at [531, 65] on div "Suivi des activités Créer une intervention Réserver un rendez-vous" at bounding box center [707, 54] width 958 height 36
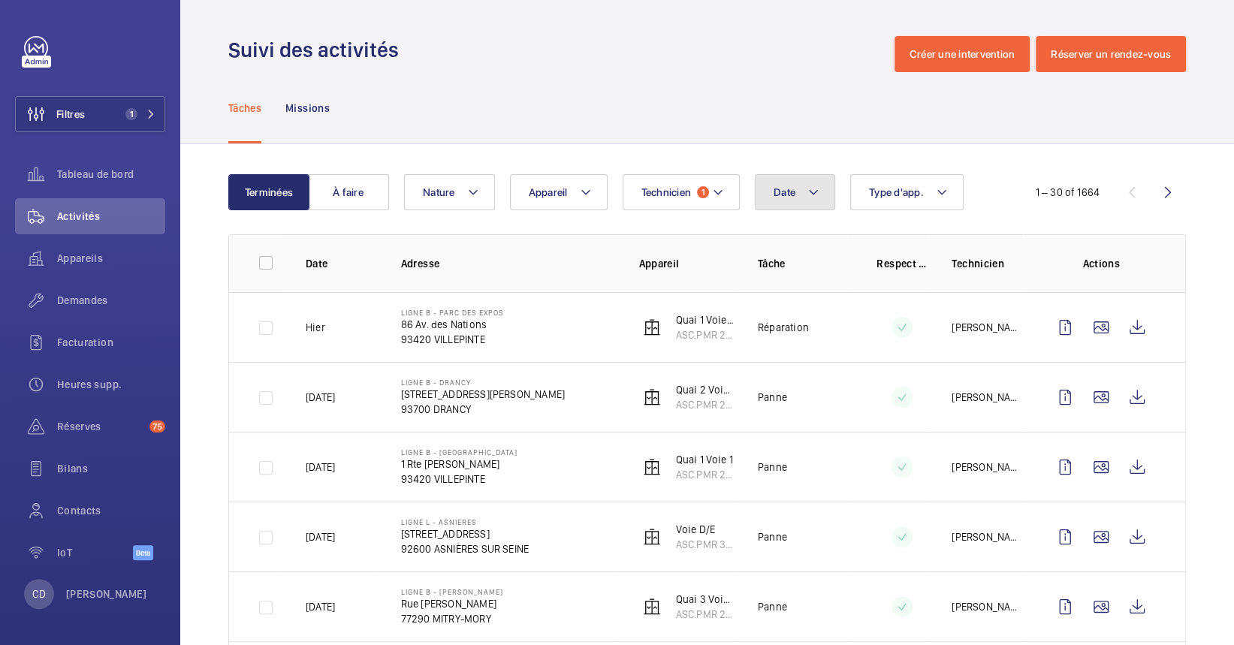
click at [781, 195] on span "Date" at bounding box center [785, 192] width 22 height 12
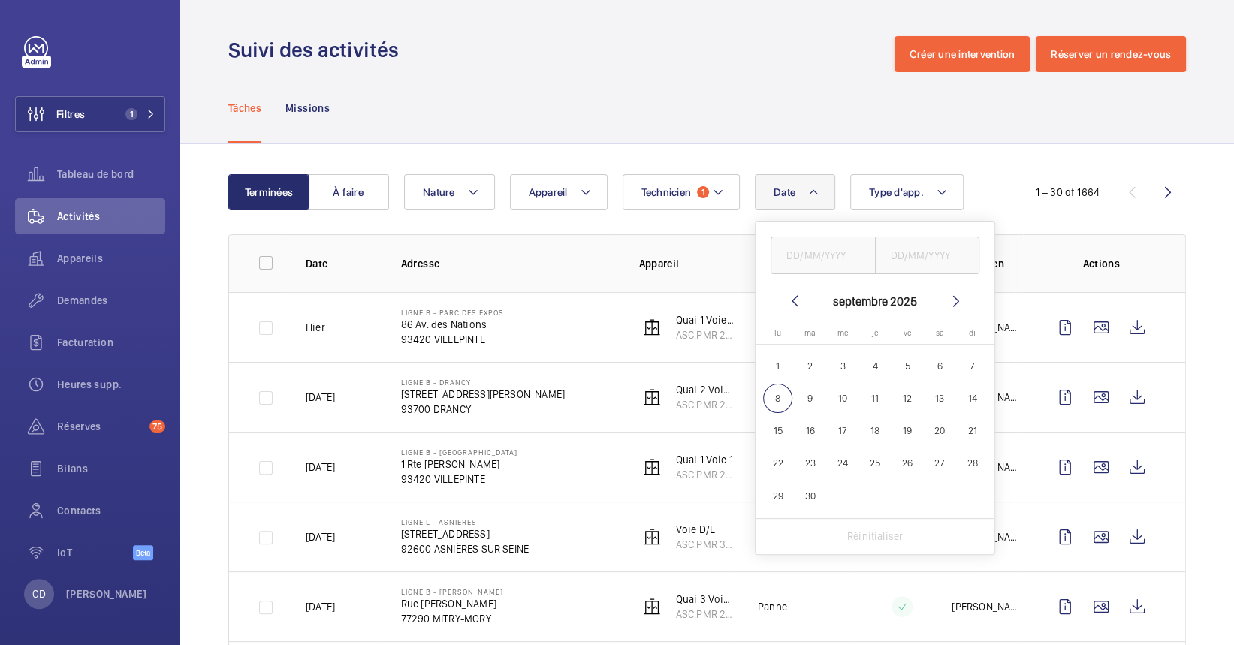
click at [911, 368] on span "5" at bounding box center [907, 366] width 29 height 29
type input "[DATE]"
click at [911, 368] on span "5" at bounding box center [907, 366] width 29 height 29
type input "[DATE]"
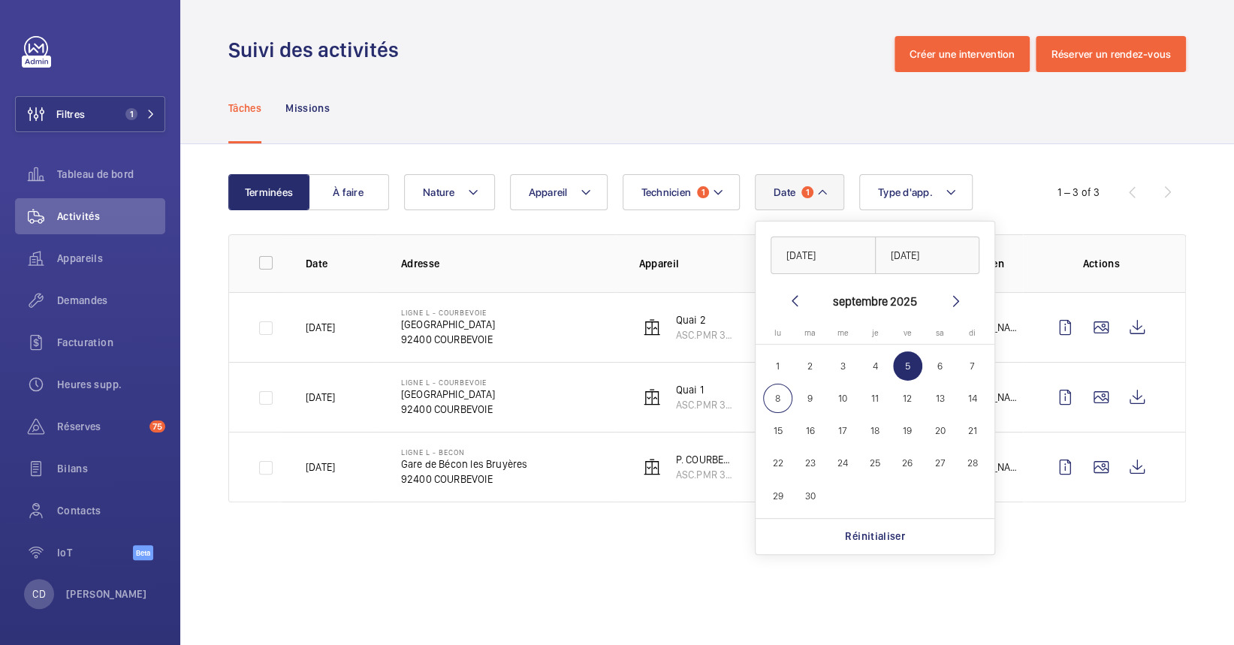
click at [754, 36] on div "Suivi des activités Créer une intervention Réserver un rendez-vous" at bounding box center [707, 54] width 958 height 36
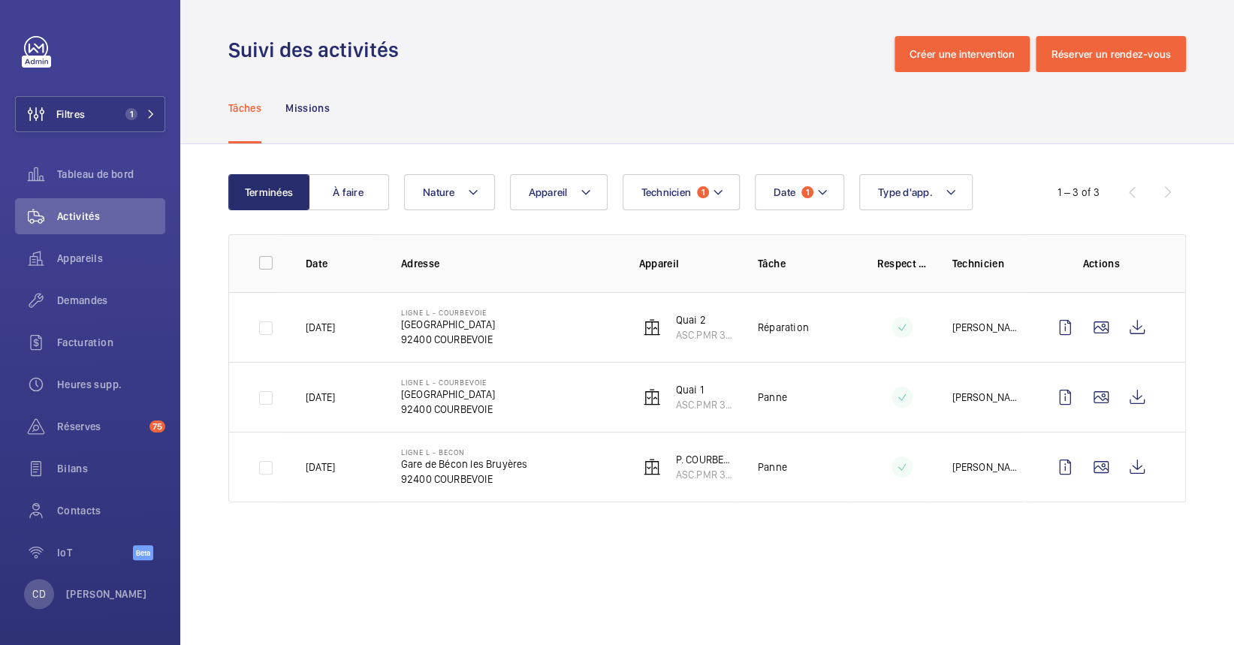
click at [745, 565] on wm-front-admin-operations-monitoring "Suivi des activités Créer une intervention Réserver un rendez-vous Tâches Missi…" at bounding box center [707, 322] width 1054 height 645
click at [1131, 458] on wm-front-icon-button at bounding box center [1137, 467] width 36 height 36
click at [1147, 403] on wm-front-icon-button at bounding box center [1137, 397] width 36 height 36
click at [1145, 328] on wm-front-icon-button at bounding box center [1137, 328] width 36 height 36
click at [790, 184] on button "Date 1" at bounding box center [799, 192] width 89 height 36
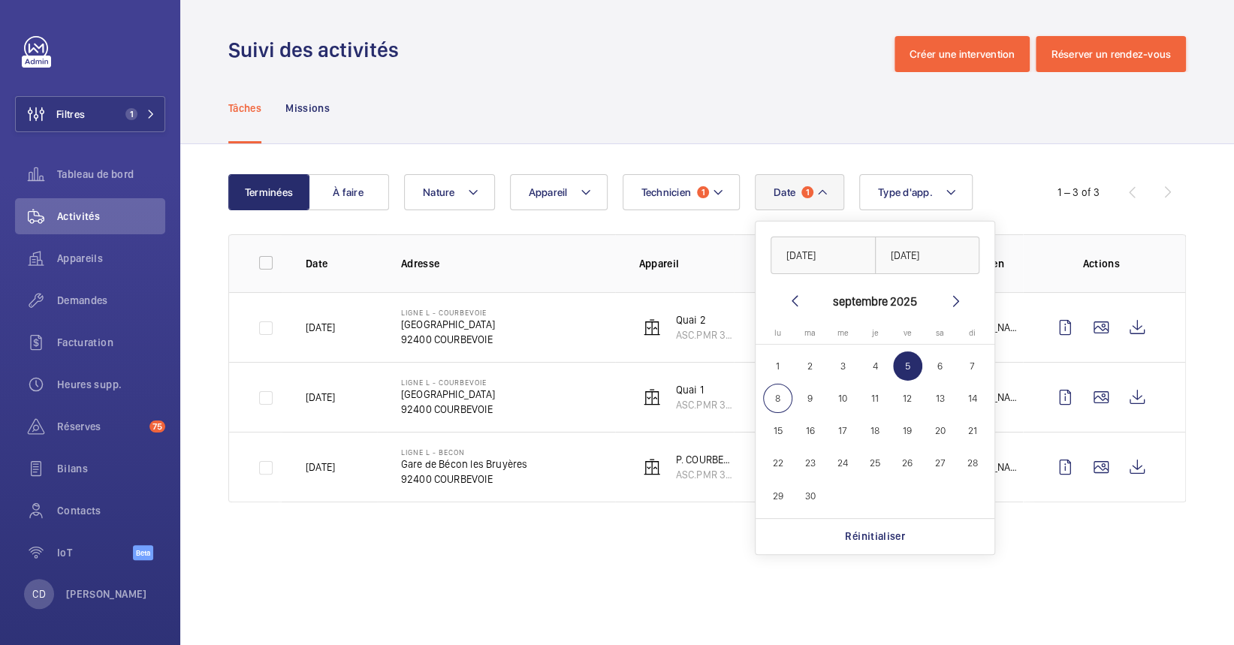
click at [655, 170] on div "Terminées À faire Date 1 [DATE] [DATE] [DATE] [DATE] lu [DATE] ma [DATE] me [DA…" at bounding box center [707, 341] width 1054 height 394
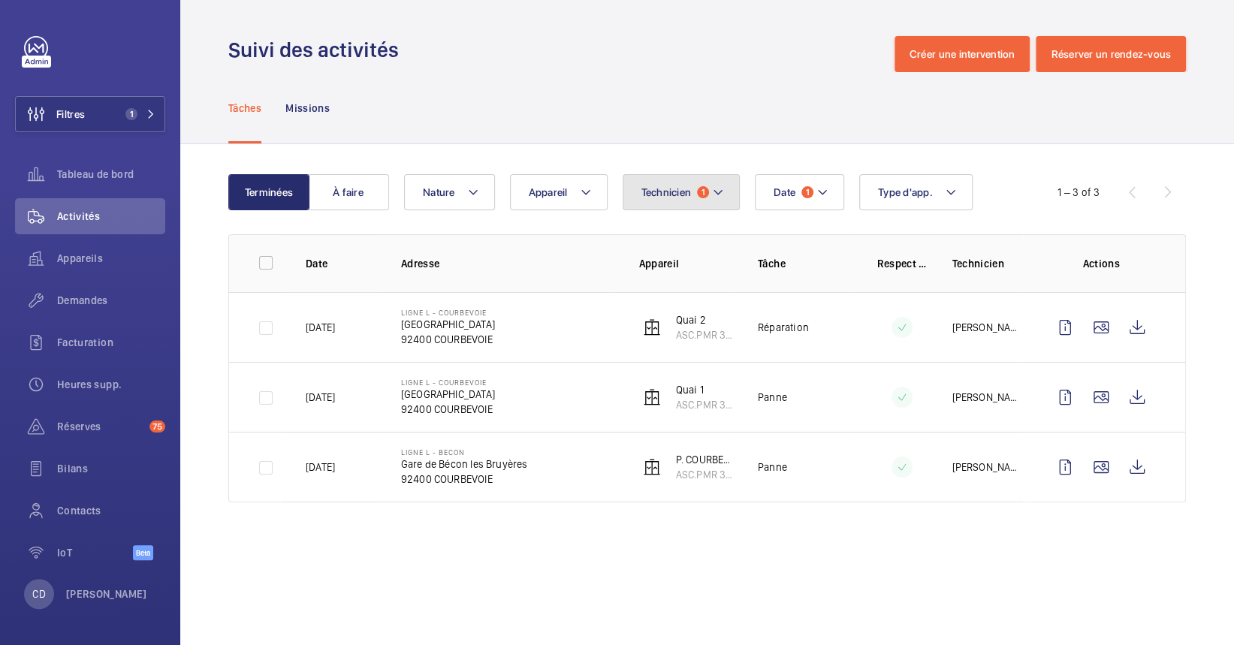
click at [685, 182] on button "Technicien 1" at bounding box center [682, 192] width 118 height 36
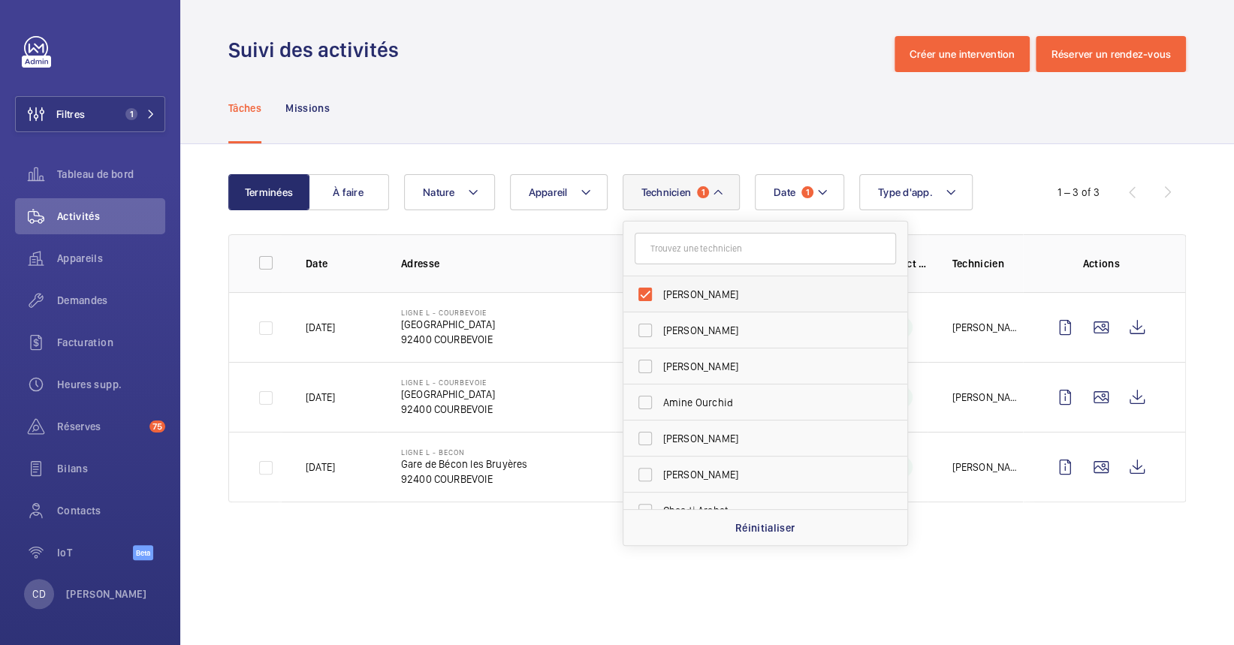
click at [675, 298] on span "[PERSON_NAME]" at bounding box center [766, 294] width 207 height 15
click at [660, 298] on input "[PERSON_NAME]" at bounding box center [645, 294] width 30 height 30
checkbox input "false"
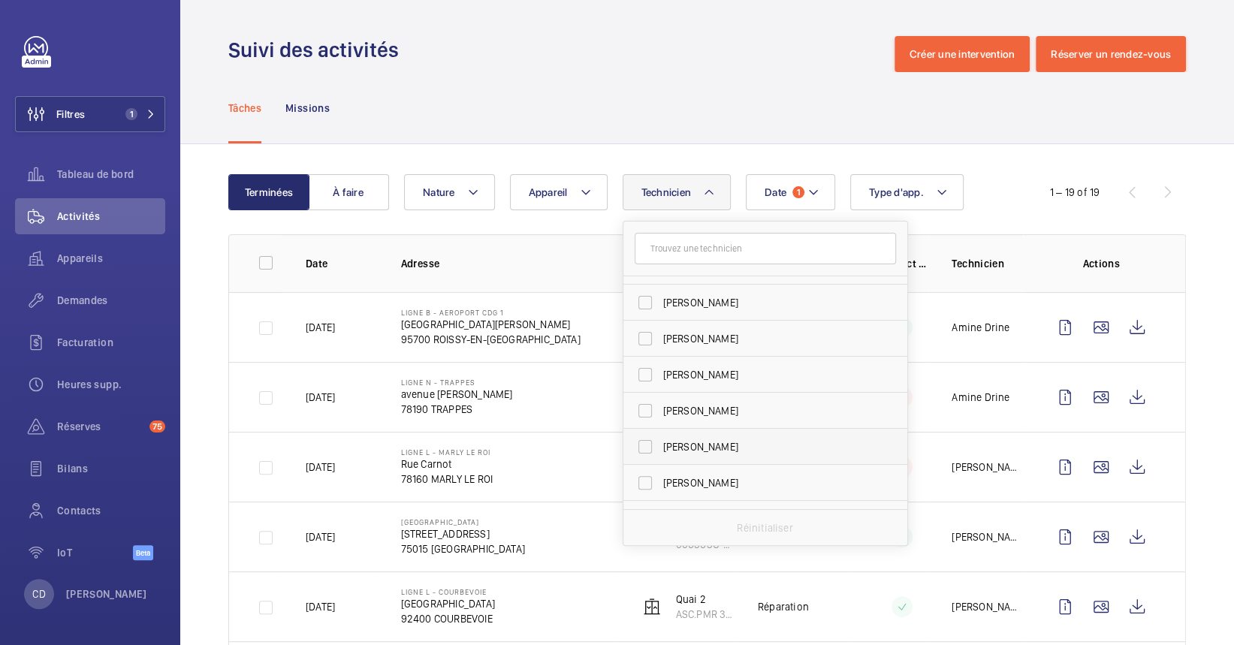
scroll to position [301, 0]
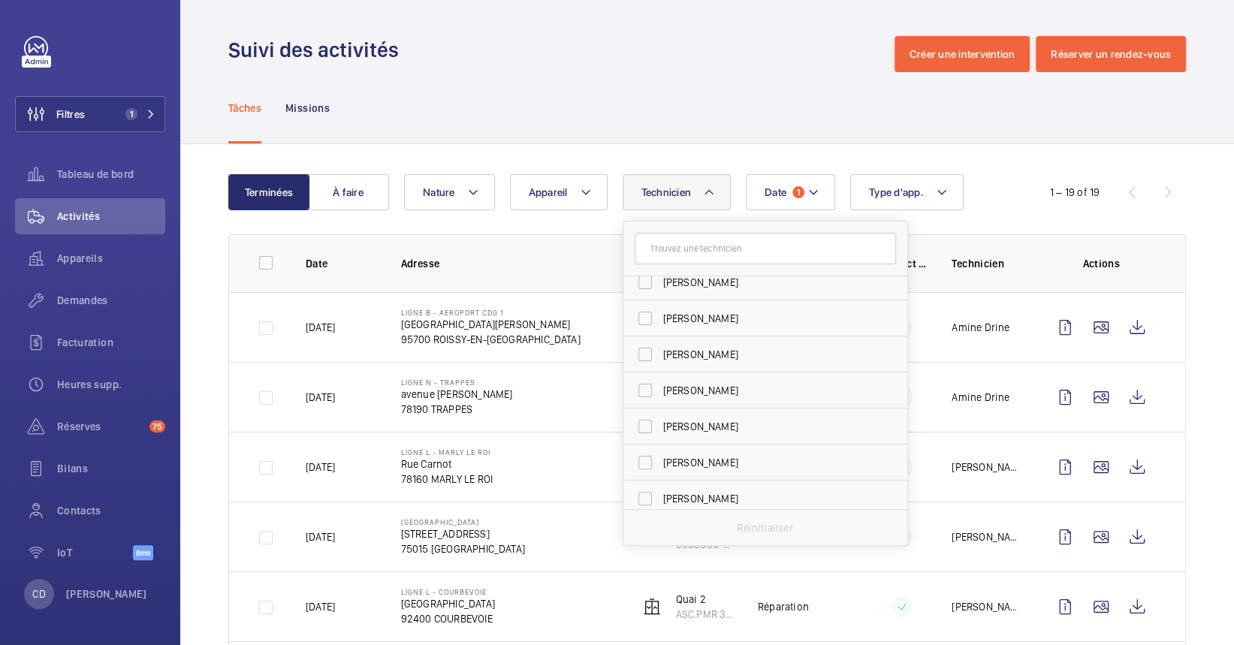
click at [702, 231] on form at bounding box center [766, 249] width 284 height 55
click at [700, 237] on input "text" at bounding box center [765, 249] width 261 height 32
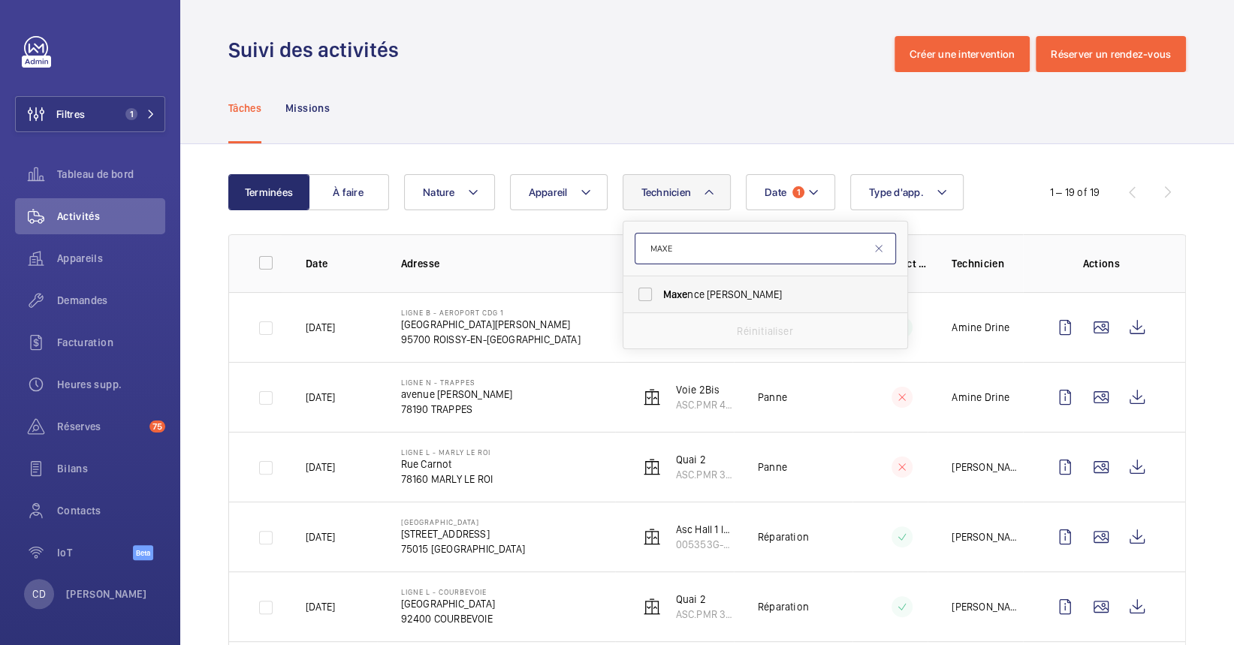
type input "MAXE"
click at [714, 307] on label "Maxe nce [PERSON_NAME]" at bounding box center [754, 294] width 261 height 36
click at [660, 307] on input "Maxe nce [PERSON_NAME]" at bounding box center [645, 294] width 30 height 30
checkbox input "true"
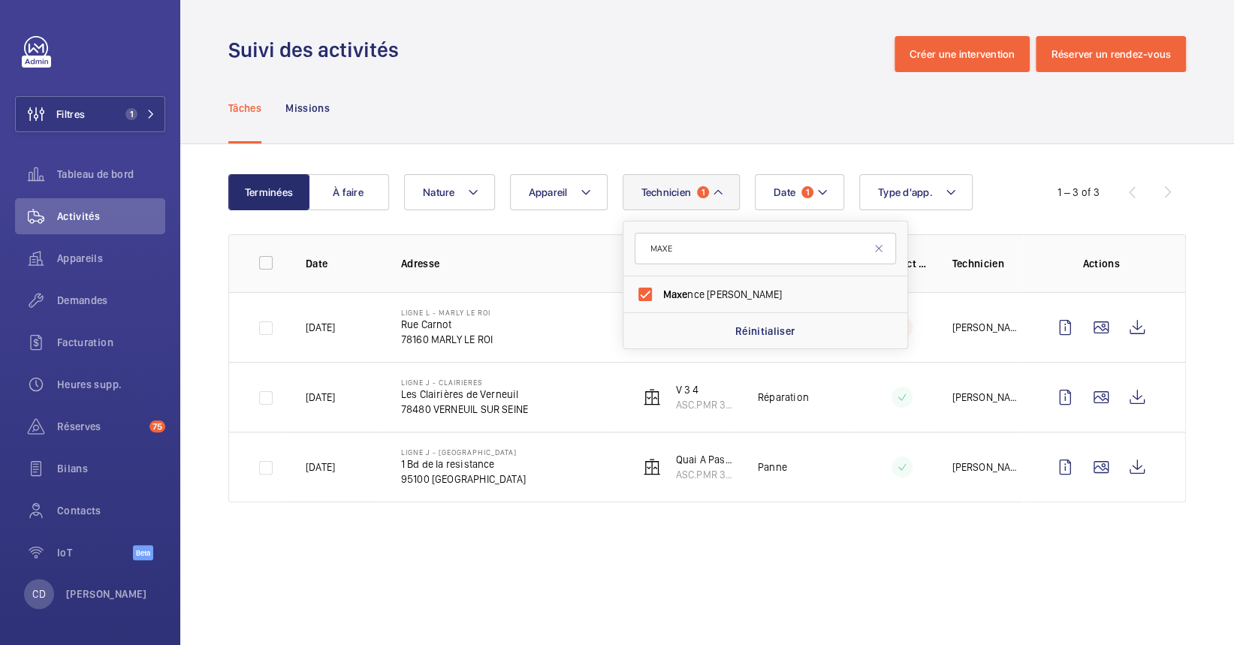
click at [711, 596] on wm-front-admin-operations-monitoring "Suivi des activités Créer une intervention Réserver un rendez-vous Tâches Missi…" at bounding box center [707, 322] width 1054 height 645
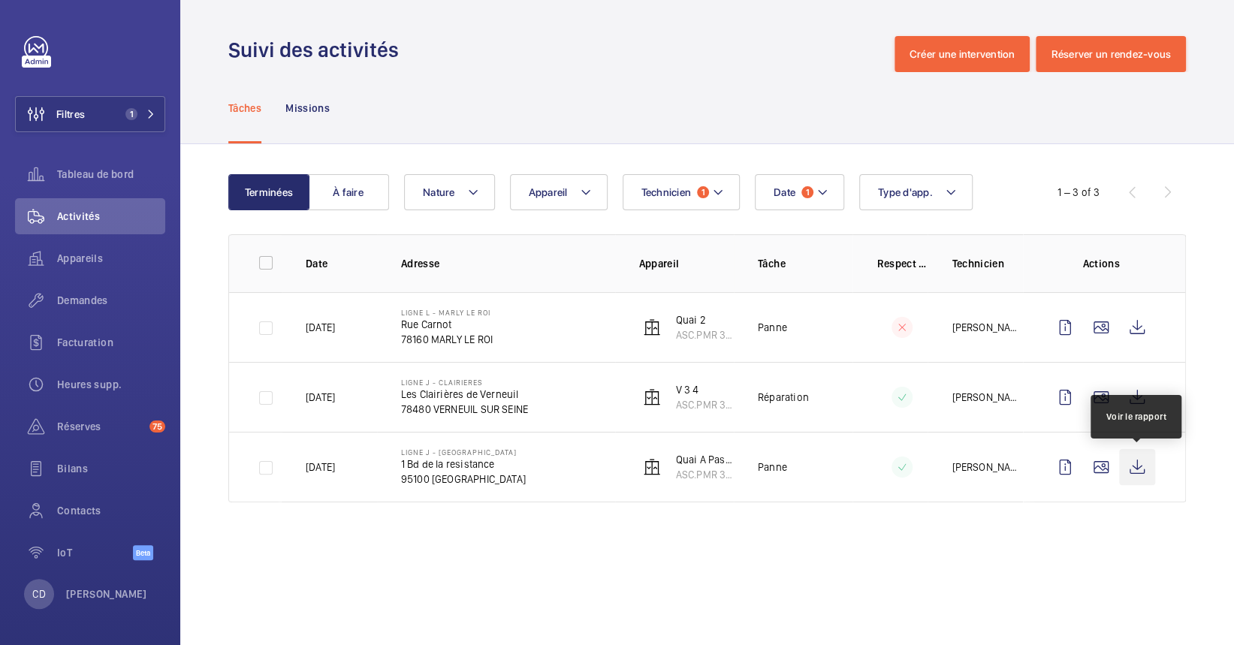
click at [1133, 465] on wm-front-icon-button at bounding box center [1137, 467] width 36 height 36
click at [523, 500] on td "Ligne J - VAL ARGENTEUIL 1 Bd de la resistance 95100 [GEOGRAPHIC_DATA]" at bounding box center [496, 467] width 238 height 71
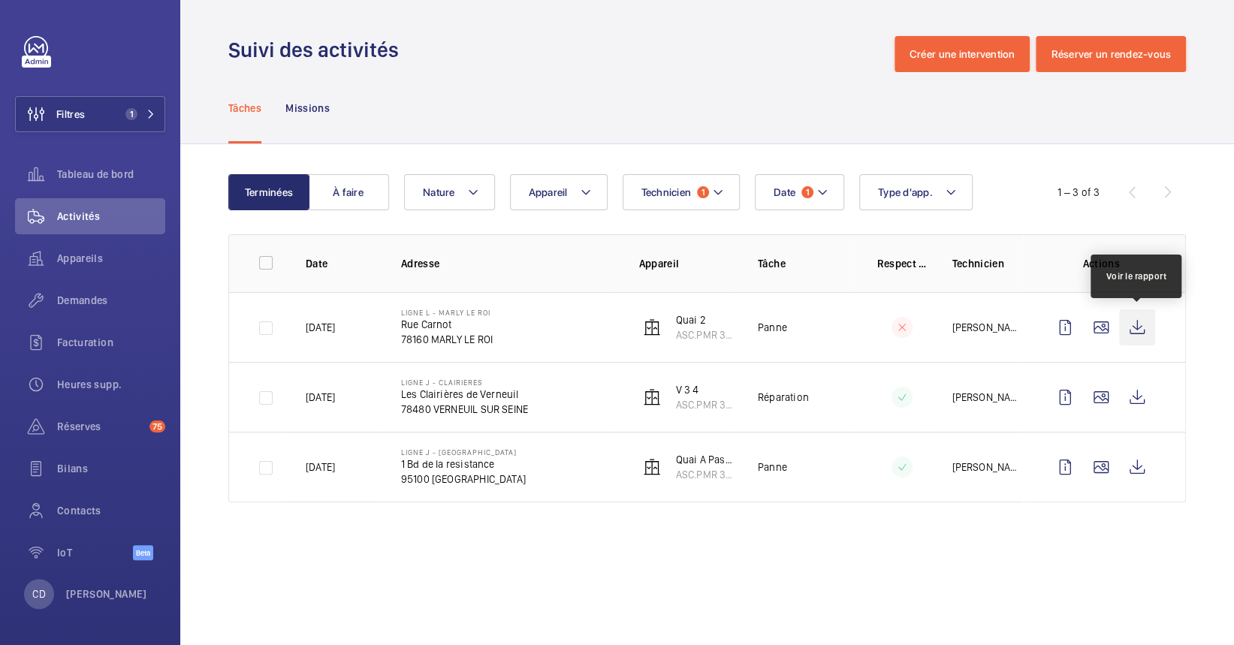
click at [1143, 336] on wm-front-icon-button at bounding box center [1137, 328] width 36 height 36
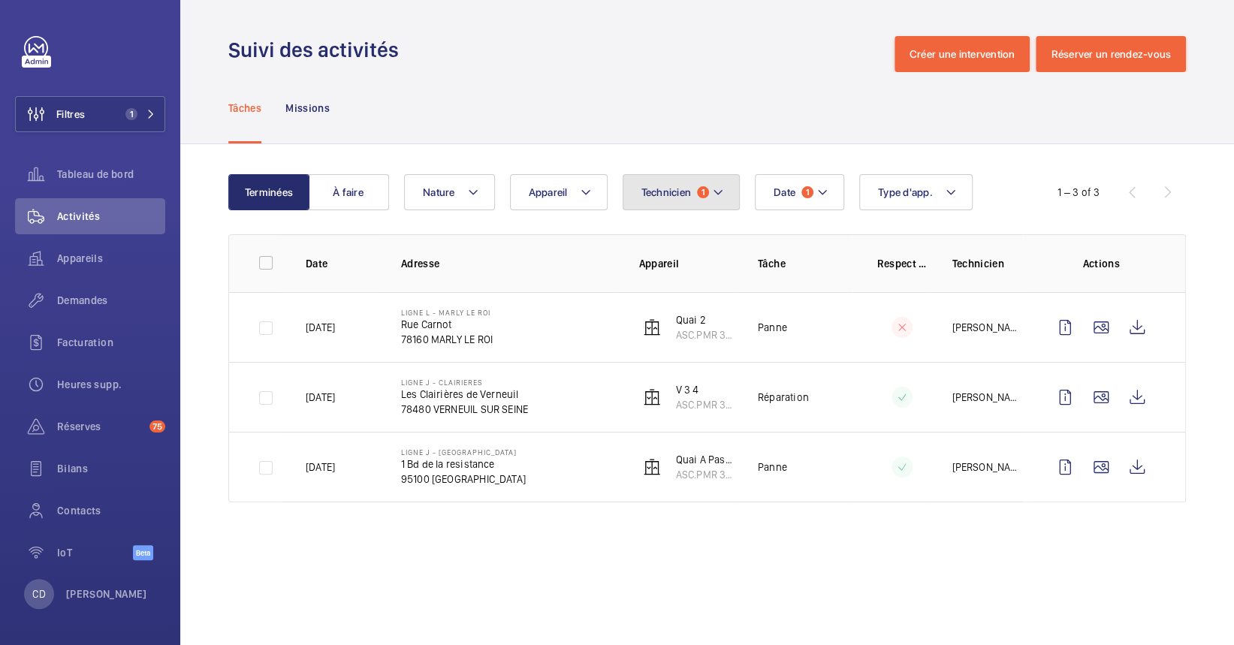
click at [709, 193] on button "Technicien 1" at bounding box center [682, 192] width 118 height 36
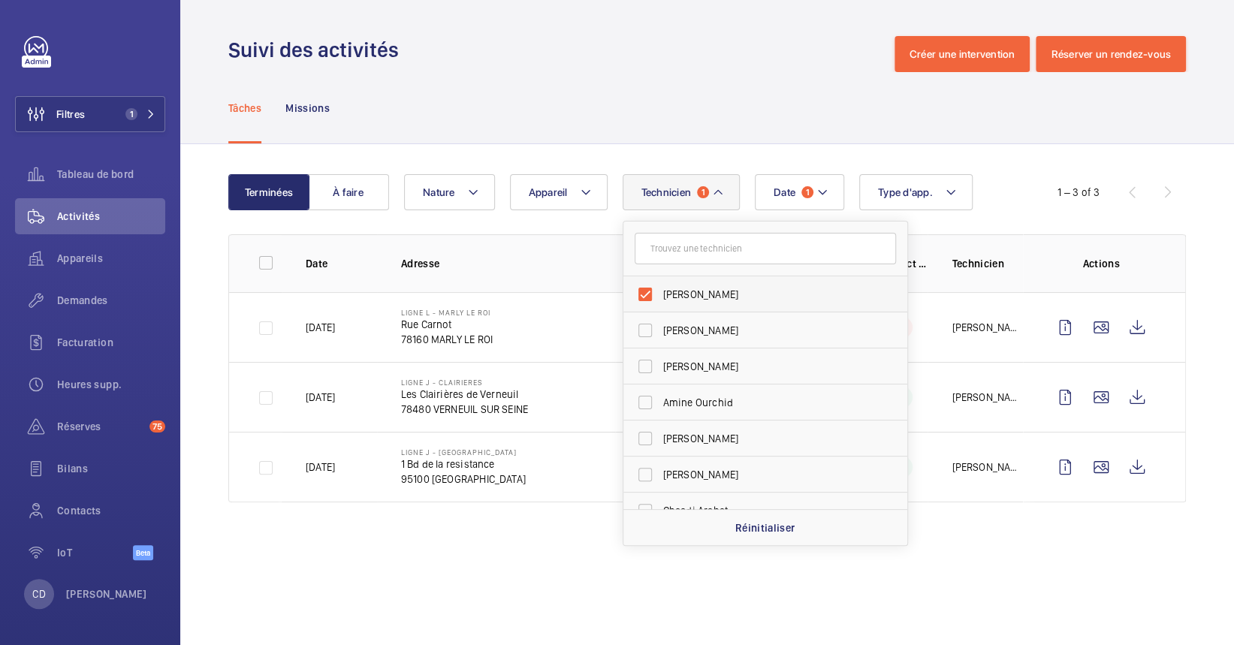
click at [709, 305] on label "[PERSON_NAME]" at bounding box center [754, 294] width 261 height 36
click at [660, 305] on input "[PERSON_NAME]" at bounding box center [645, 294] width 30 height 30
checkbox input "false"
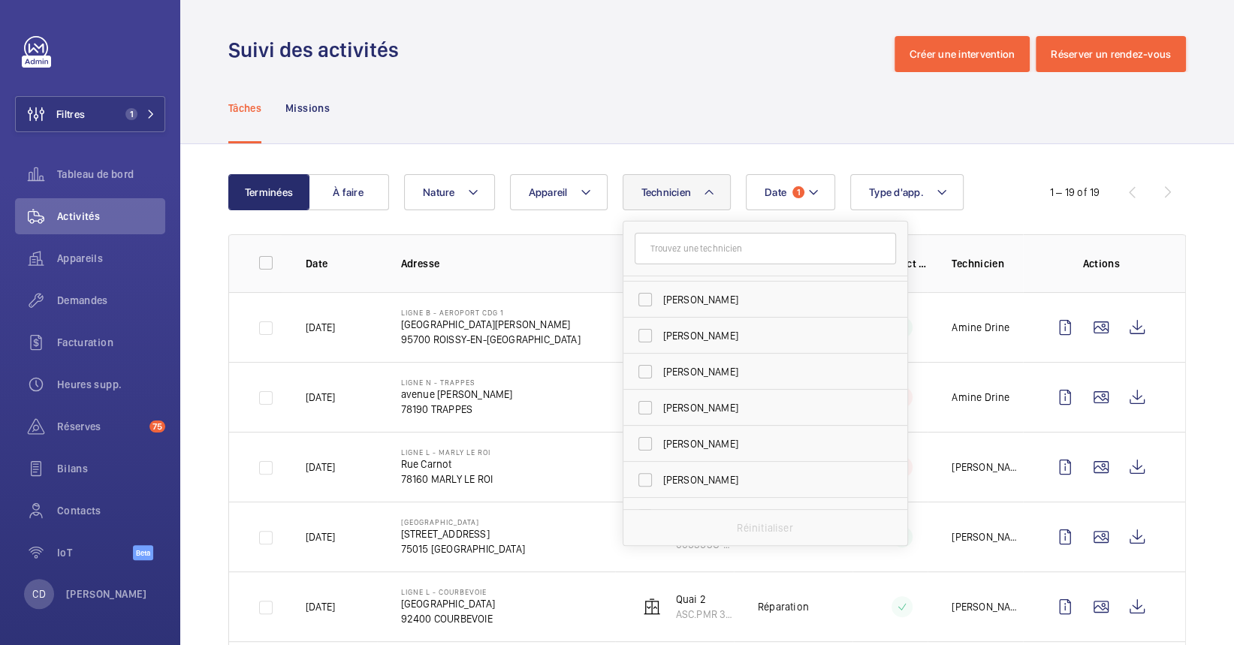
scroll to position [1001, 0]
click at [699, 234] on input "text" at bounding box center [765, 249] width 261 height 32
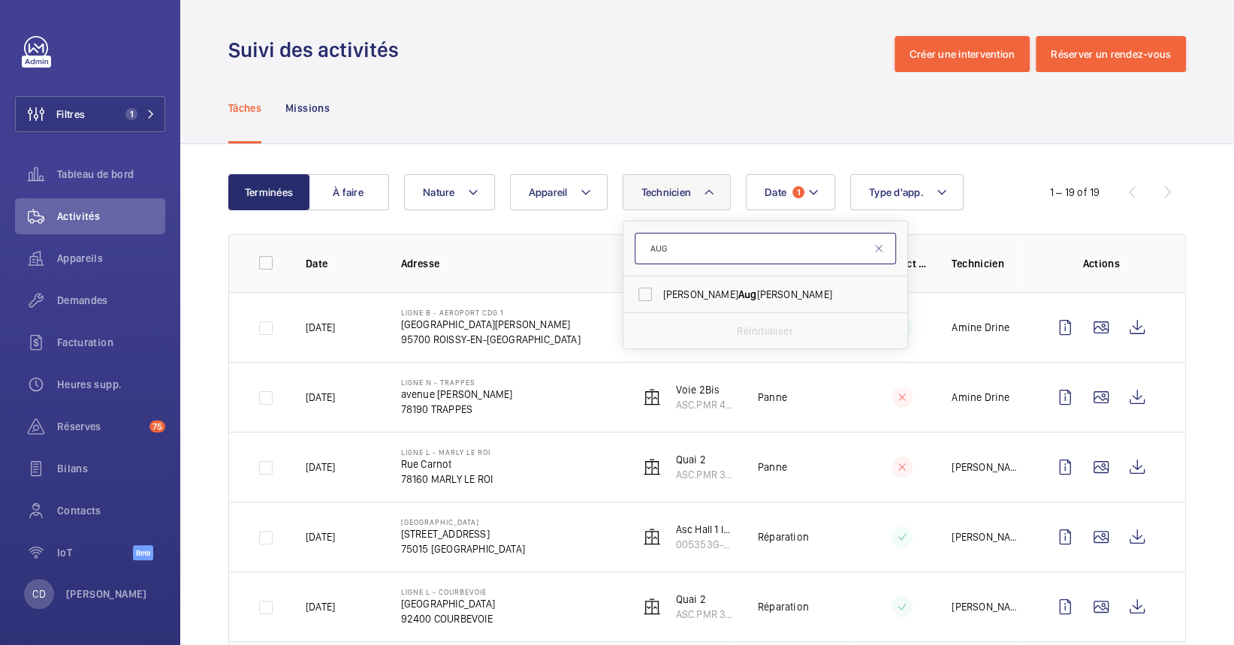
scroll to position [0, 0]
type input "AUG"
click at [676, 276] on label "[PERSON_NAME]" at bounding box center [754, 294] width 261 height 36
click at [660, 279] on input "[PERSON_NAME]" at bounding box center [645, 294] width 30 height 30
checkbox input "true"
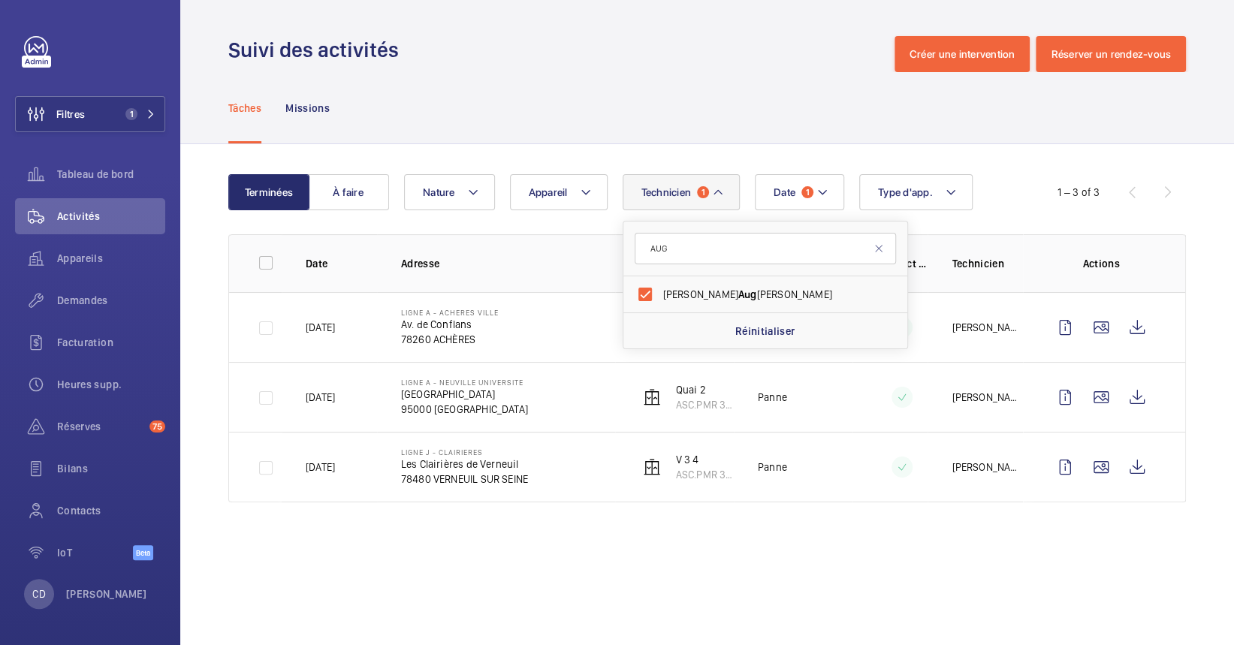
click at [540, 568] on wm-front-admin-operations-monitoring "Suivi des activités Créer une intervention Réserver un rendez-vous Tâches Missi…" at bounding box center [707, 322] width 1054 height 645
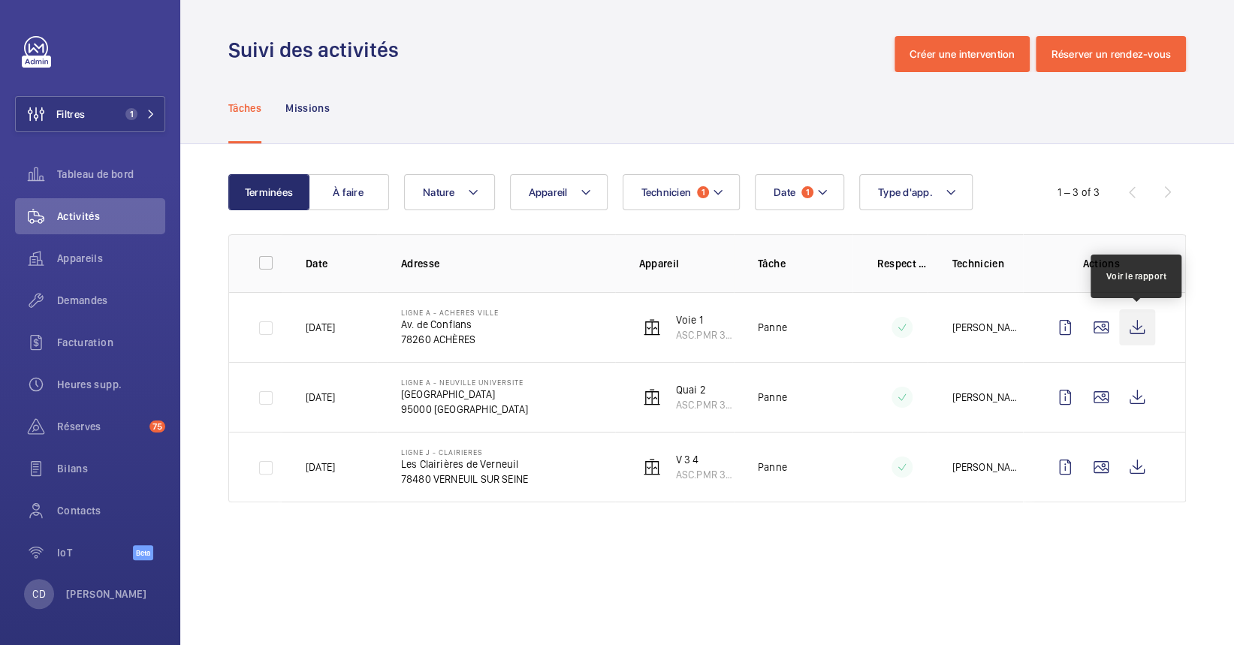
click at [1134, 322] on wm-front-icon-button at bounding box center [1137, 328] width 36 height 36
